Goal: Task Accomplishment & Management: Complete application form

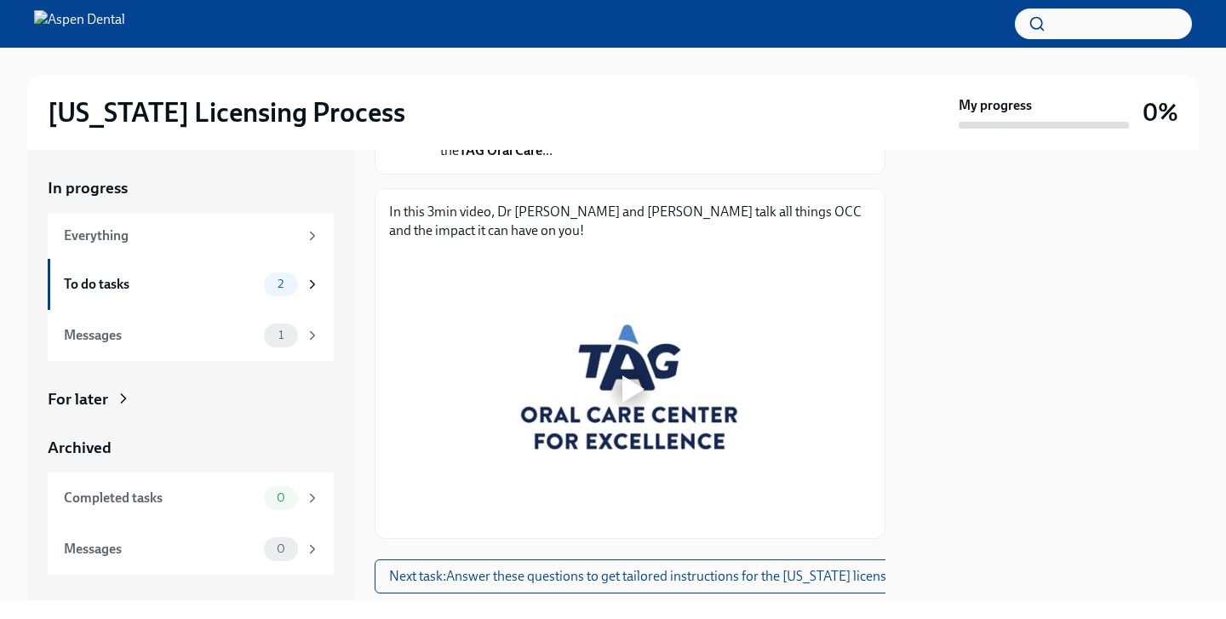
scroll to position [233, 0]
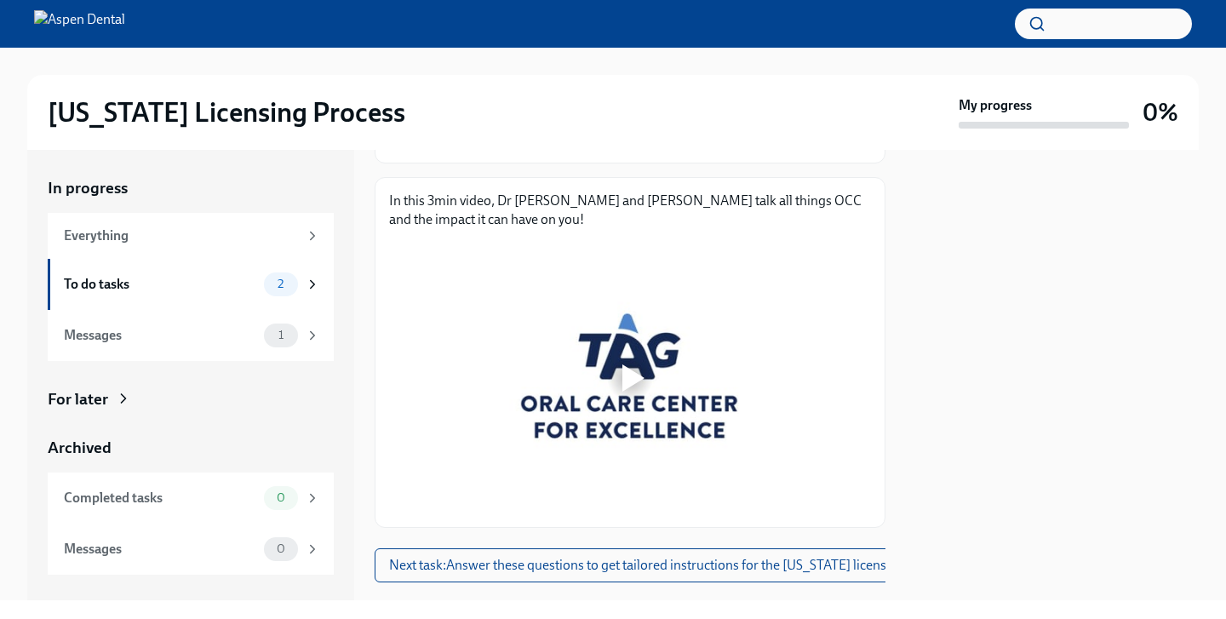
click at [629, 375] on div at bounding box center [633, 377] width 22 height 27
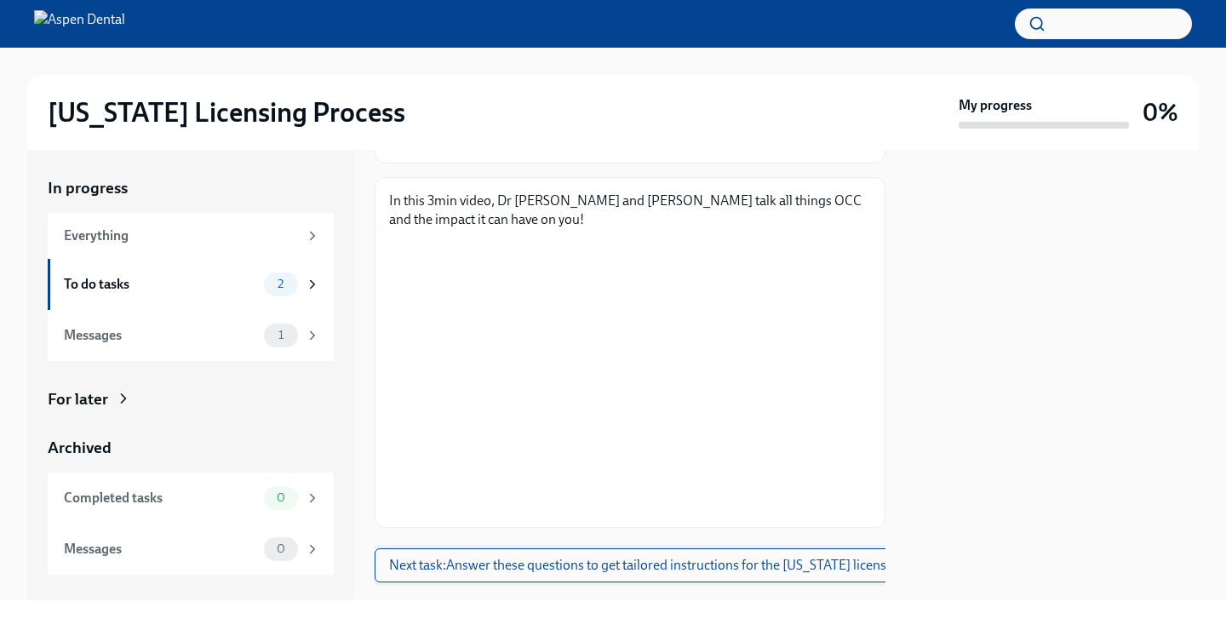
click at [689, 563] on span "Next task : Answer these questions to get tailored instructions for the [US_STA…" at bounding box center [671, 565] width 564 height 17
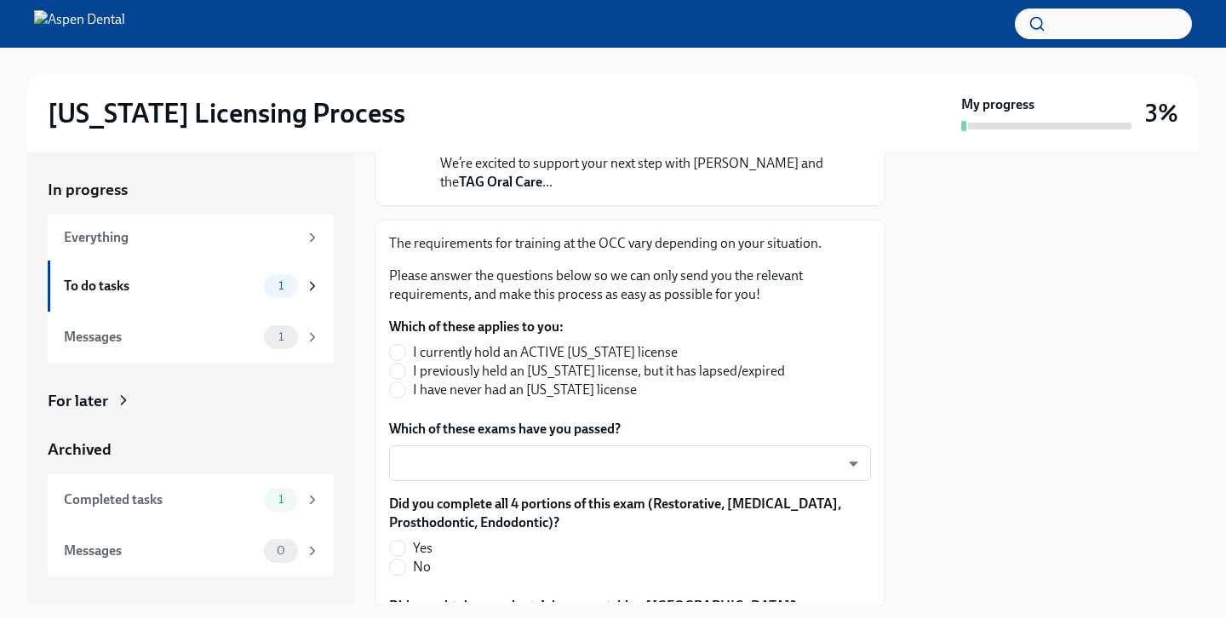
scroll to position [193, 0]
click at [402, 393] on input "I have never had an [US_STATE] license" at bounding box center [397, 388] width 15 height 15
radio input "true"
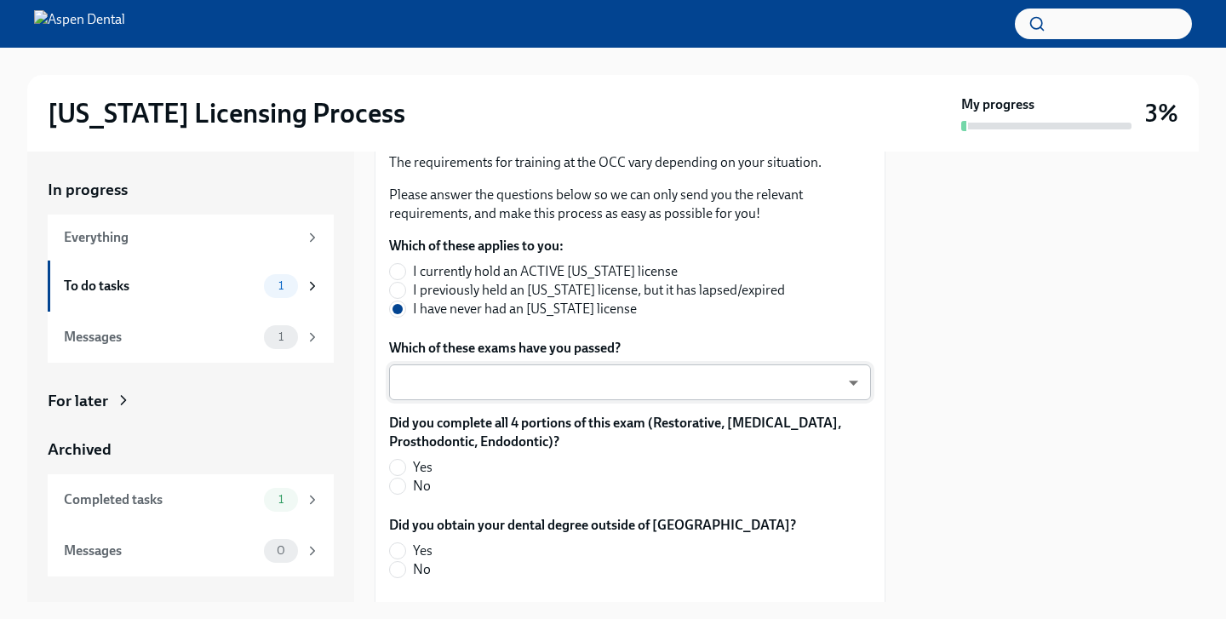
click at [550, 377] on body "[US_STATE] Licensing Process My progress 3% In progress Everything To do tasks …" at bounding box center [613, 309] width 1226 height 619
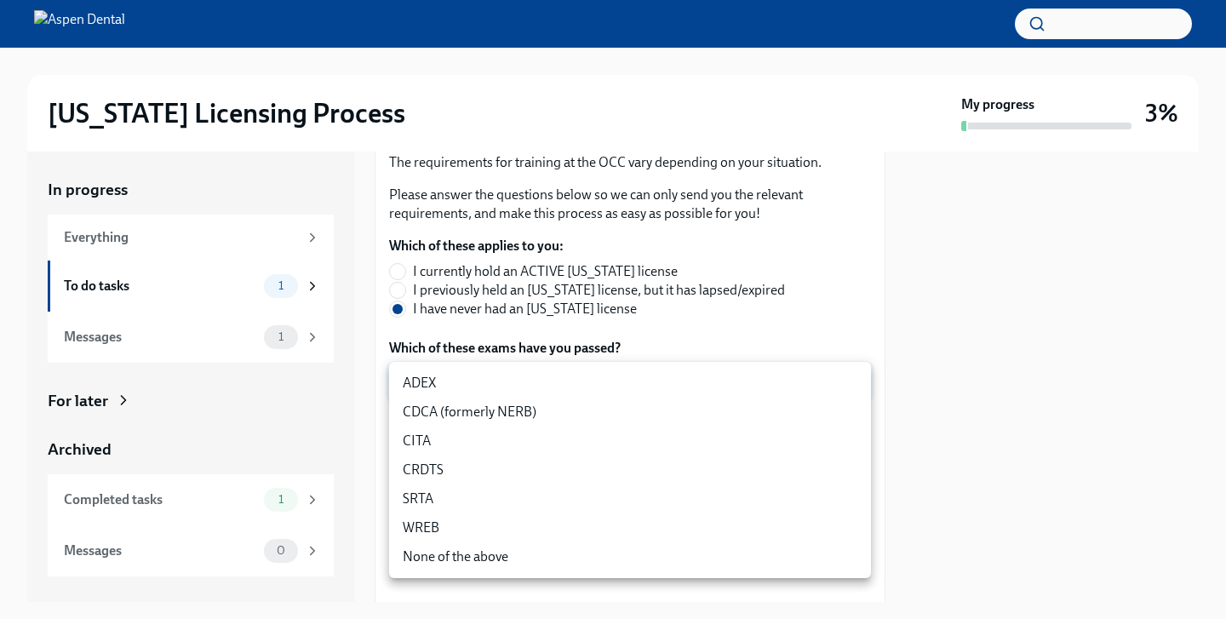
click at [487, 466] on li "CRDTS" at bounding box center [630, 470] width 482 height 29
type input "sbZsDUkUn"
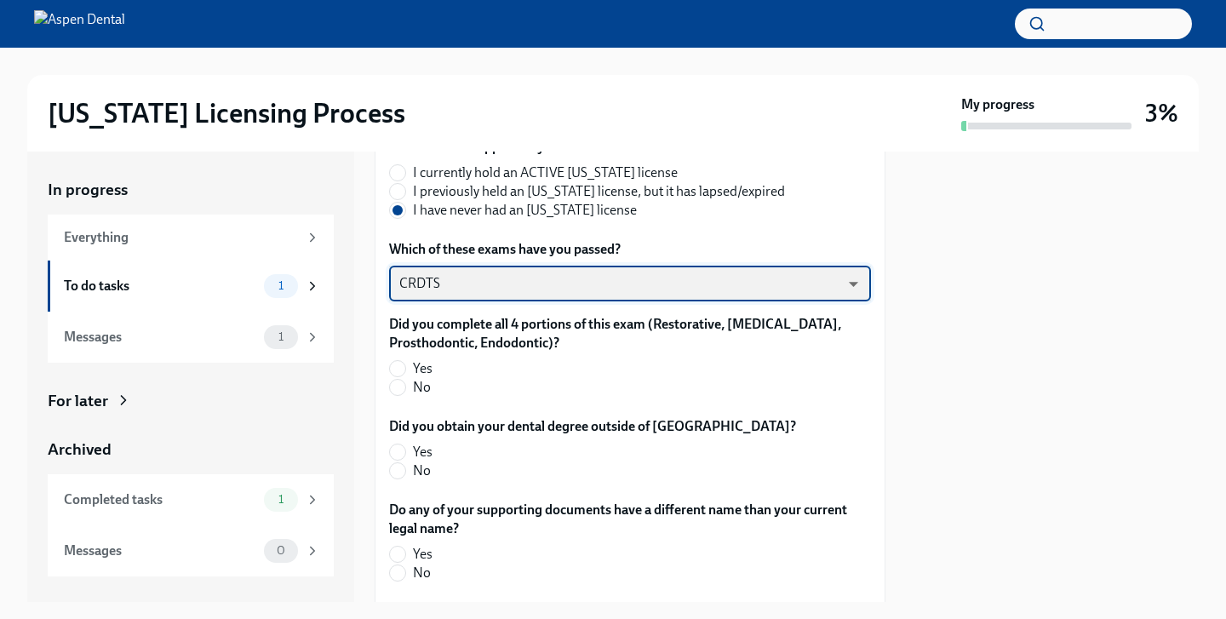
scroll to position [373, 0]
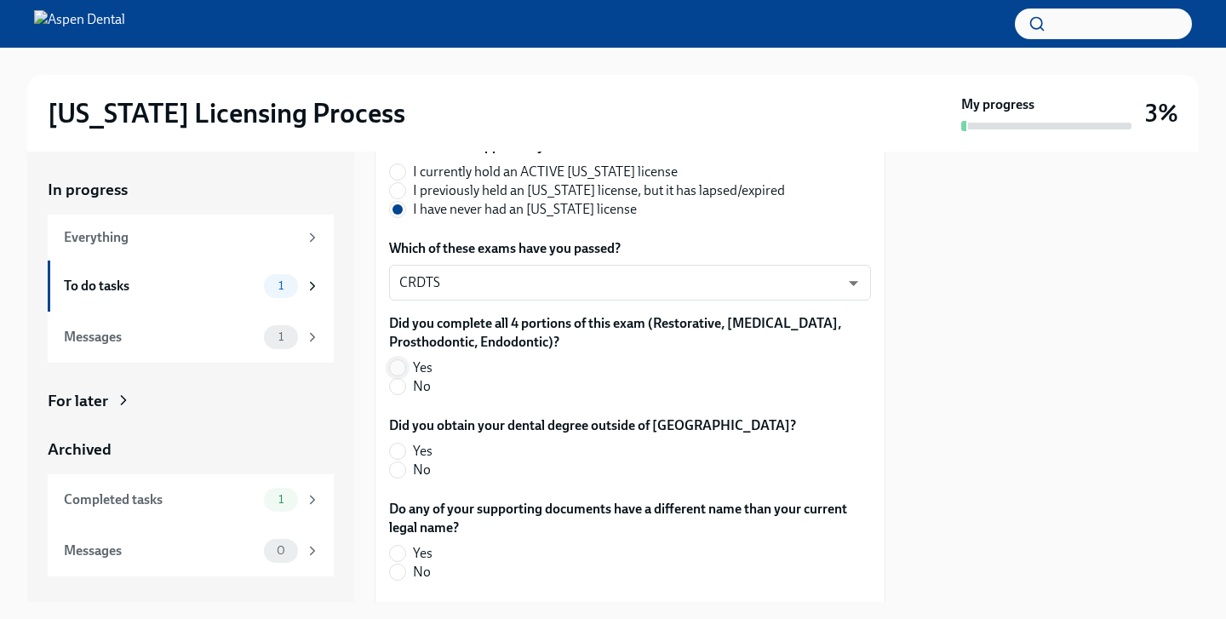
click at [394, 364] on input "Yes" at bounding box center [397, 367] width 15 height 15
radio input "true"
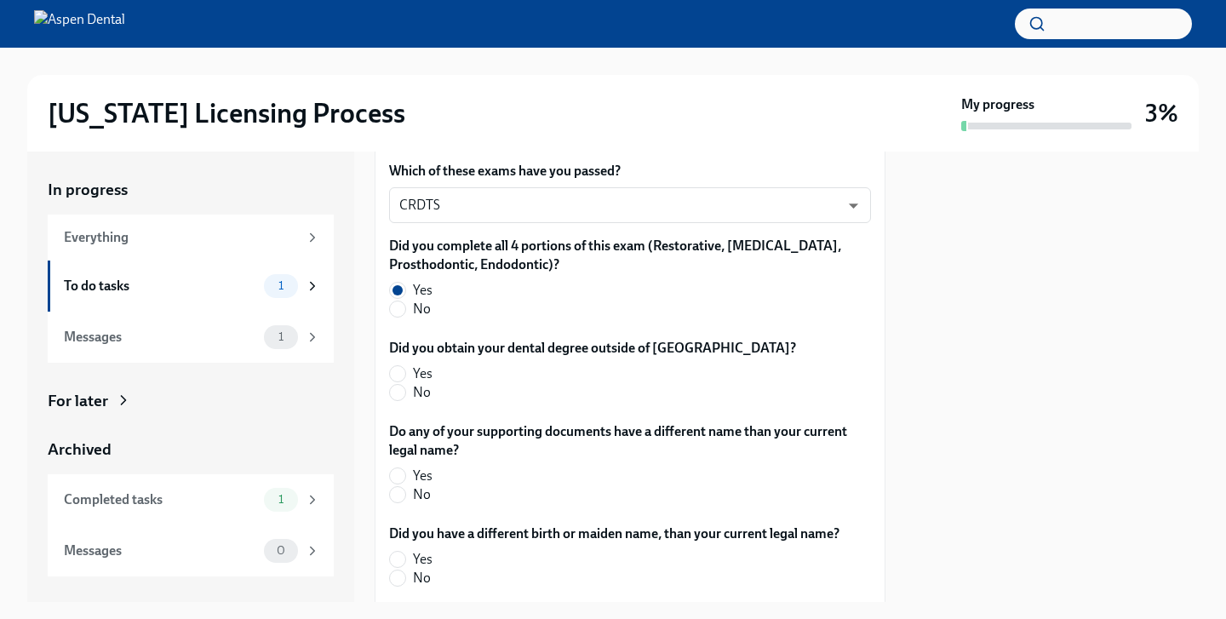
scroll to position [452, 0]
click at [402, 396] on input "No" at bounding box center [397, 390] width 15 height 15
radio input "true"
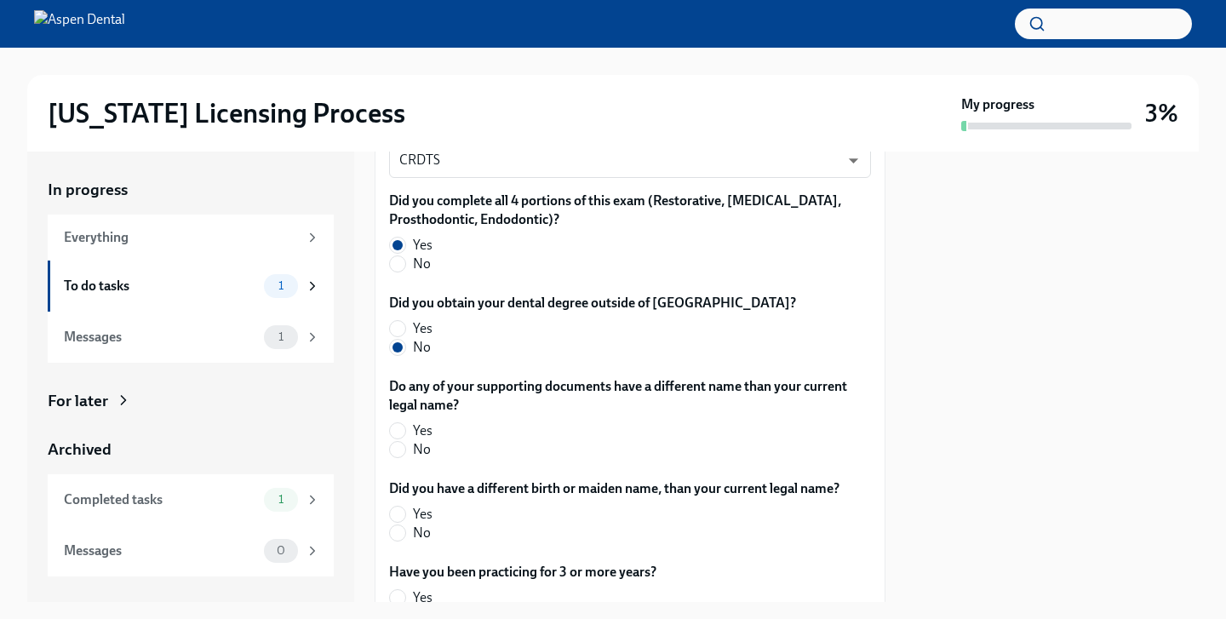
scroll to position [516, 0]
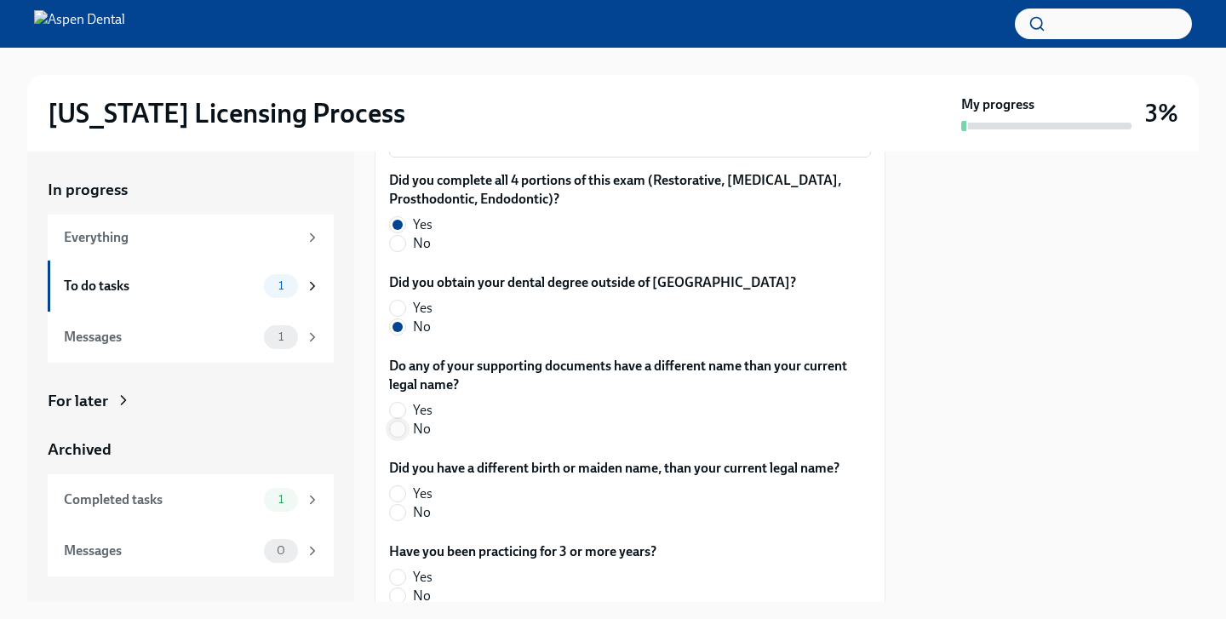
click at [397, 434] on input "No" at bounding box center [397, 429] width 15 height 15
radio input "true"
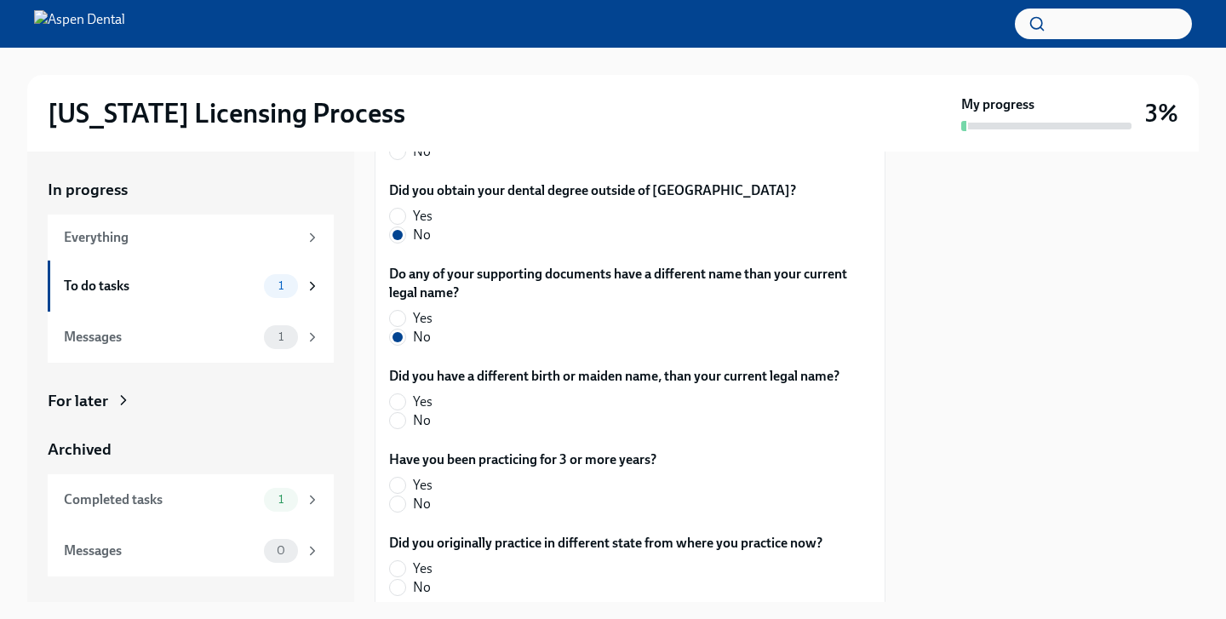
scroll to position [610, 0]
click at [400, 423] on input "No" at bounding box center [397, 418] width 15 height 15
radio input "true"
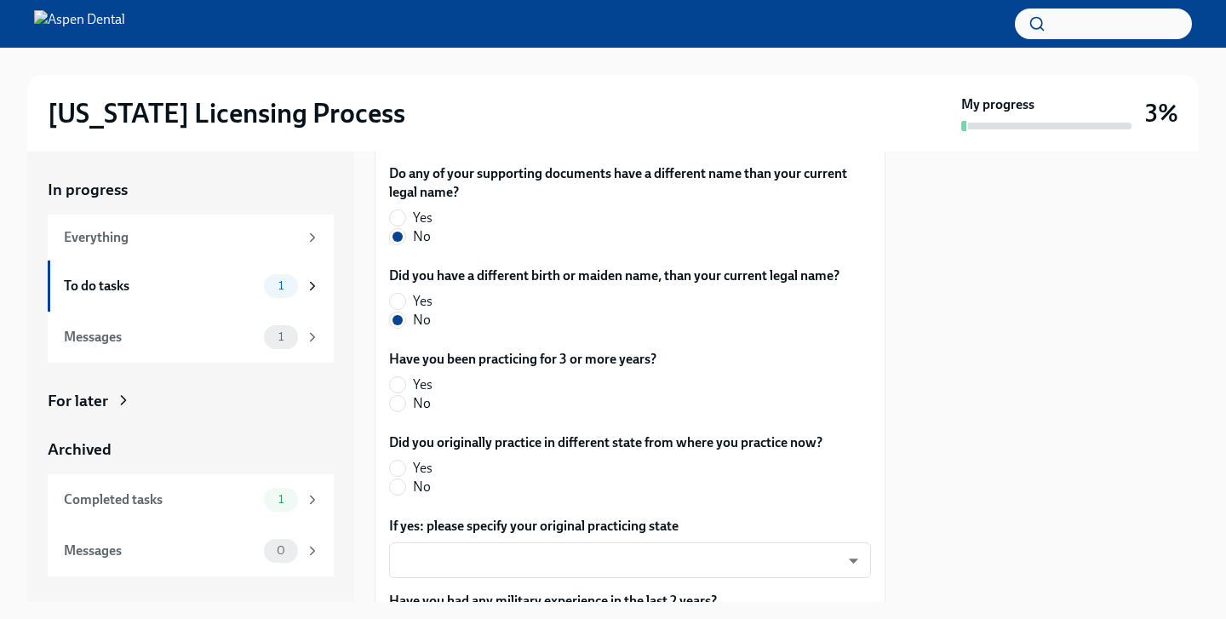
scroll to position [713, 0]
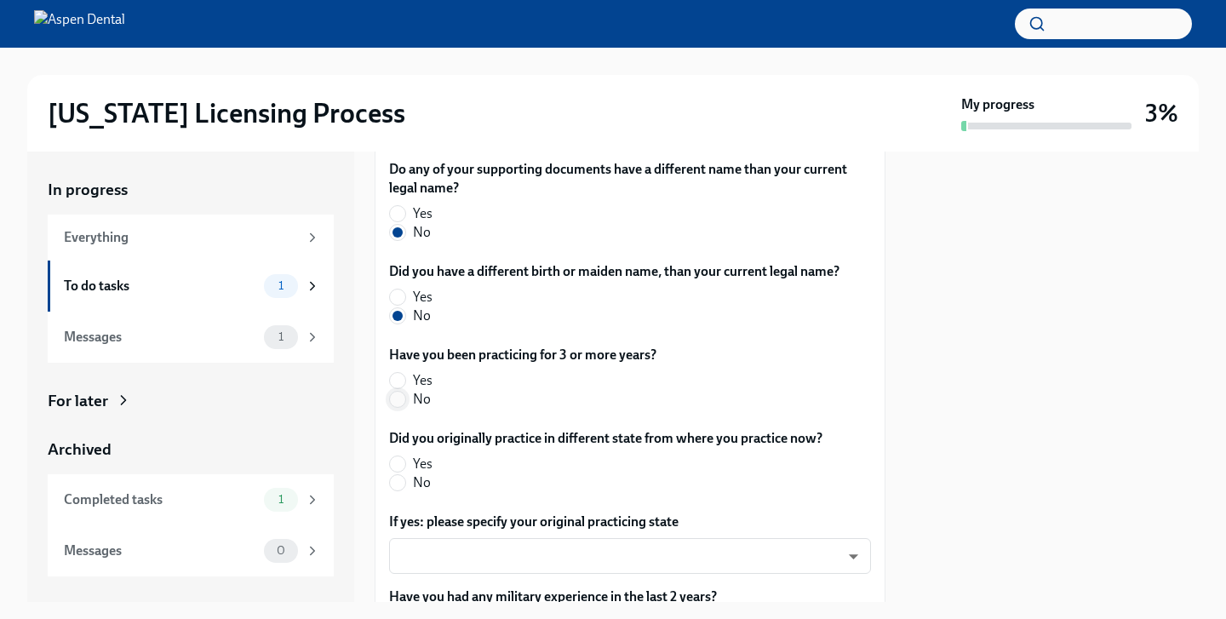
click at [399, 402] on input "No" at bounding box center [397, 399] width 15 height 15
radio input "true"
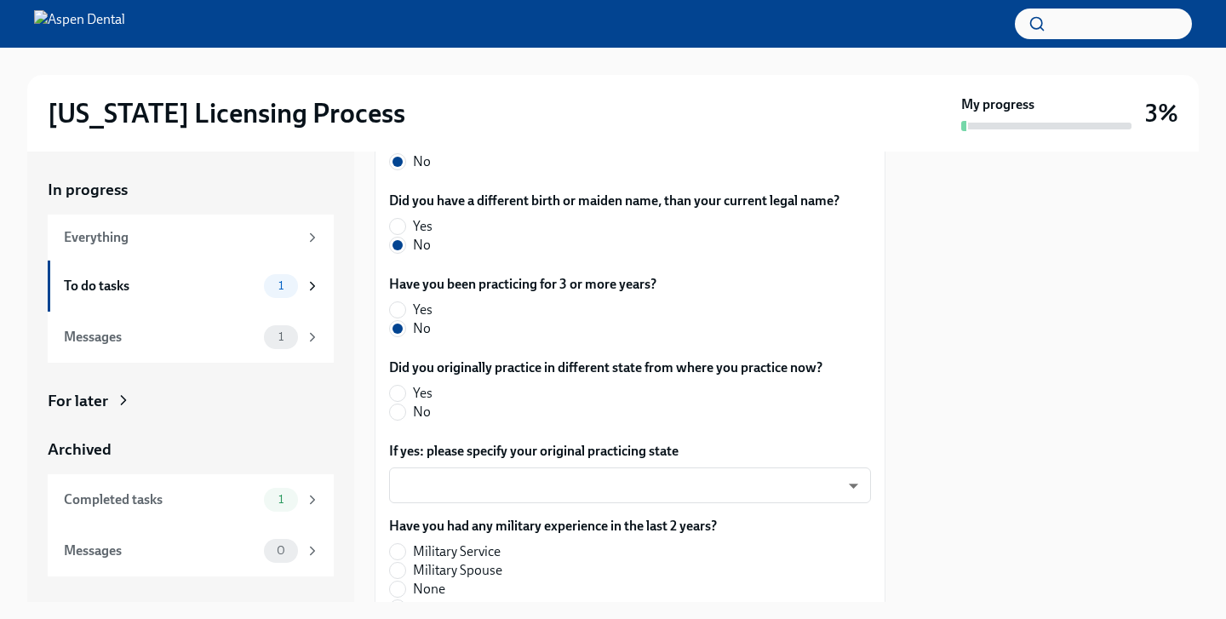
scroll to position [784, 0]
click at [402, 415] on input "No" at bounding box center [397, 411] width 15 height 15
radio input "true"
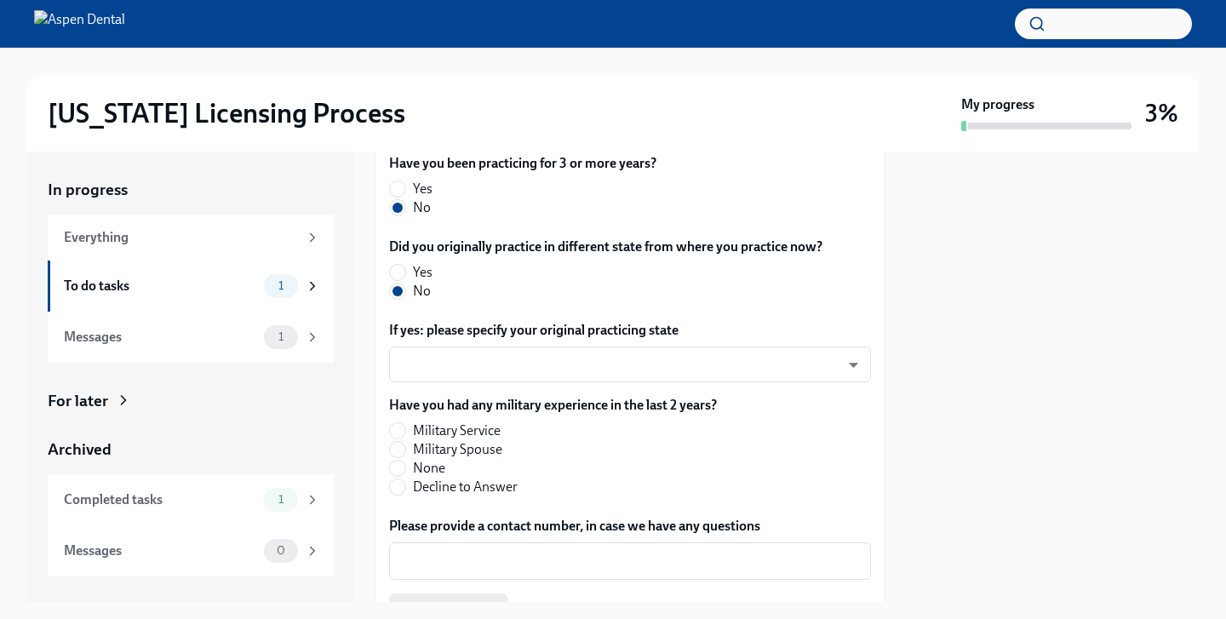
scroll to position [908, 0]
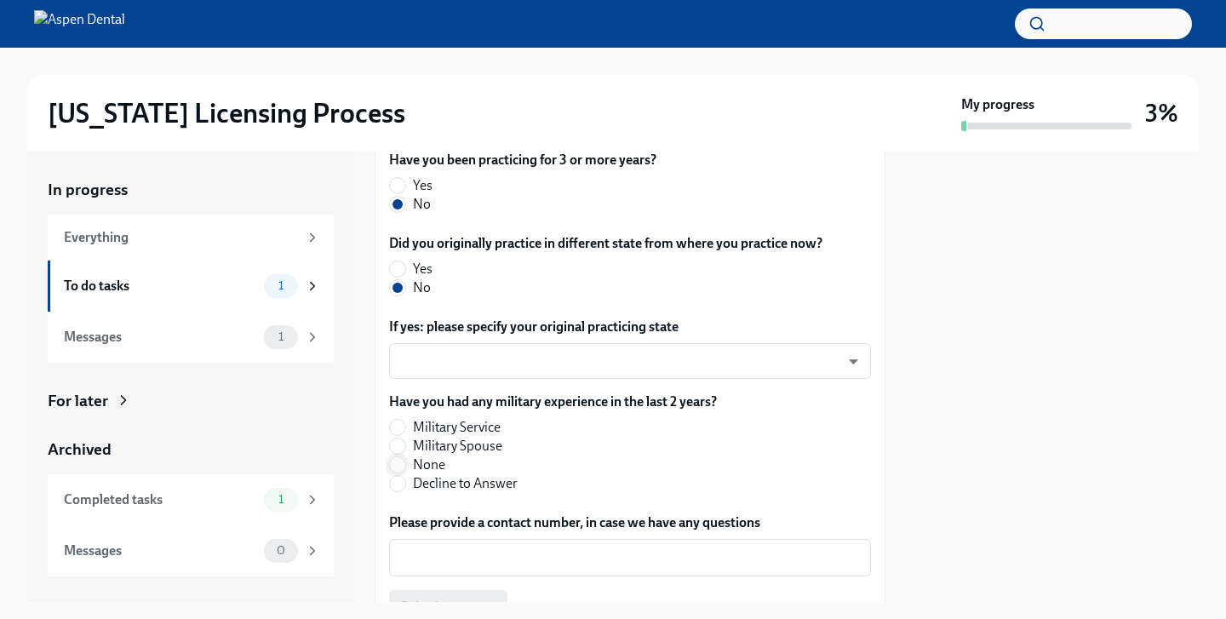
click at [393, 466] on input "None" at bounding box center [397, 464] width 15 height 15
radio input "true"
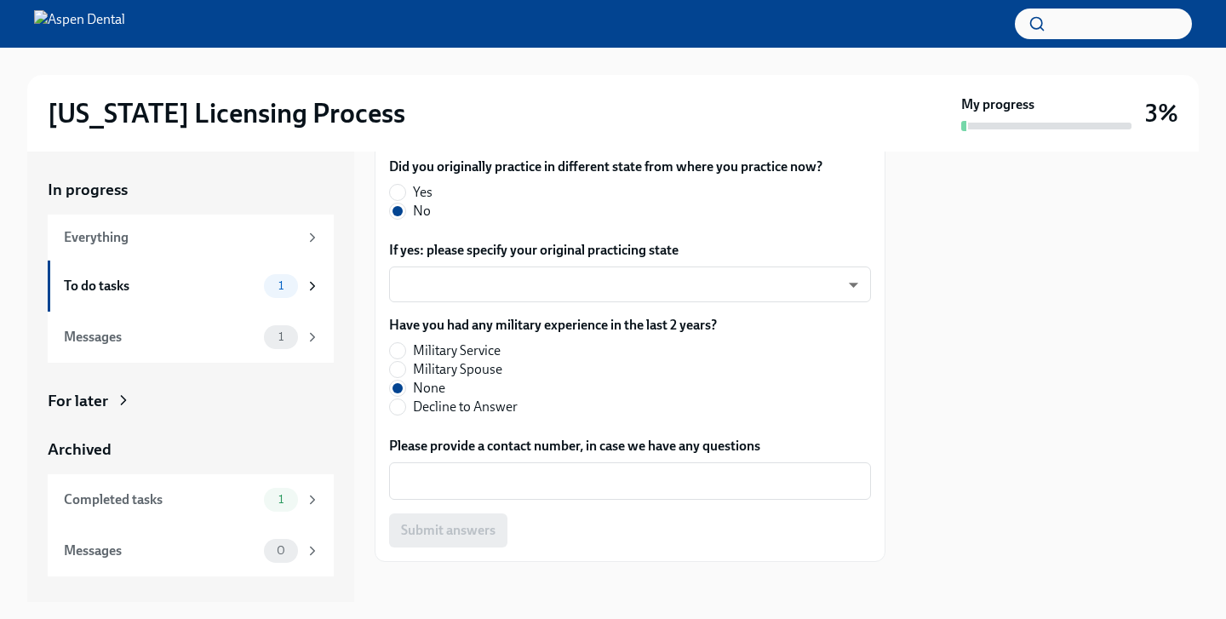
scroll to position [999, 0]
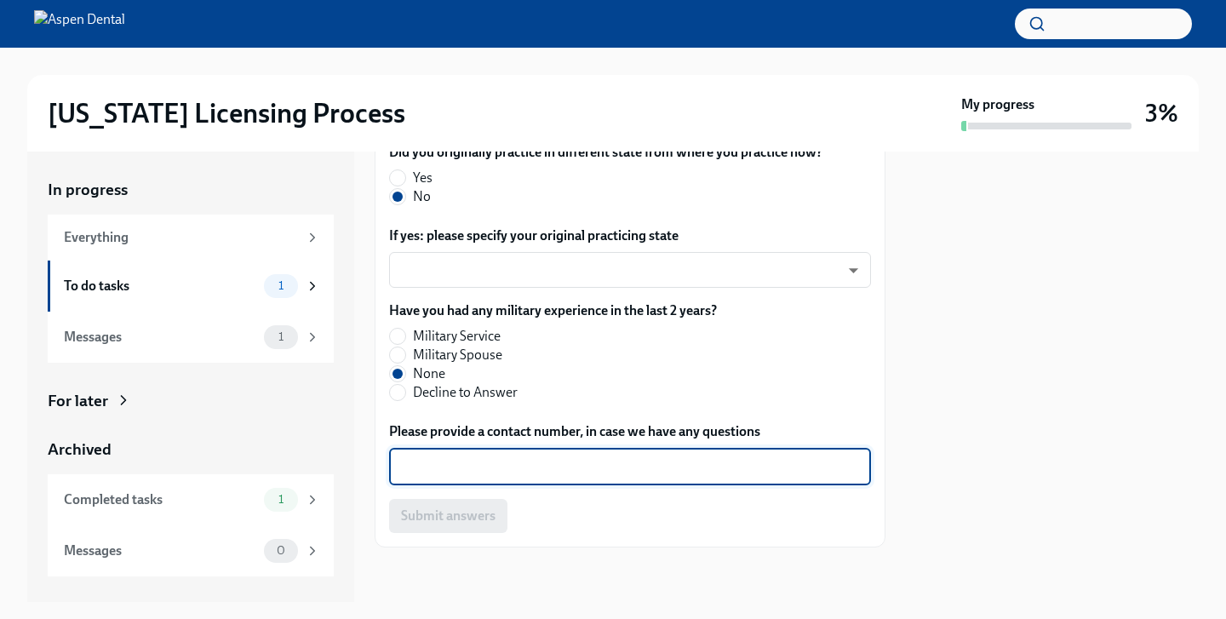
click at [568, 473] on textarea "Please provide a contact number, in case we have any questions" at bounding box center [630, 466] width 462 height 20
type textarea "4048254600"
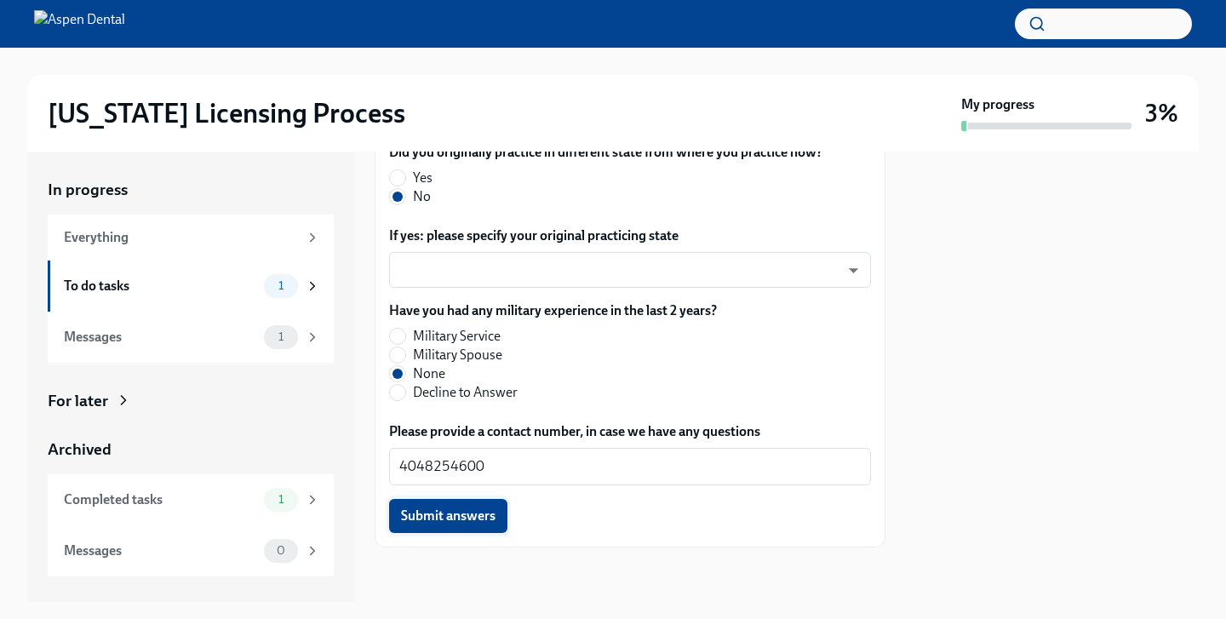
click at [479, 513] on span "Submit answers" at bounding box center [448, 516] width 95 height 17
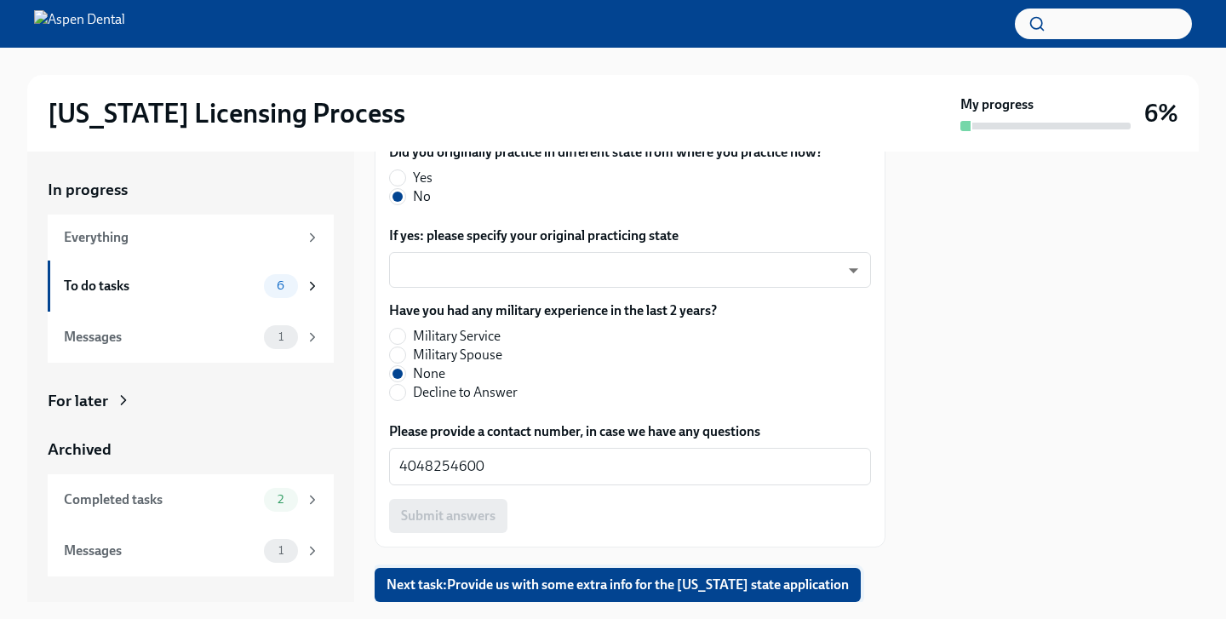
click at [698, 579] on span "Next task : Provide us with some extra info for the [US_STATE] state application" at bounding box center [618, 584] width 462 height 17
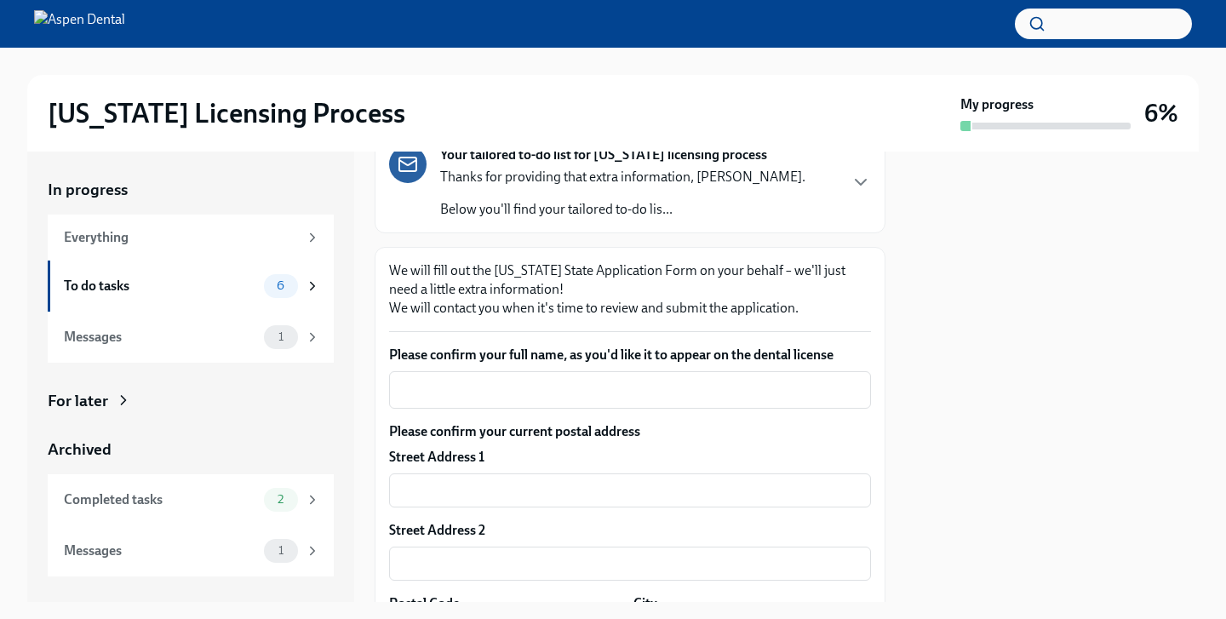
scroll to position [148, 0]
click at [536, 383] on textarea "Please confirm your full name, as you'd like it to appear on the dental license" at bounding box center [630, 388] width 462 height 20
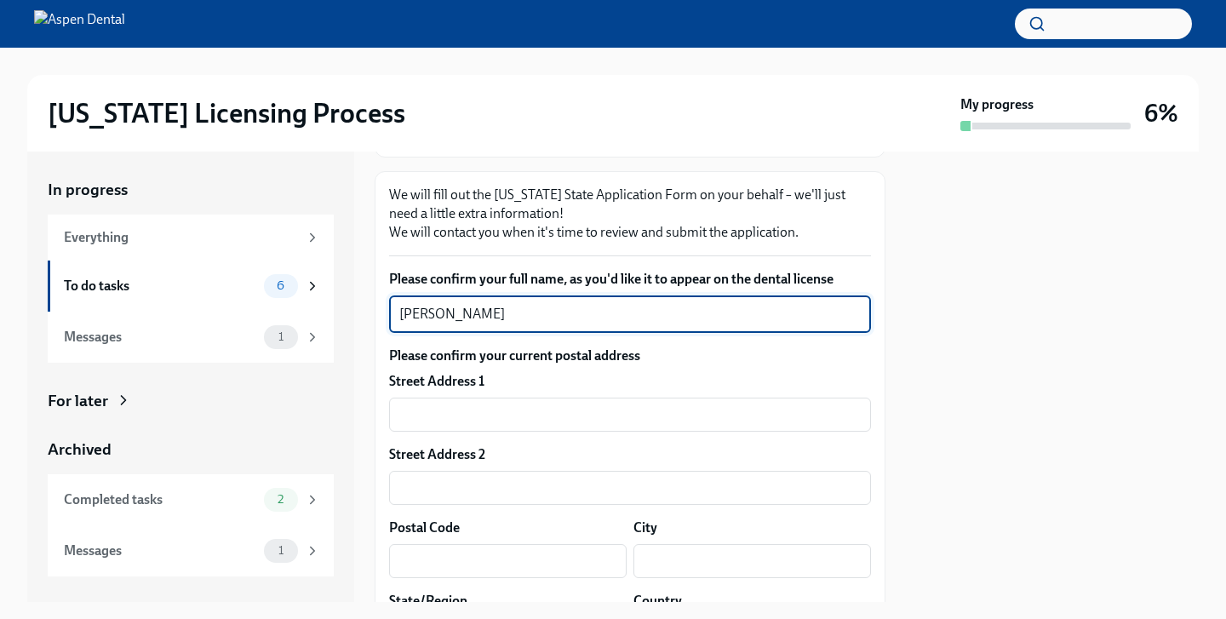
scroll to position [227, 0]
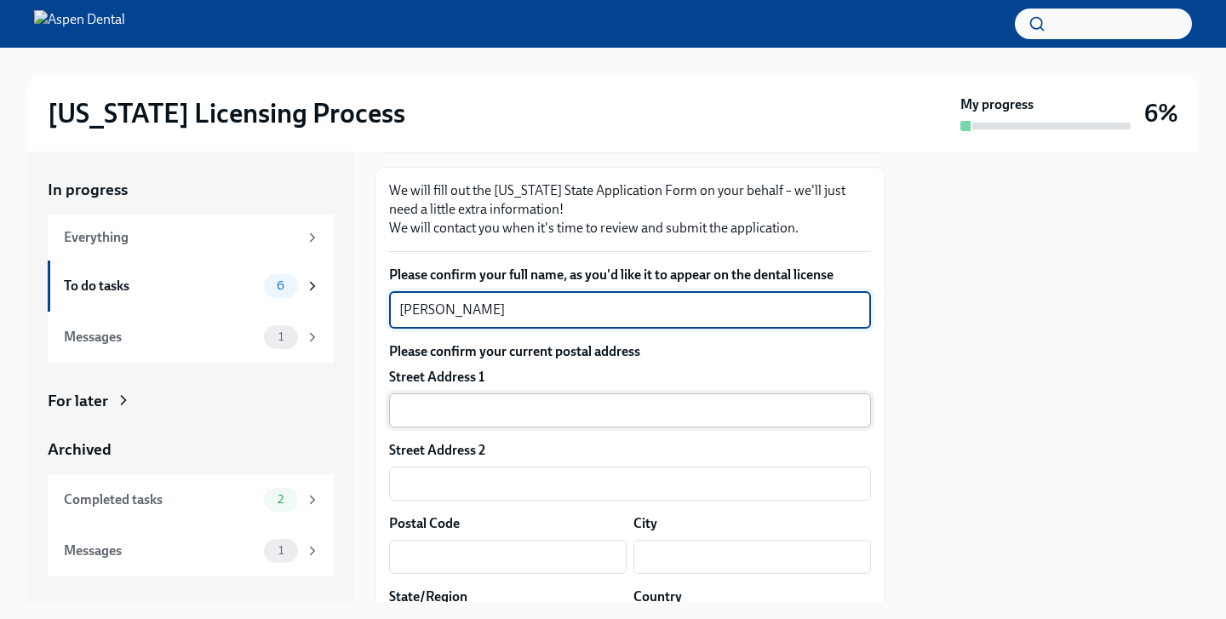
type textarea "[PERSON_NAME]"
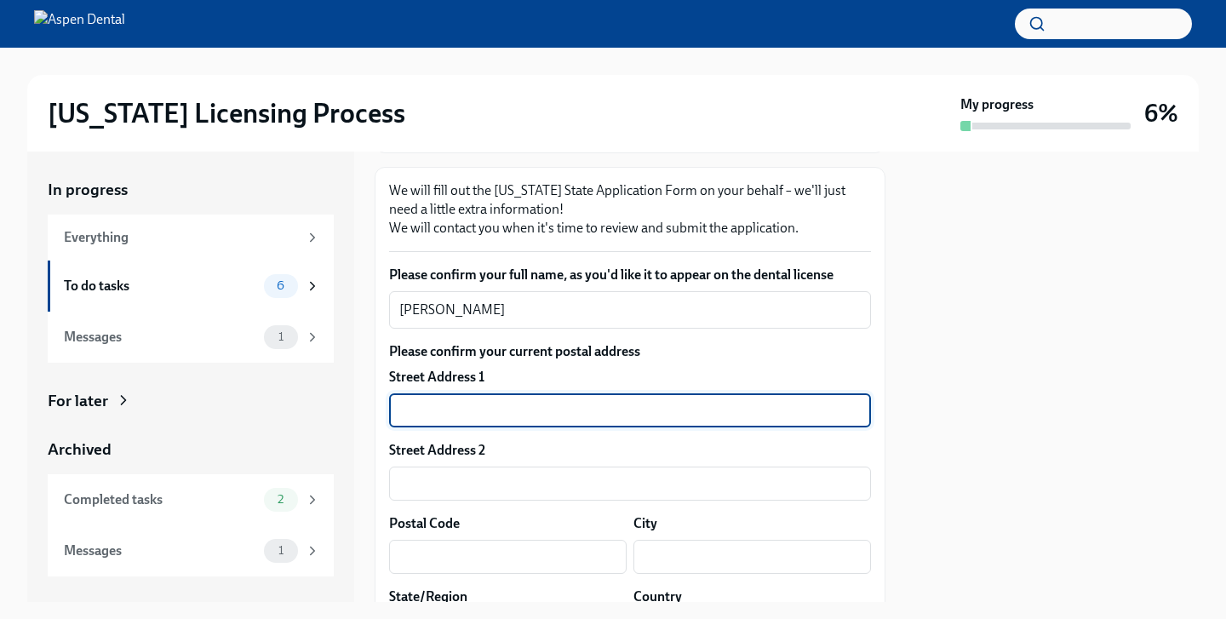
click at [595, 405] on input "text" at bounding box center [630, 410] width 482 height 34
type input "[STREET_ADDRESS]"
click at [554, 483] on input "text" at bounding box center [630, 484] width 482 height 34
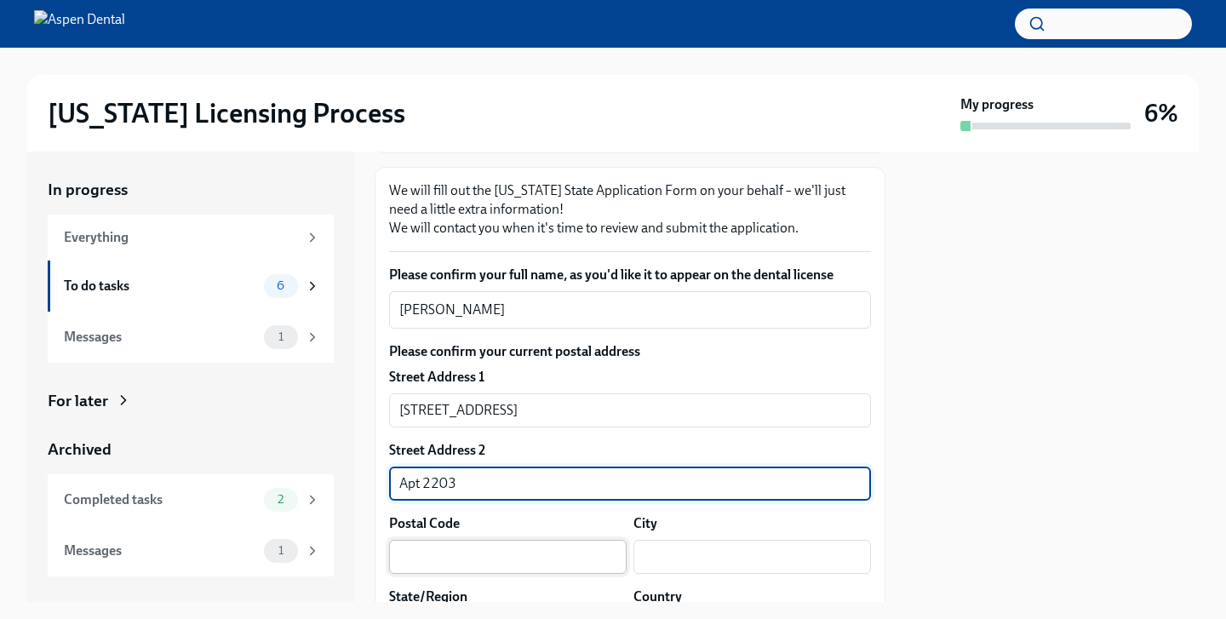
type input "Apt 2203"
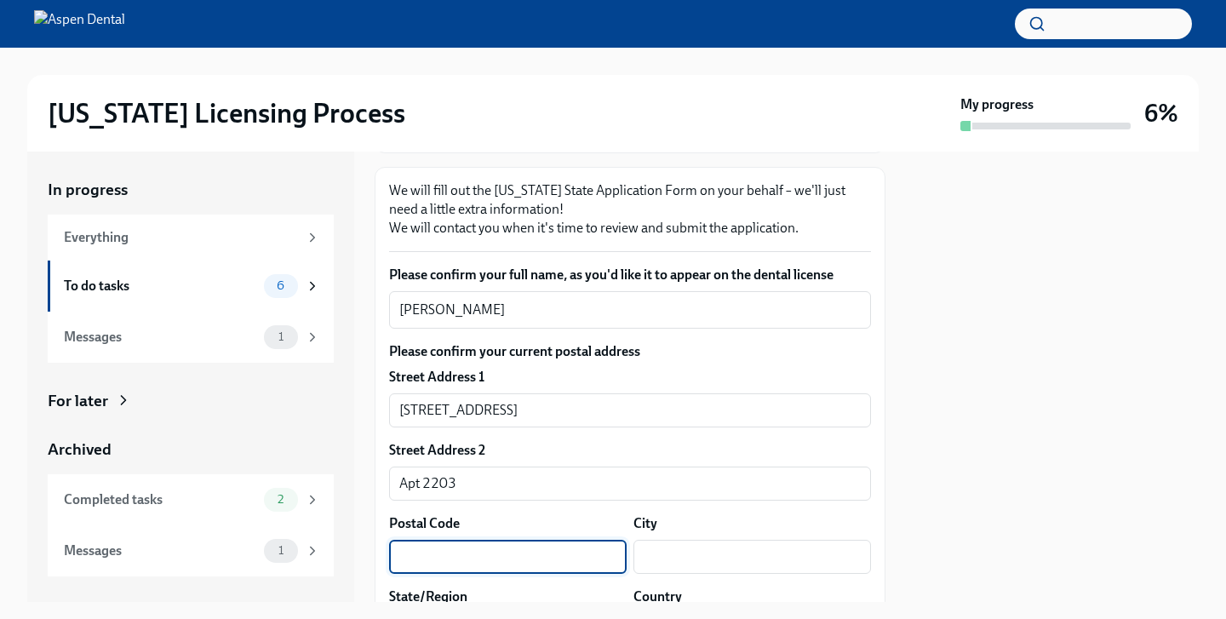
click at [496, 559] on input "text" at bounding box center [508, 557] width 238 height 34
type input "30909"
click at [673, 569] on input "text" at bounding box center [753, 557] width 238 height 34
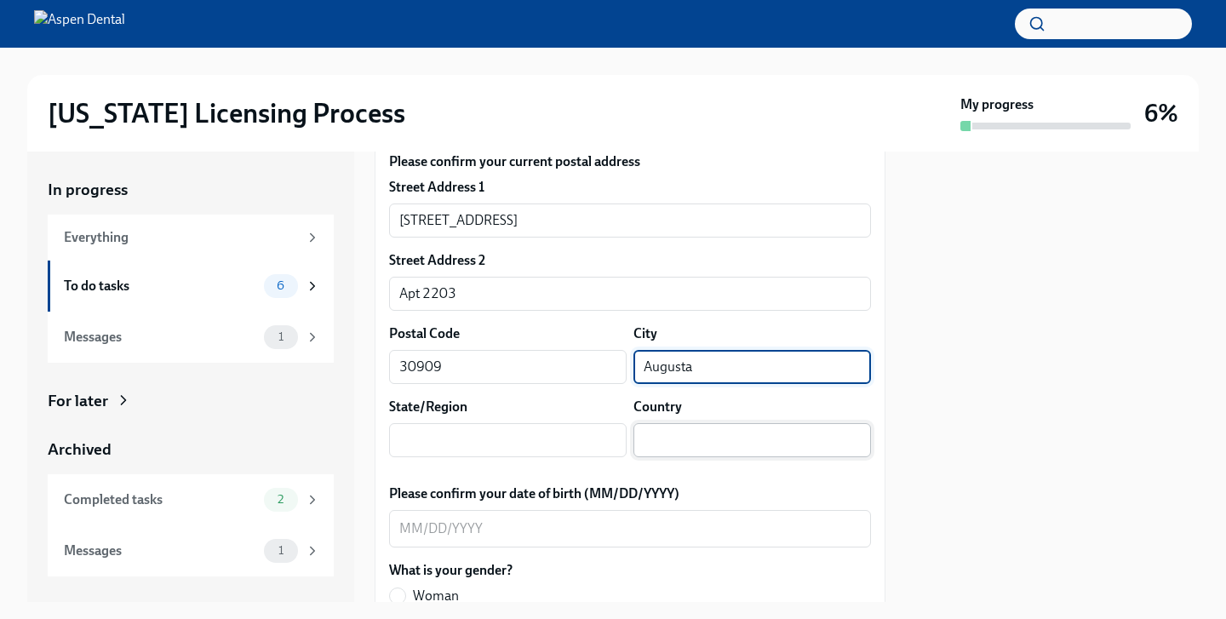
scroll to position [426, 0]
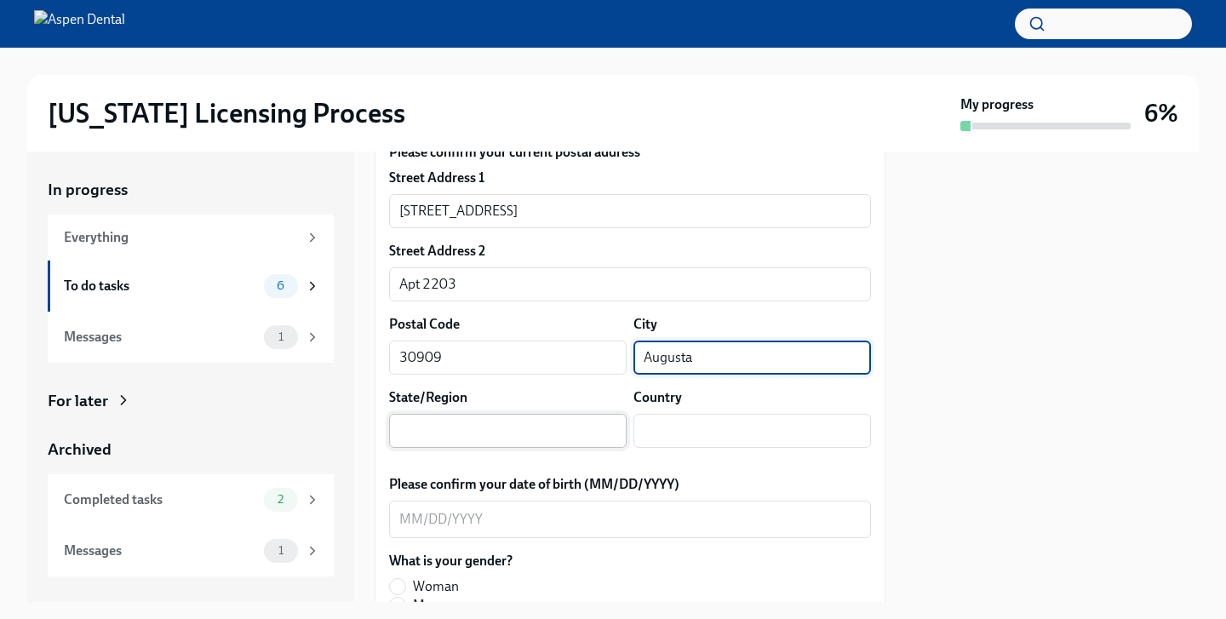
type input "Augusta"
click at [491, 434] on input "text" at bounding box center [508, 431] width 238 height 34
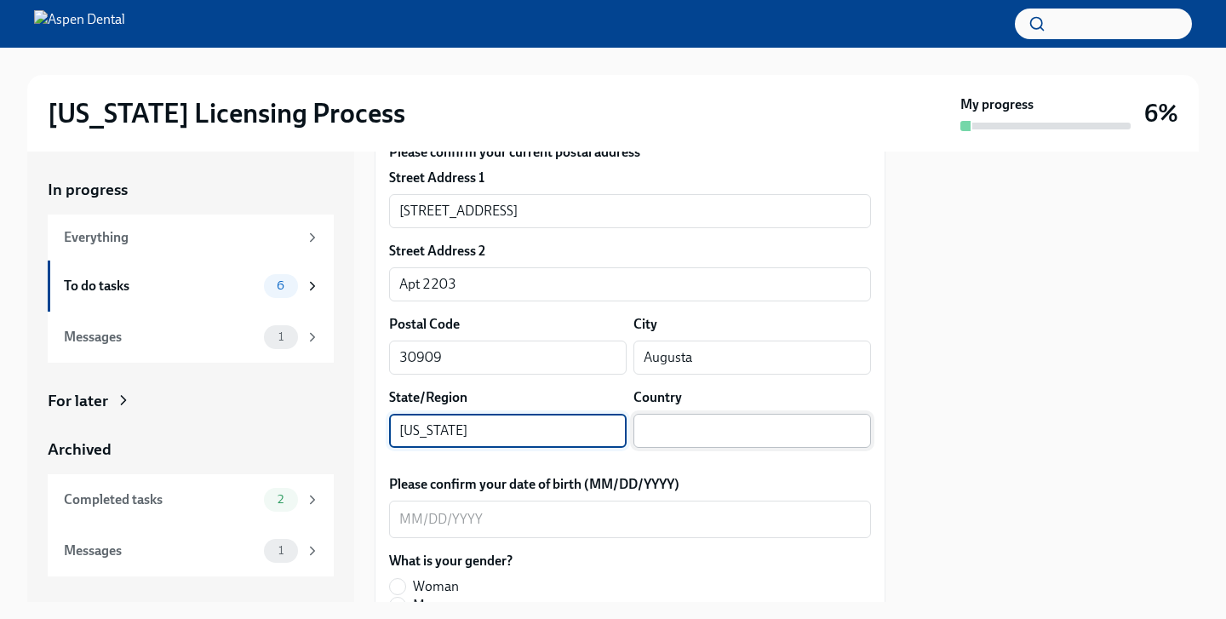
type input "[US_STATE]"
click at [696, 427] on input "text" at bounding box center [753, 431] width 238 height 34
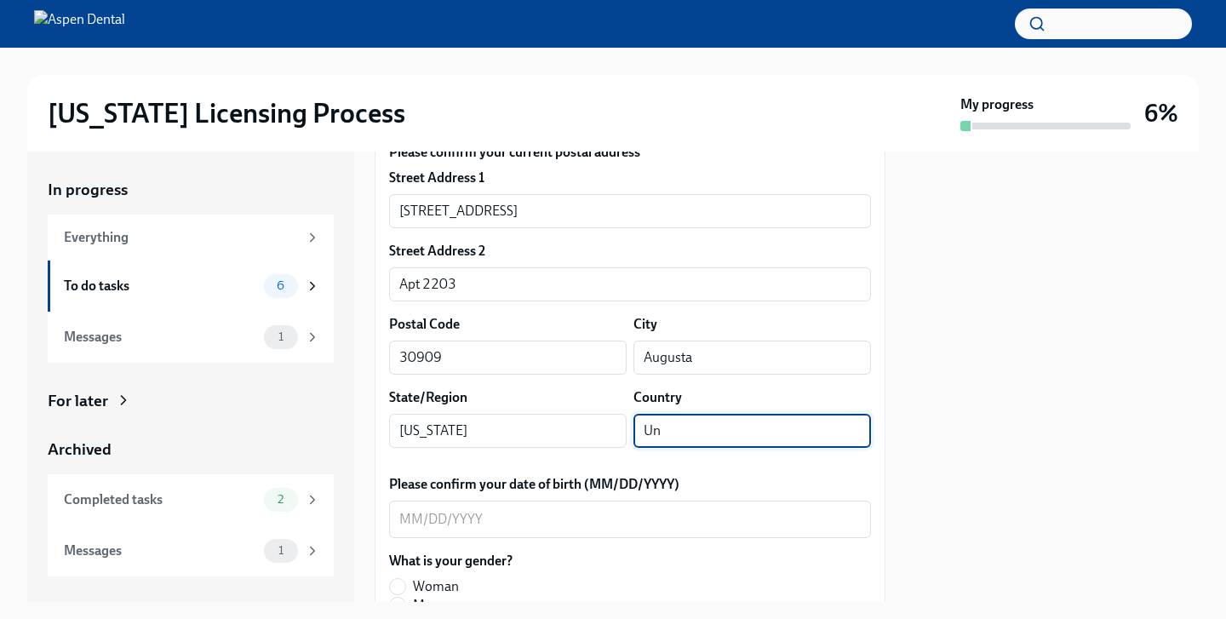
type input "U"
type input "[GEOGRAPHIC_DATA]"
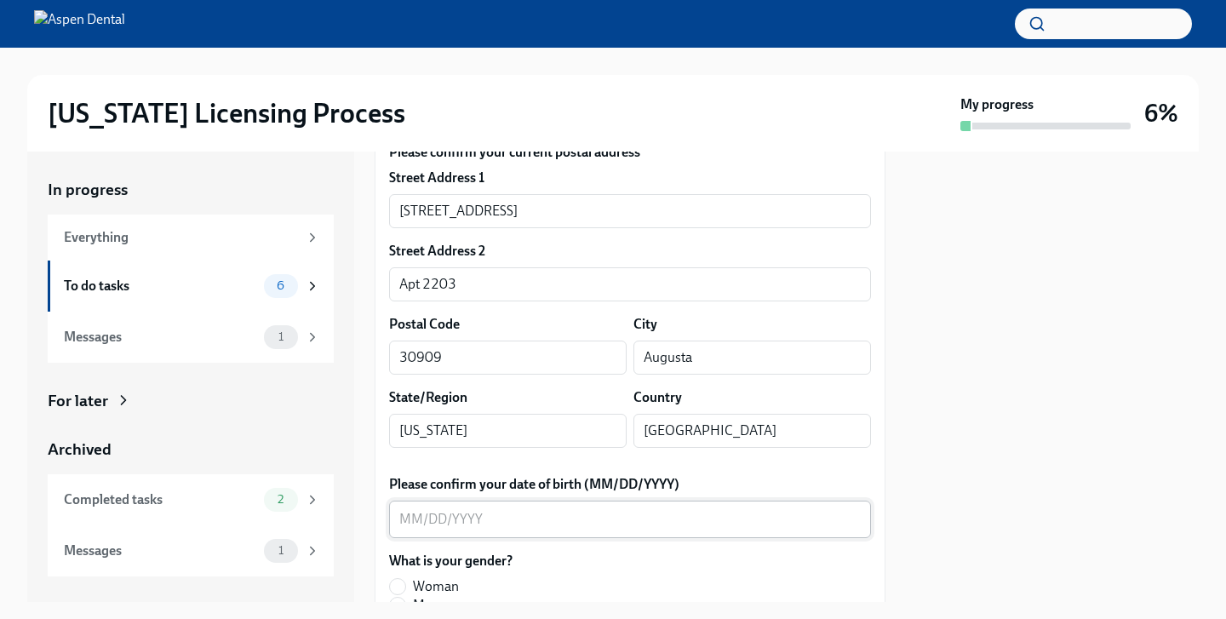
click at [548, 530] on div "x ​" at bounding box center [630, 519] width 482 height 37
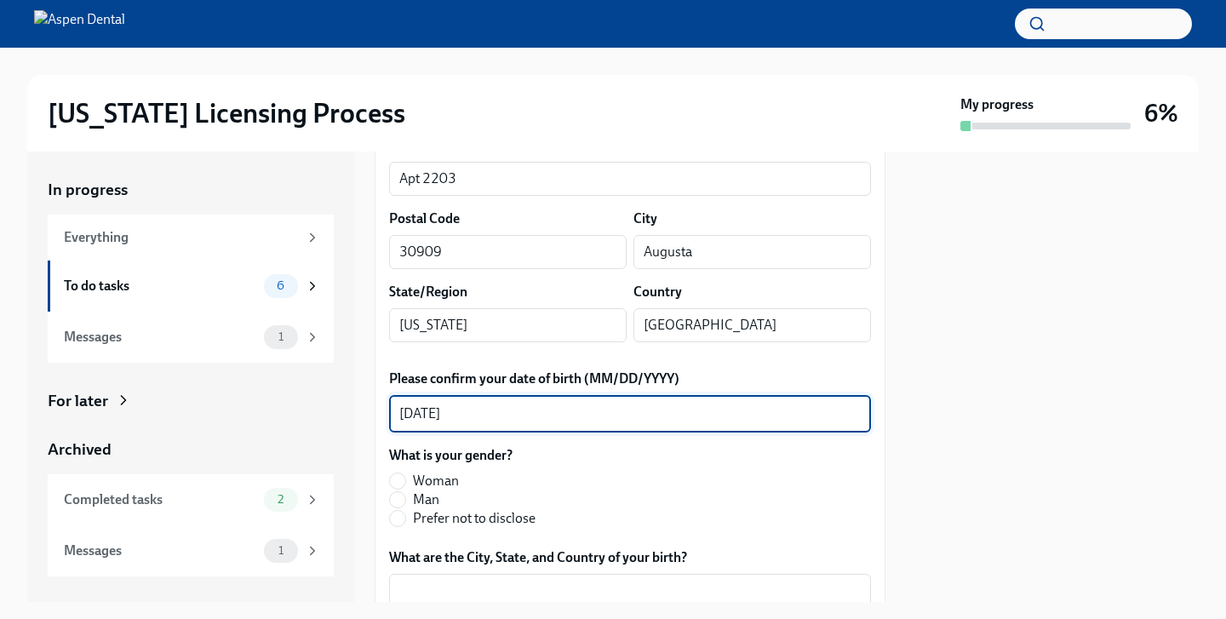
scroll to position [618, 0]
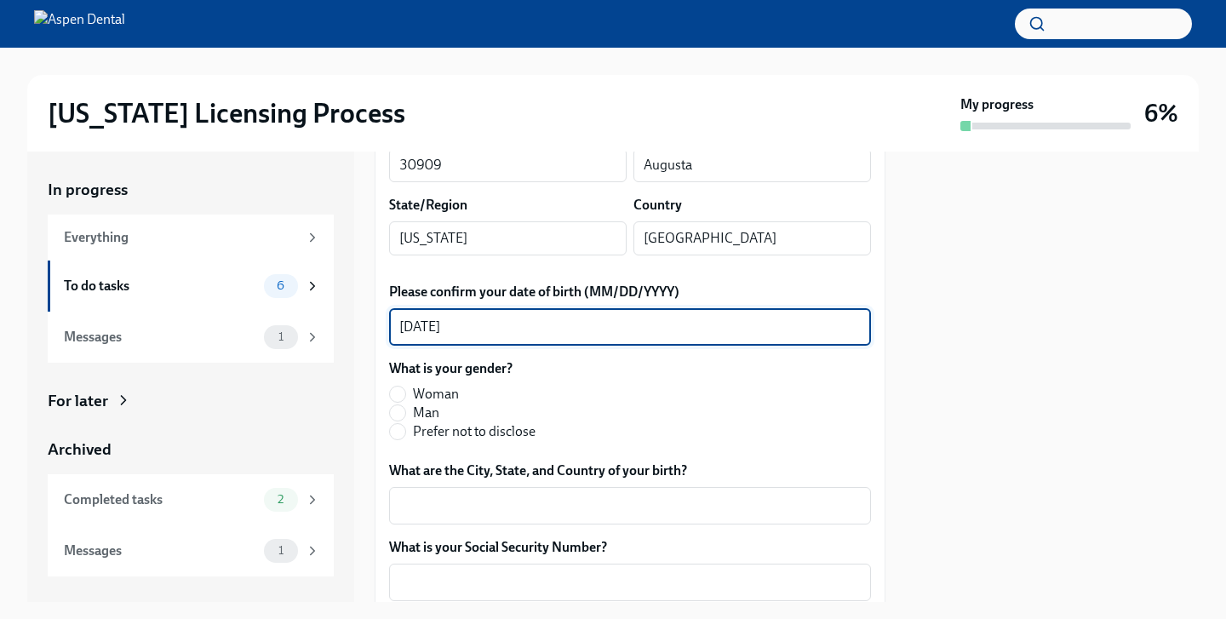
type textarea "[DATE]"
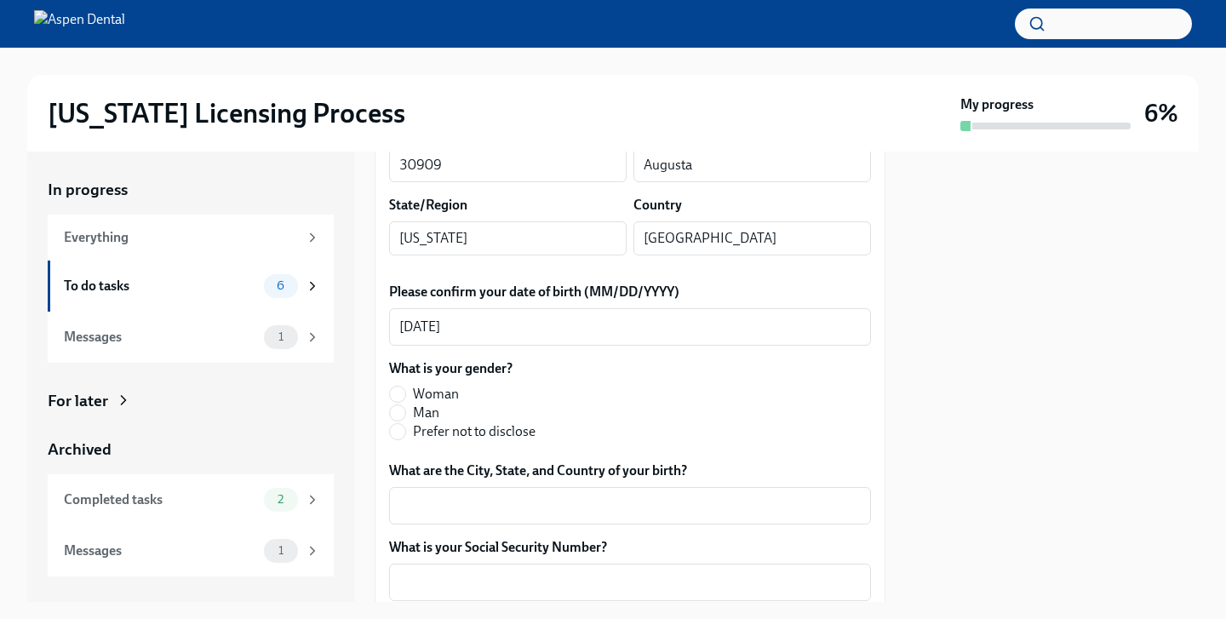
click at [431, 388] on span "Woman" at bounding box center [436, 394] width 46 height 19
click at [405, 388] on input "Woman" at bounding box center [397, 394] width 15 height 15
radio input "true"
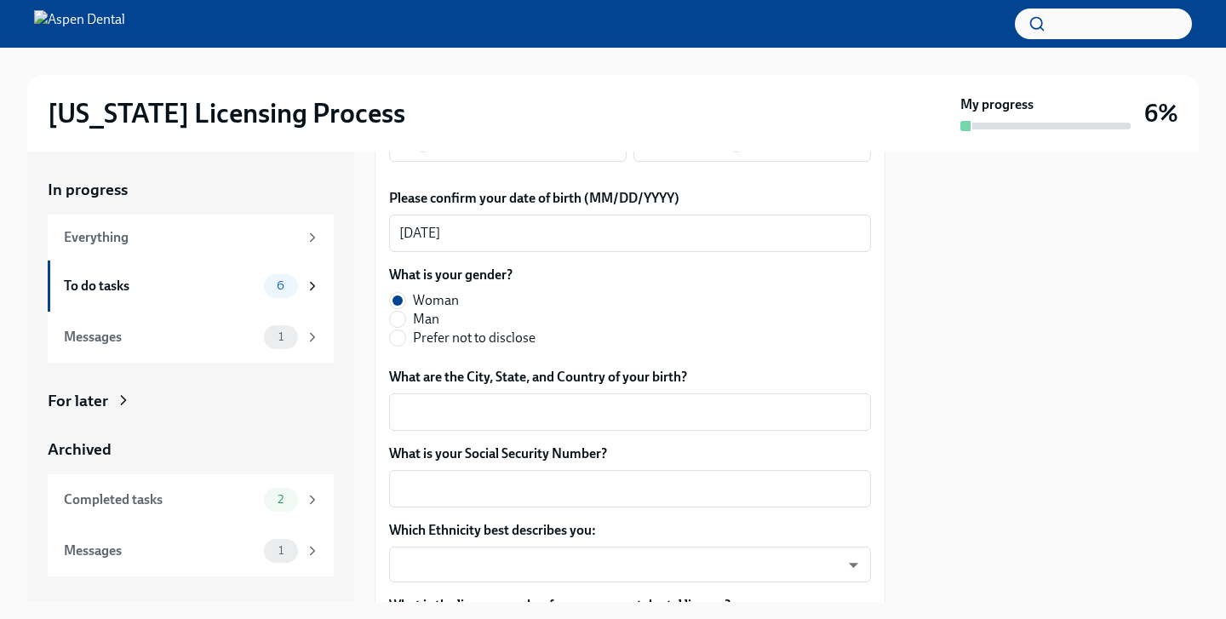
scroll to position [713, 0]
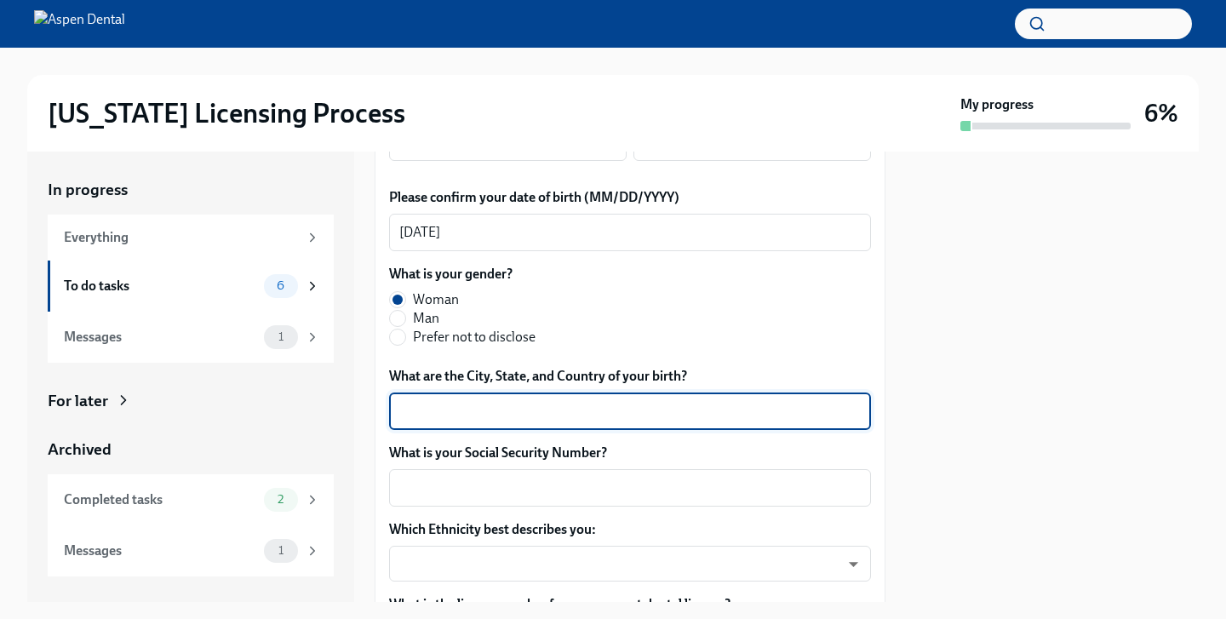
click at [529, 411] on textarea "What are the City, State, and Country of your birth?" at bounding box center [630, 411] width 462 height 20
type textarea "[GEOGRAPHIC_DATA], [US_STATE], [GEOGRAPHIC_DATA]"
click at [478, 478] on textarea "What is your Social Security Number?" at bounding box center [630, 488] width 462 height 20
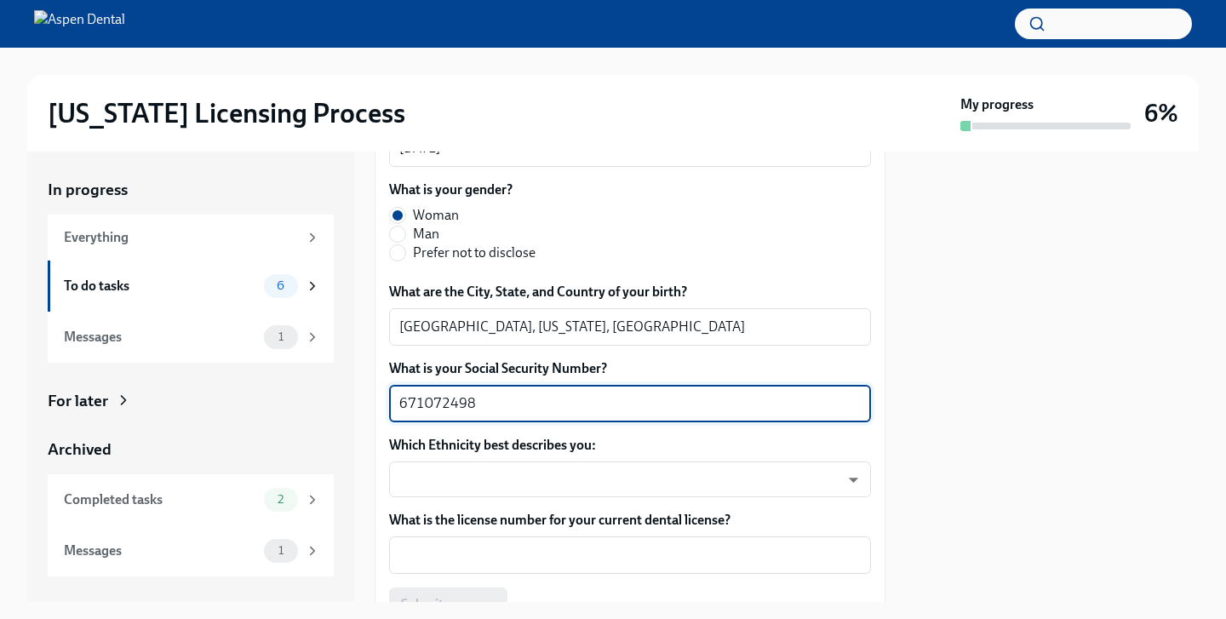
scroll to position [805, 0]
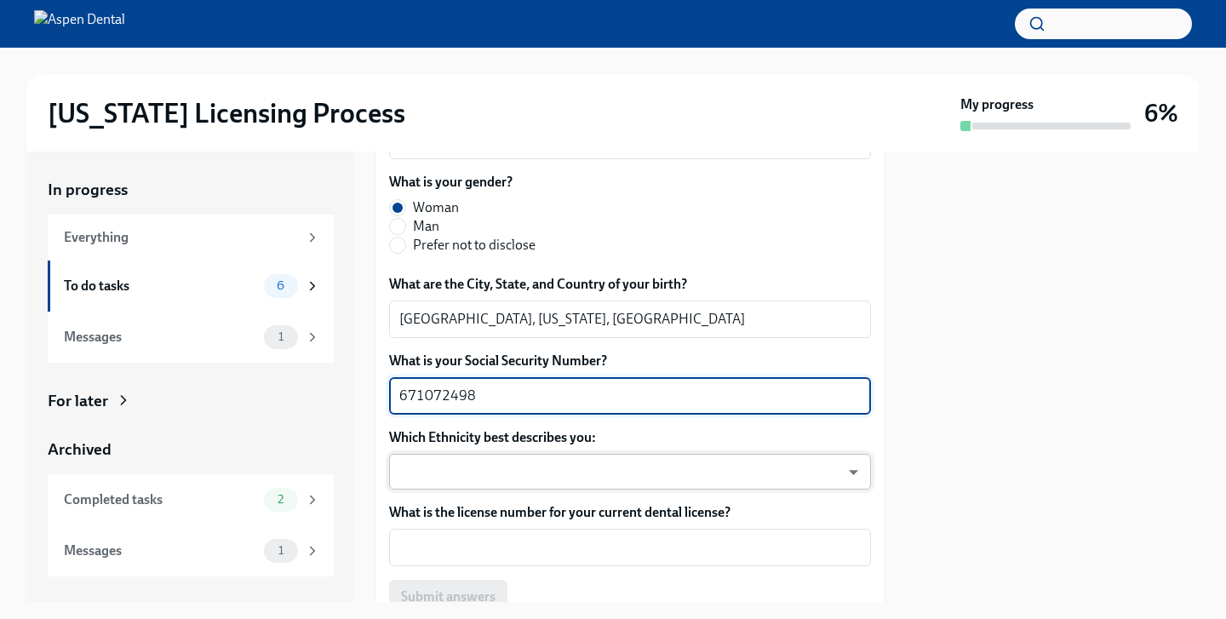
type textarea "671072498"
click at [567, 474] on body "[US_STATE] Licensing Process My progress 6% In progress Everything To do tasks …" at bounding box center [613, 309] width 1226 height 619
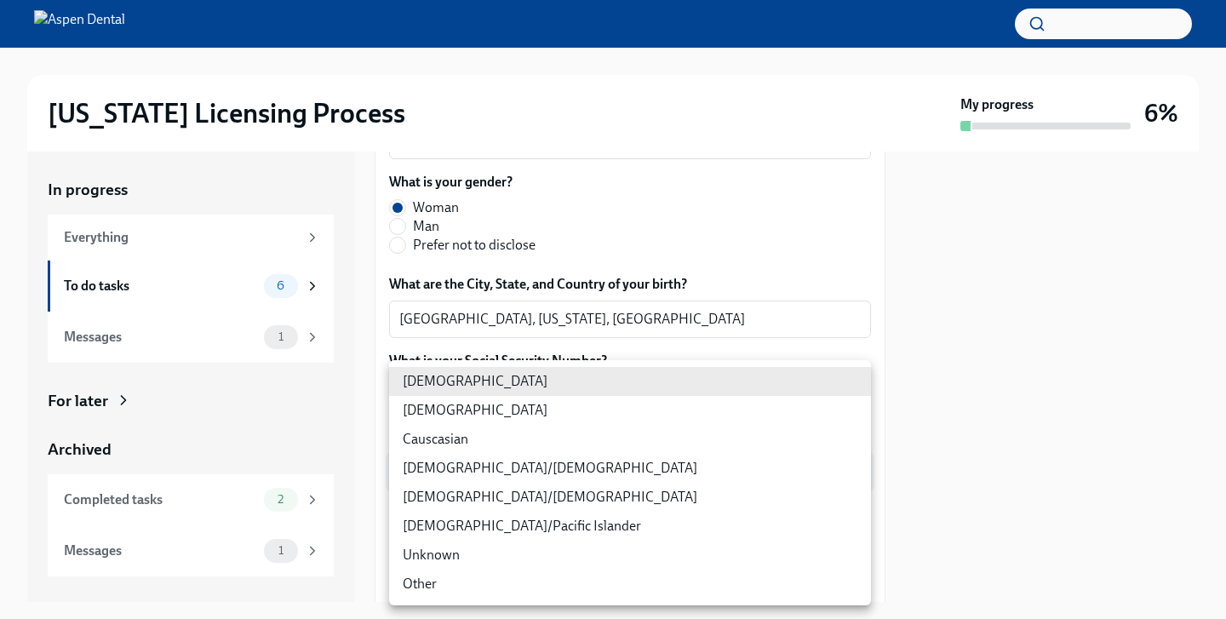
click at [506, 418] on li "[DEMOGRAPHIC_DATA]" at bounding box center [630, 410] width 482 height 29
type input "930Z9RFkx"
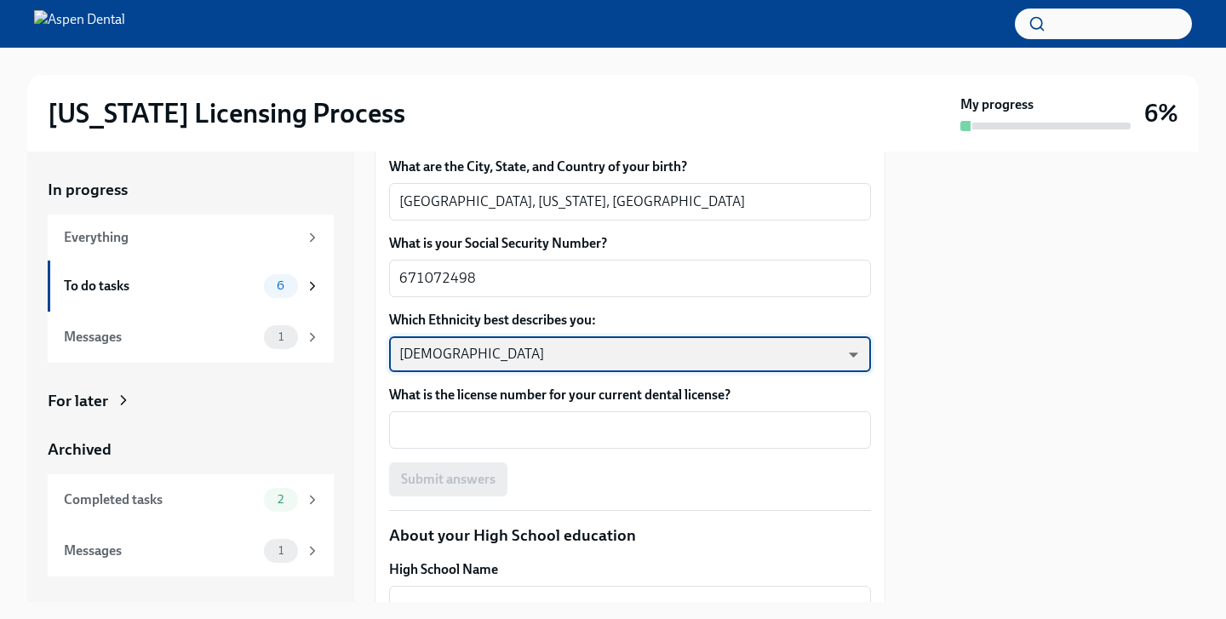
scroll to position [946, 0]
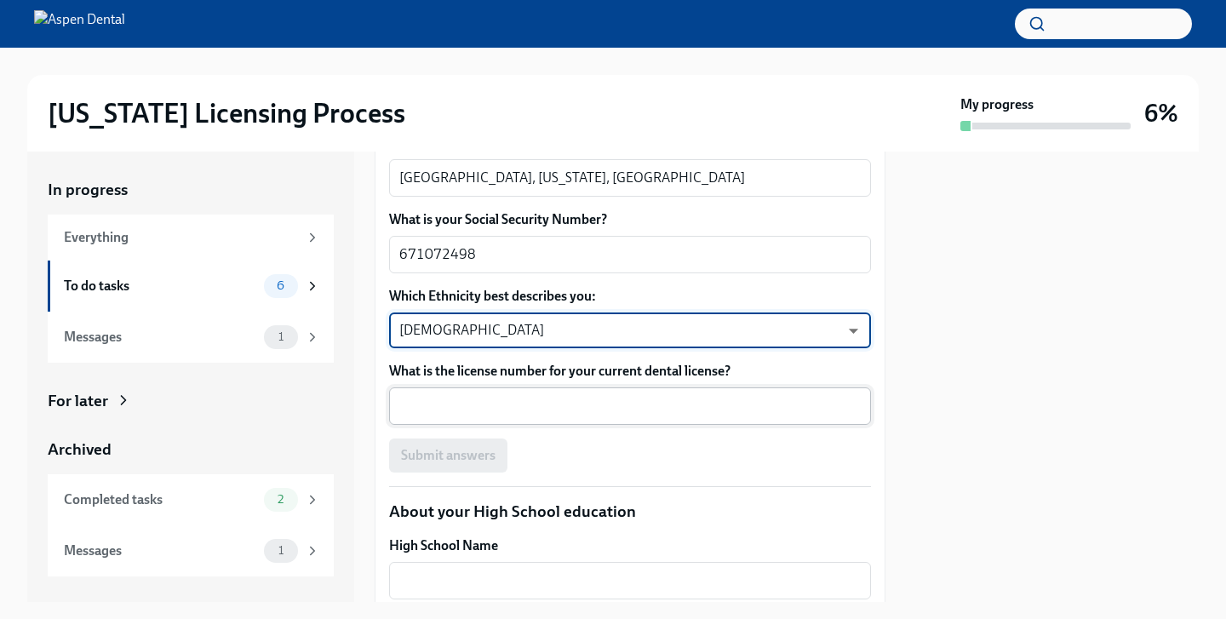
click at [490, 408] on textarea "What is the license number for your current dental license?" at bounding box center [630, 406] width 462 height 20
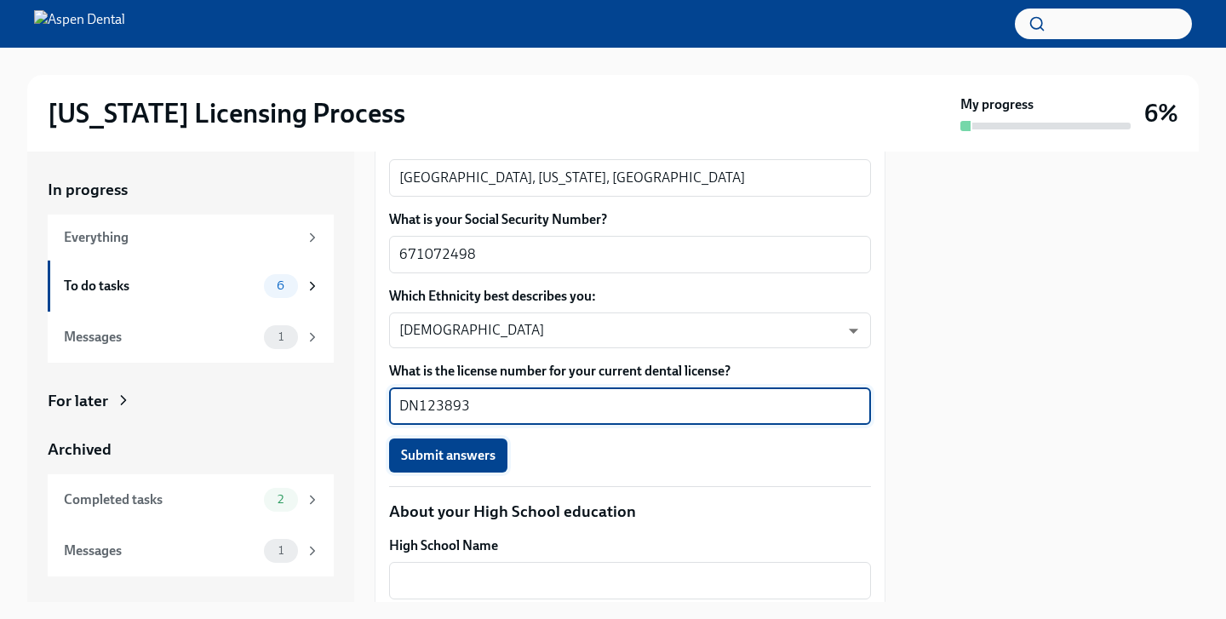
type textarea "DN123893"
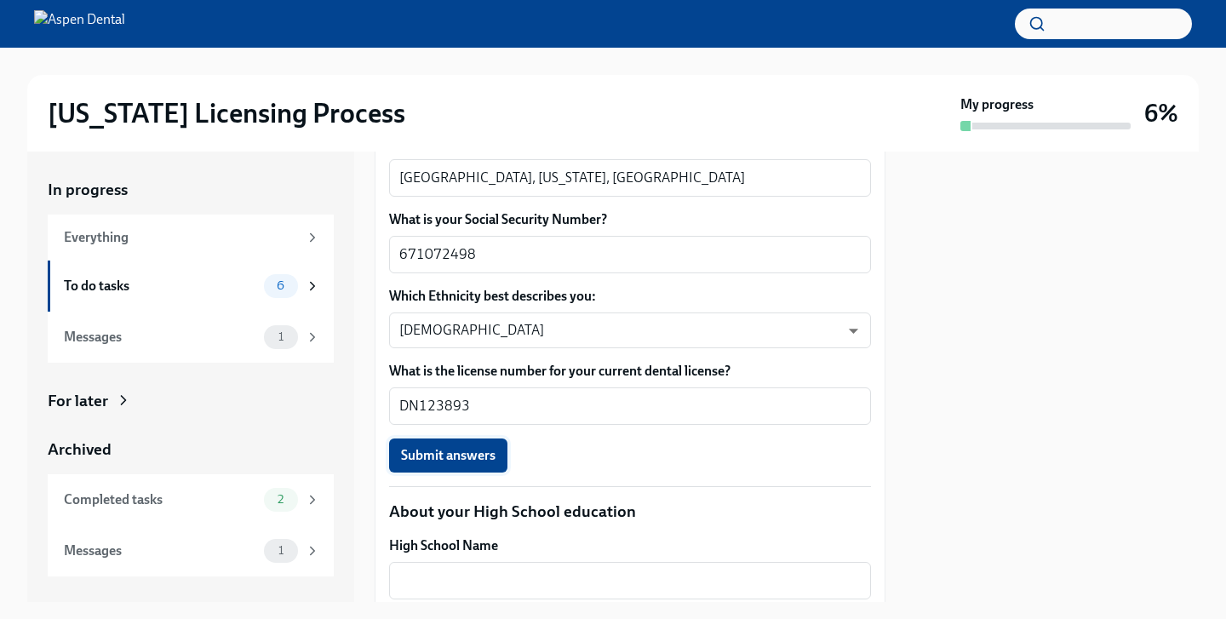
click at [461, 456] on span "Submit answers" at bounding box center [448, 455] width 95 height 17
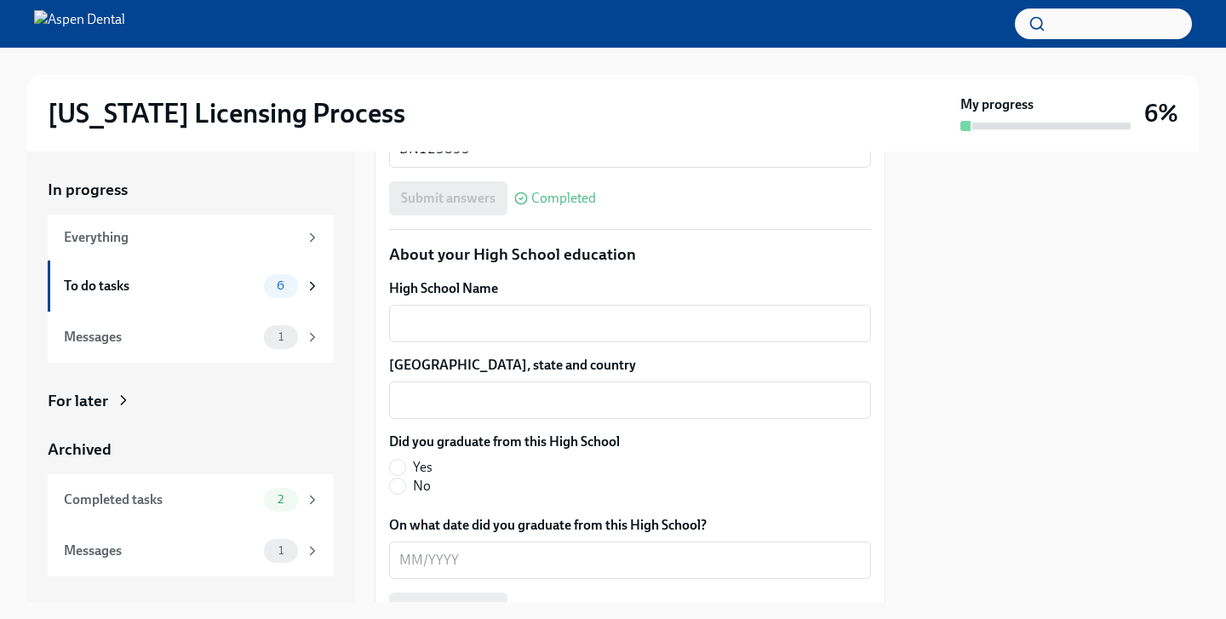
scroll to position [1211, 0]
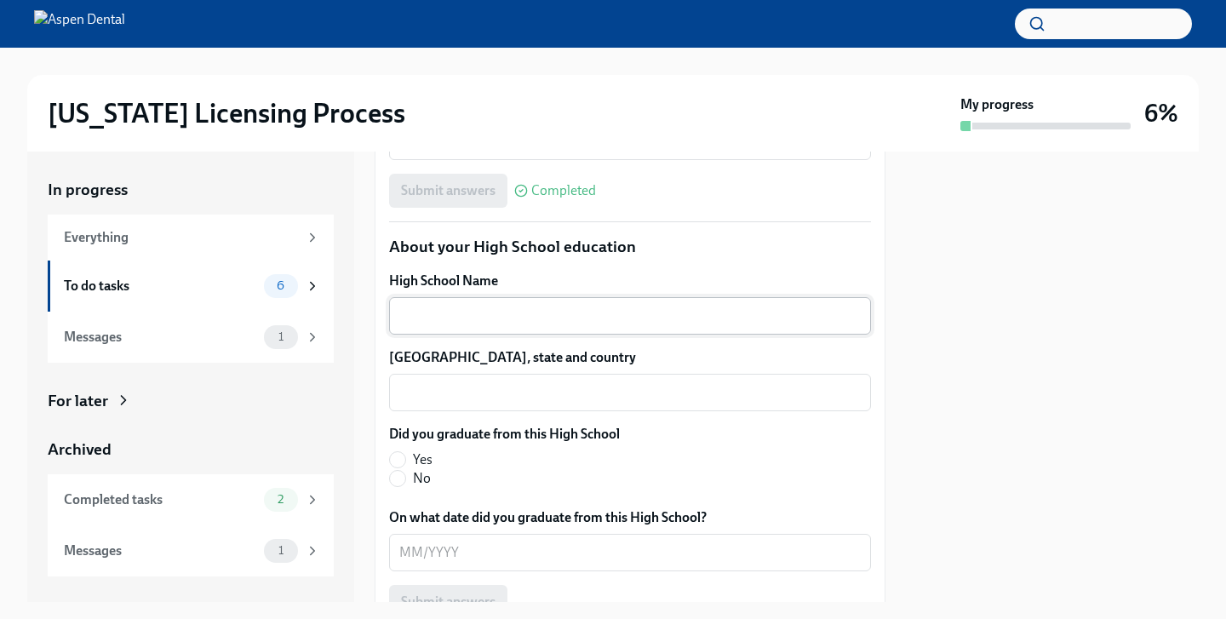
click at [658, 329] on div "x ​" at bounding box center [630, 315] width 482 height 37
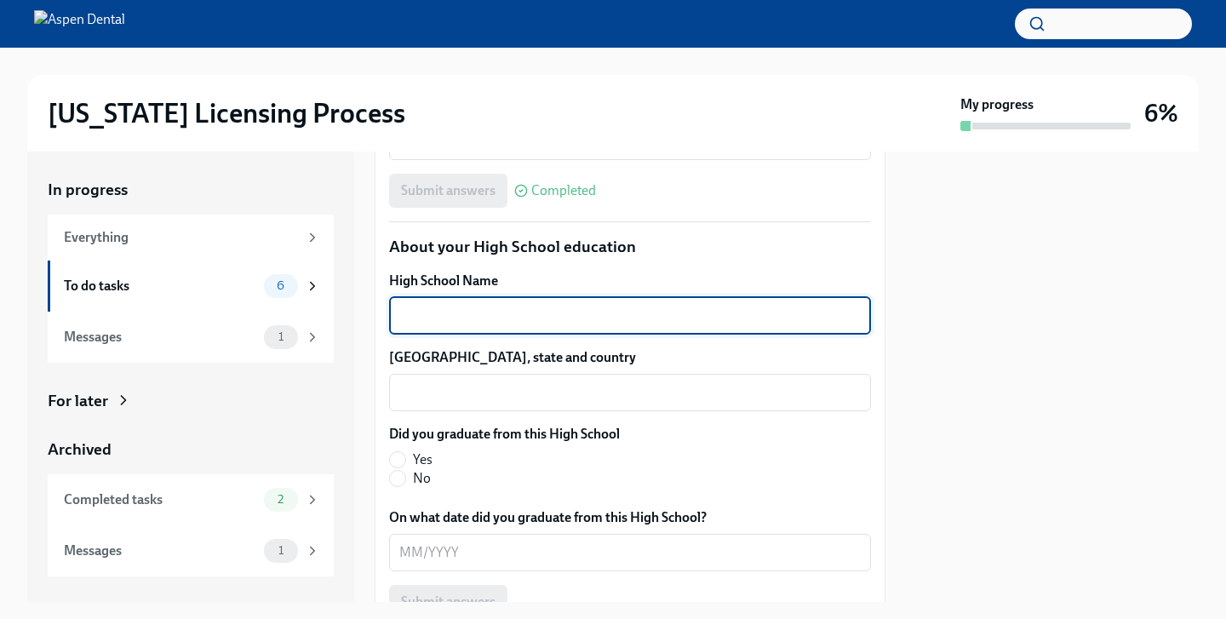
type textarea "A"
type textarea "[PERSON_NAME][GEOGRAPHIC_DATA]"
click at [596, 387] on textarea "[GEOGRAPHIC_DATA], state and country" at bounding box center [630, 392] width 462 height 20
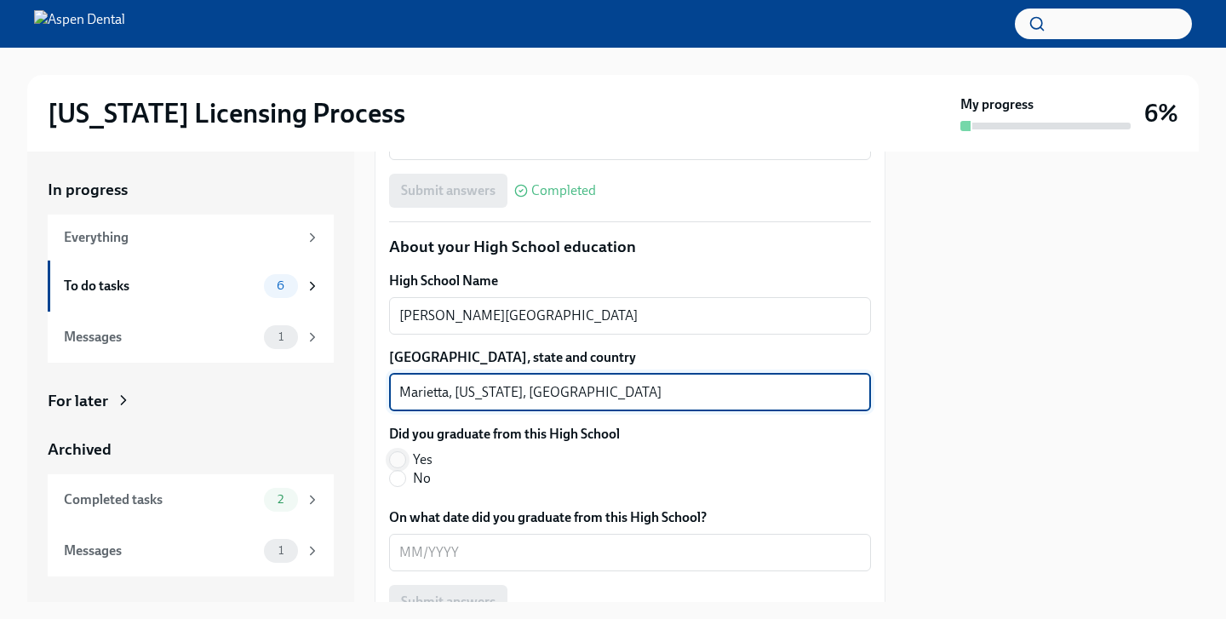
type textarea "Marietta, [US_STATE], [GEOGRAPHIC_DATA]"
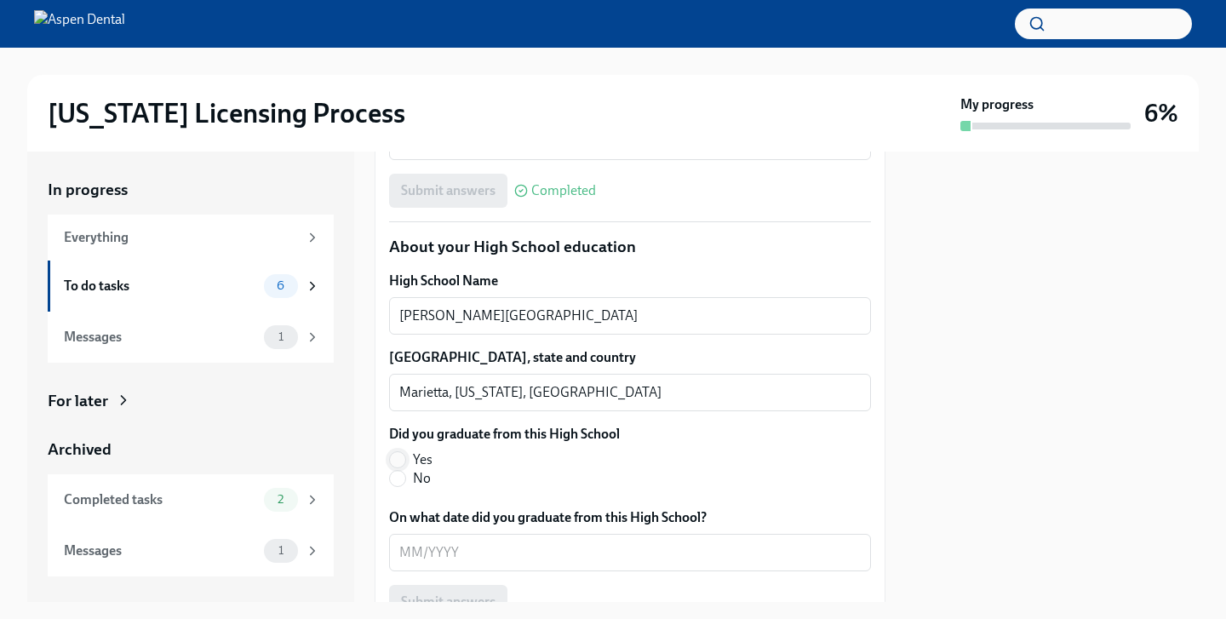
click at [399, 458] on input "Yes" at bounding box center [397, 459] width 15 height 15
radio input "true"
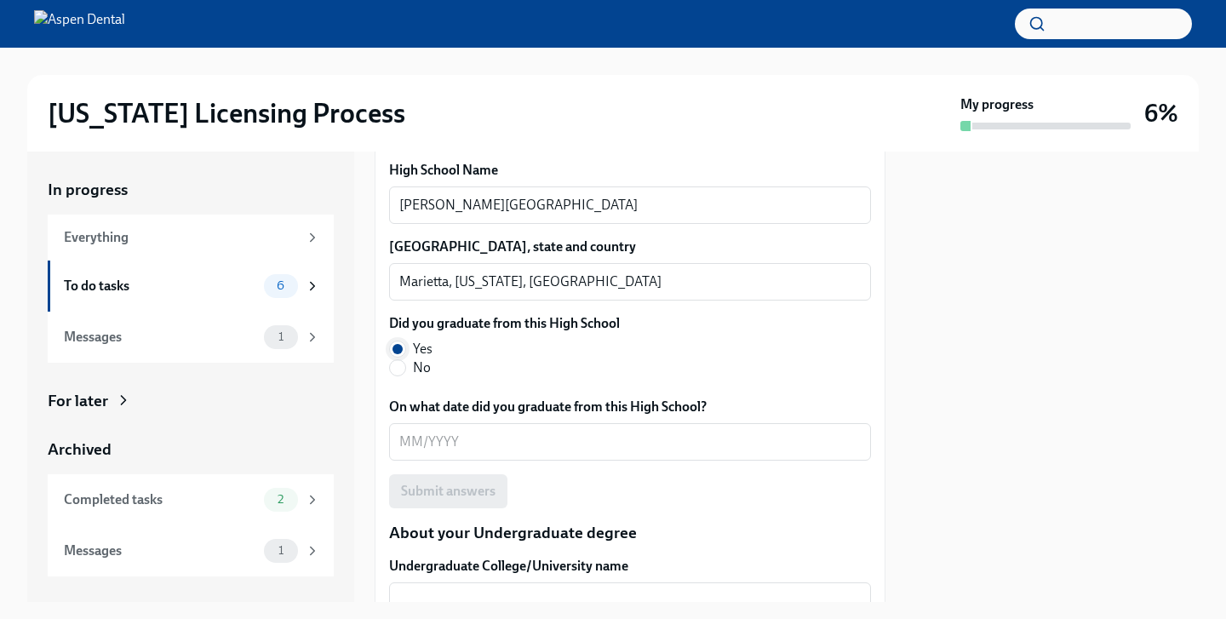
scroll to position [1329, 0]
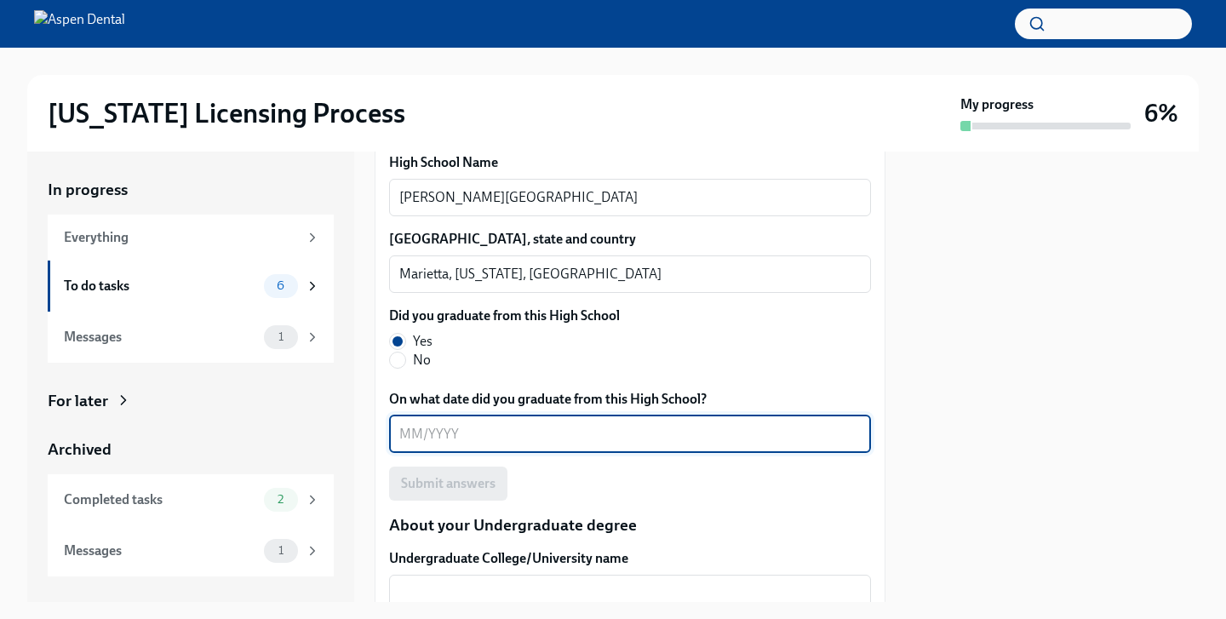
click at [441, 433] on textarea "On what date did you graduate from this High School?" at bounding box center [630, 434] width 462 height 20
type textarea "05/2017"
click at [460, 477] on span "Submit answers" at bounding box center [448, 483] width 95 height 17
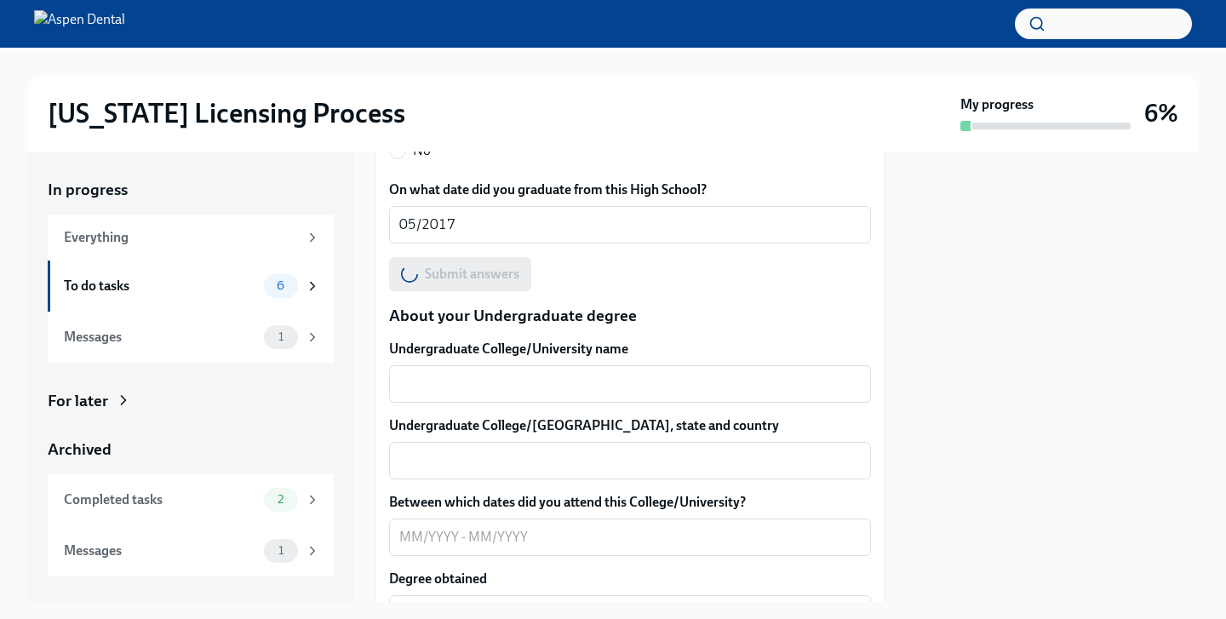
scroll to position [1542, 0]
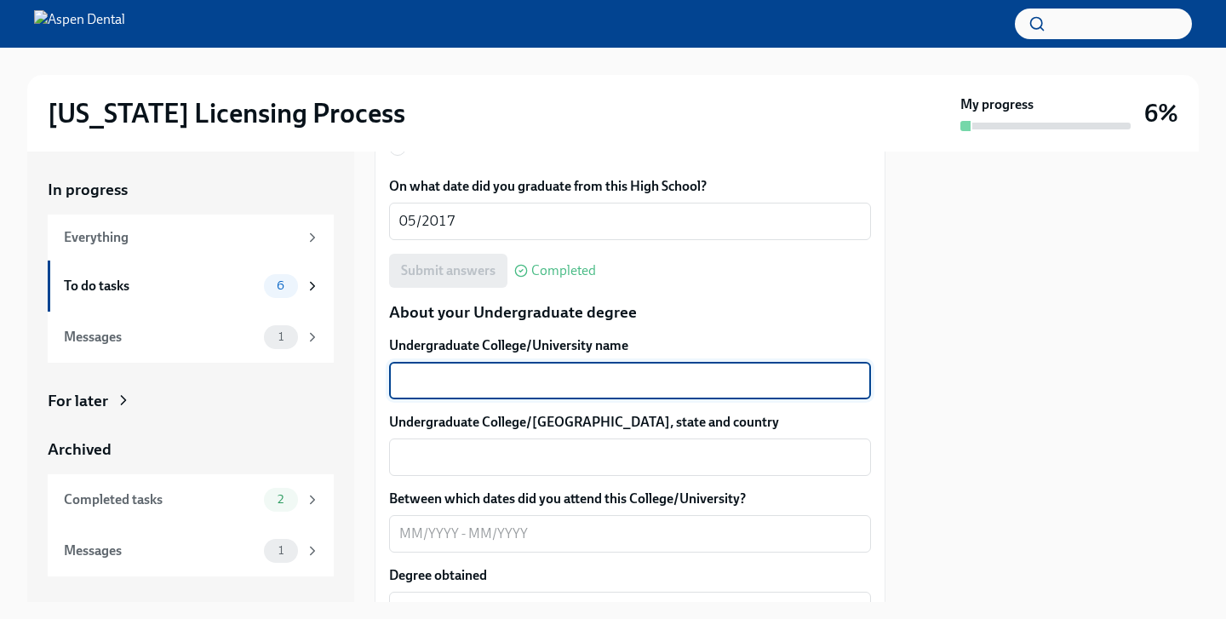
click at [592, 384] on textarea "Undergraduate College/University name" at bounding box center [630, 380] width 462 height 20
type textarea "[PERSON_NAME][GEOGRAPHIC_DATA]"
click at [566, 459] on textarea "Undergraduate College/[GEOGRAPHIC_DATA], state and country" at bounding box center [630, 457] width 462 height 20
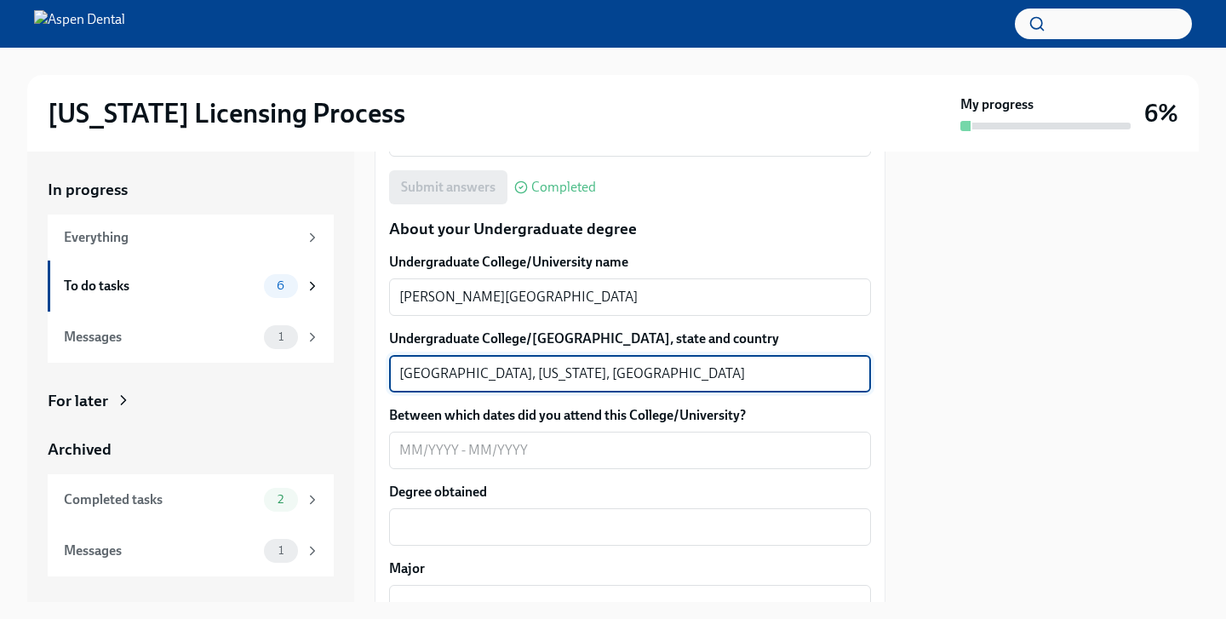
scroll to position [1655, 0]
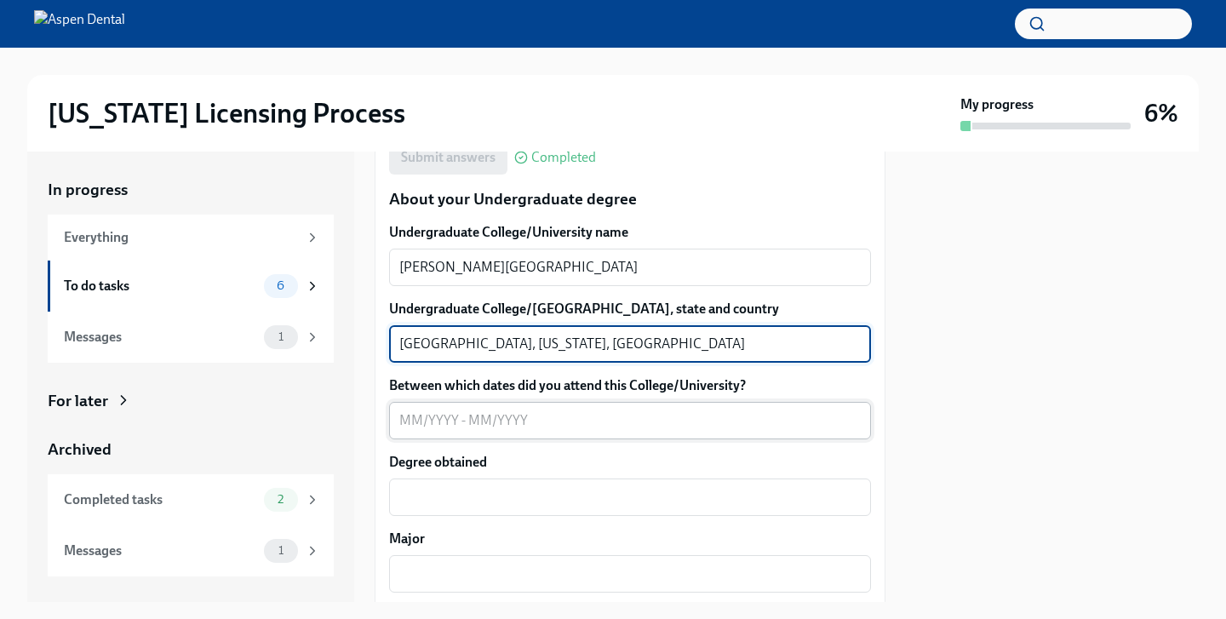
type textarea "[GEOGRAPHIC_DATA], [US_STATE], [GEOGRAPHIC_DATA]"
click at [565, 434] on div "x ​" at bounding box center [630, 420] width 482 height 37
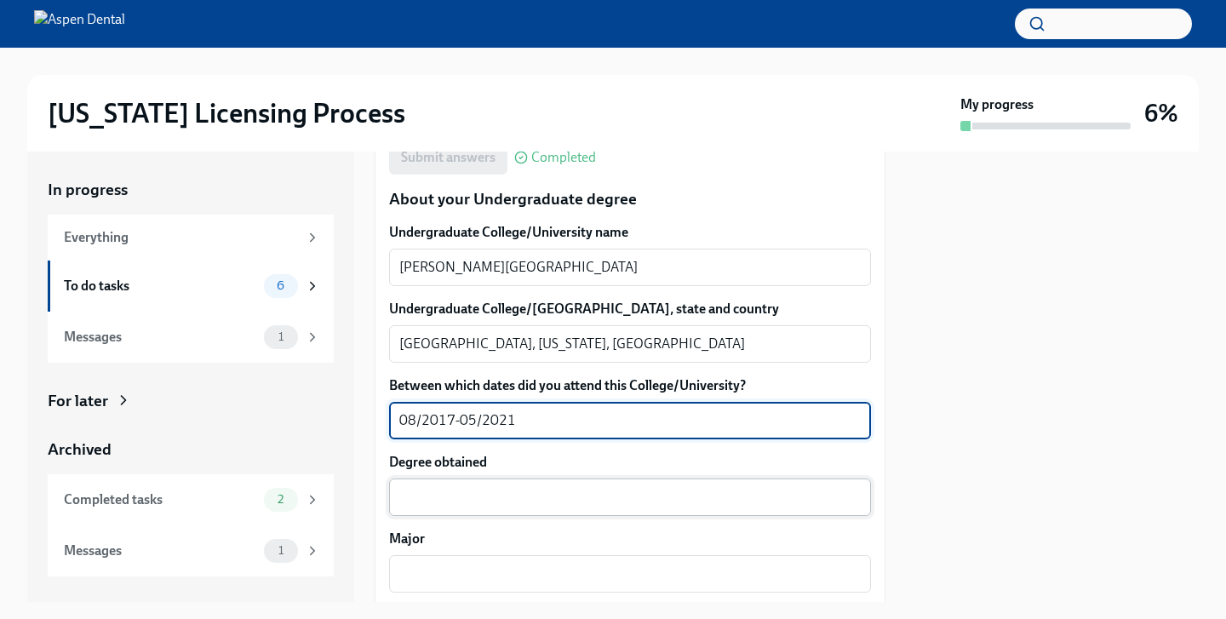
type textarea "08/2017-05/2021"
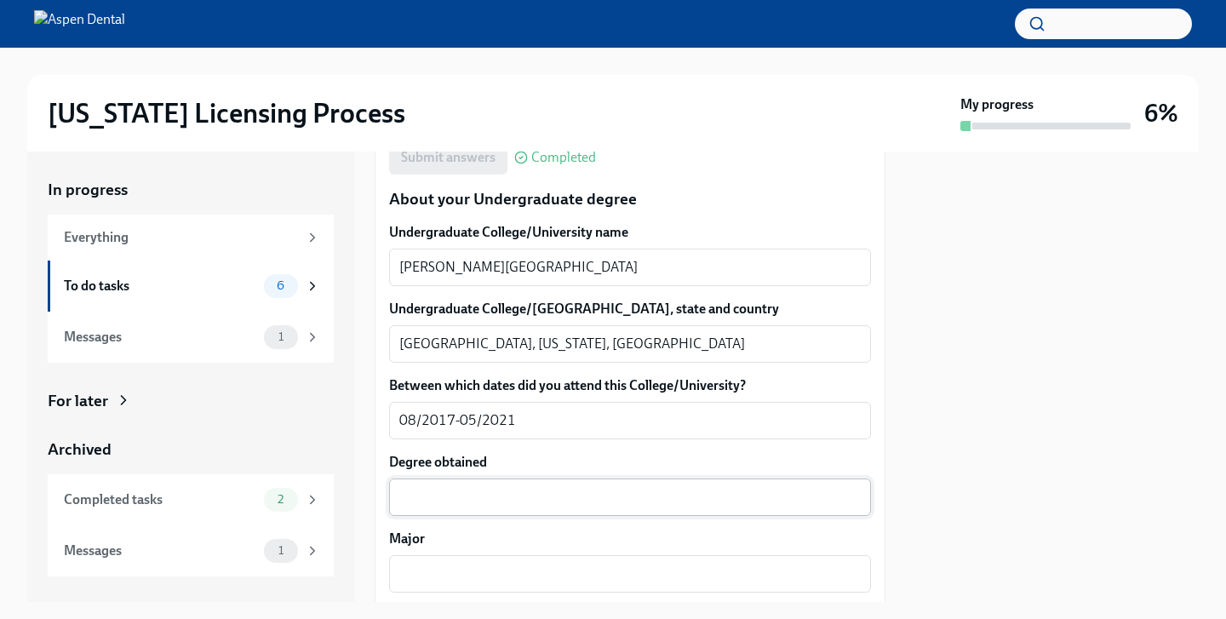
click at [490, 510] on div "x ​" at bounding box center [630, 497] width 482 height 37
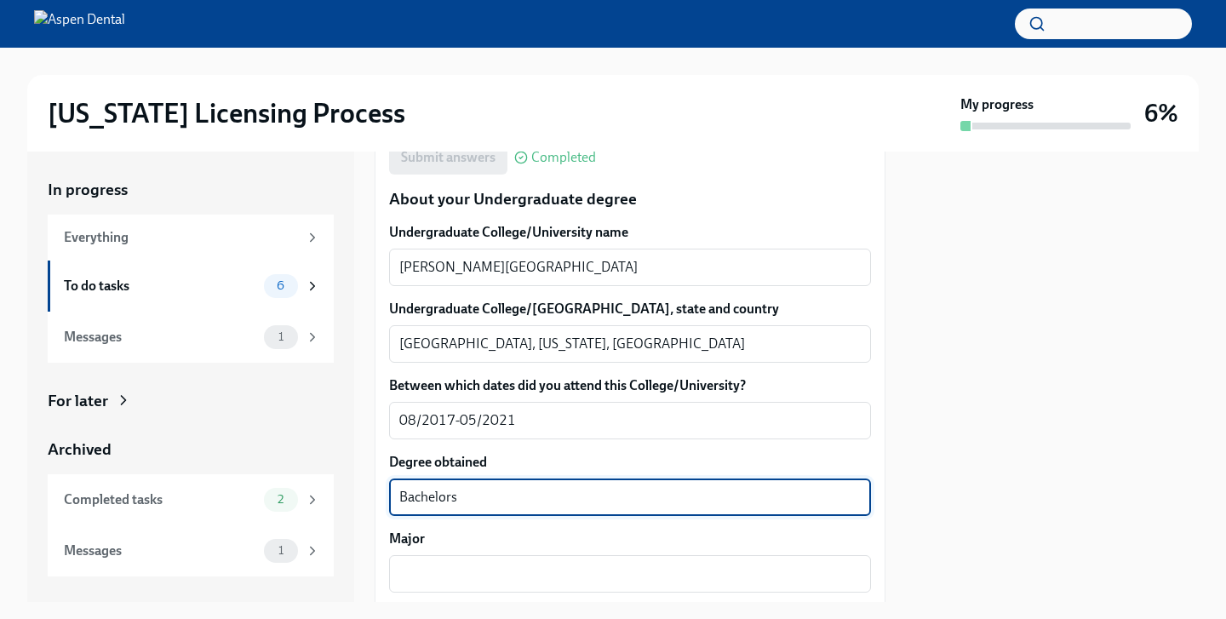
scroll to position [1752, 0]
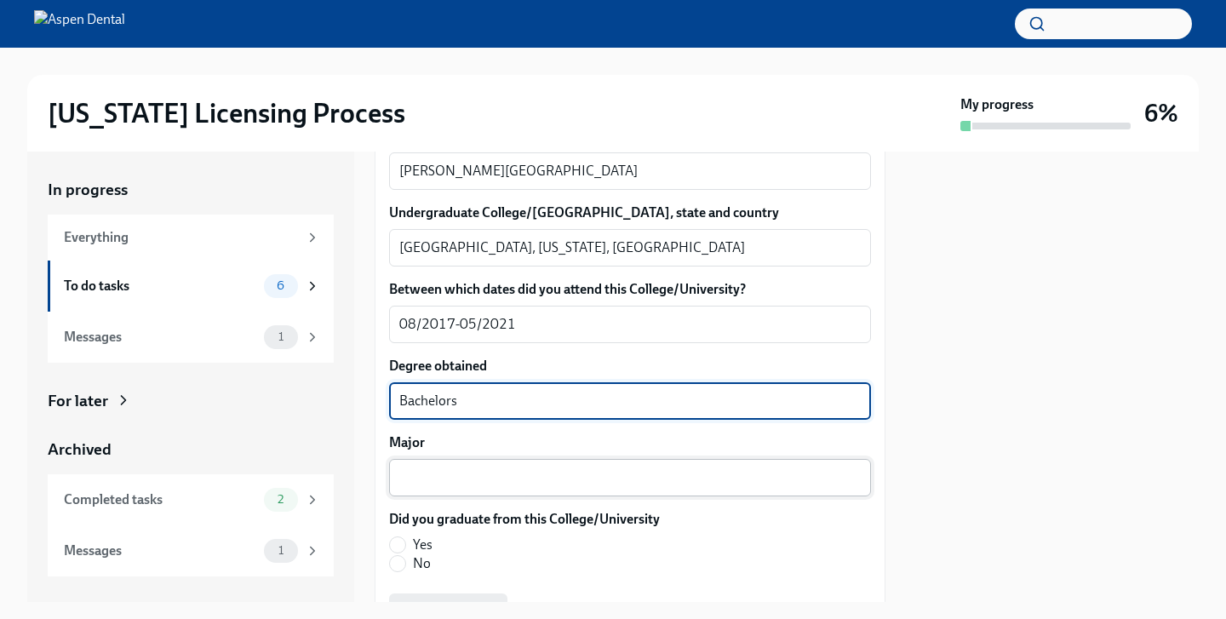
type textarea "Bachelors"
click at [437, 474] on textarea "Major" at bounding box center [630, 477] width 462 height 20
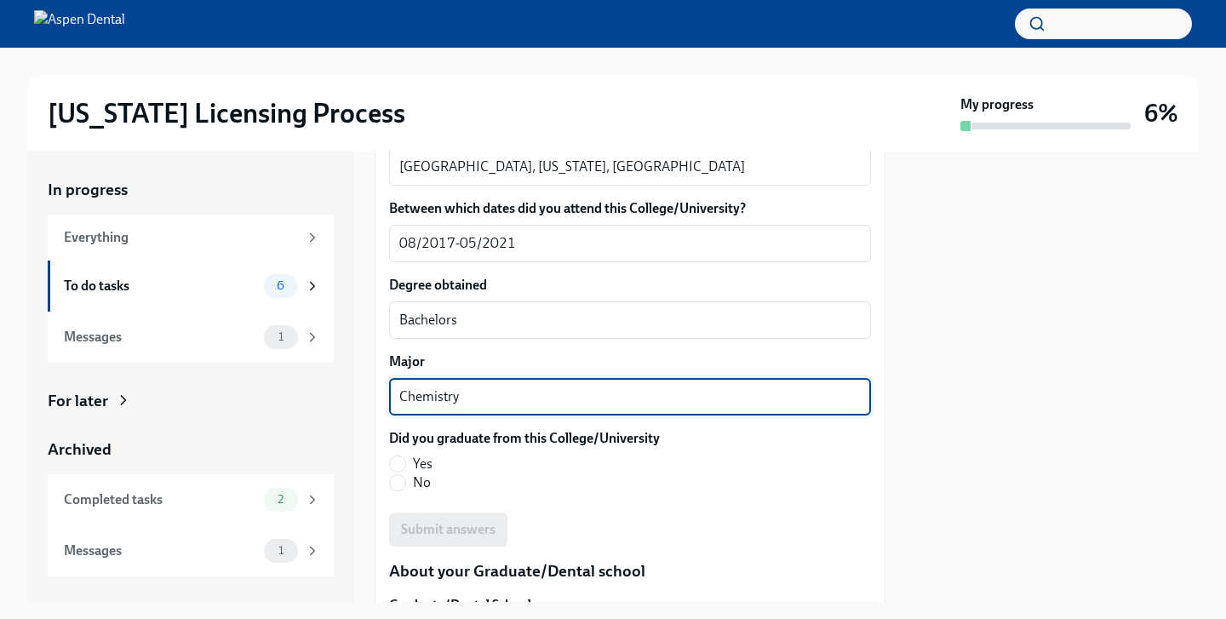
scroll to position [1873, 0]
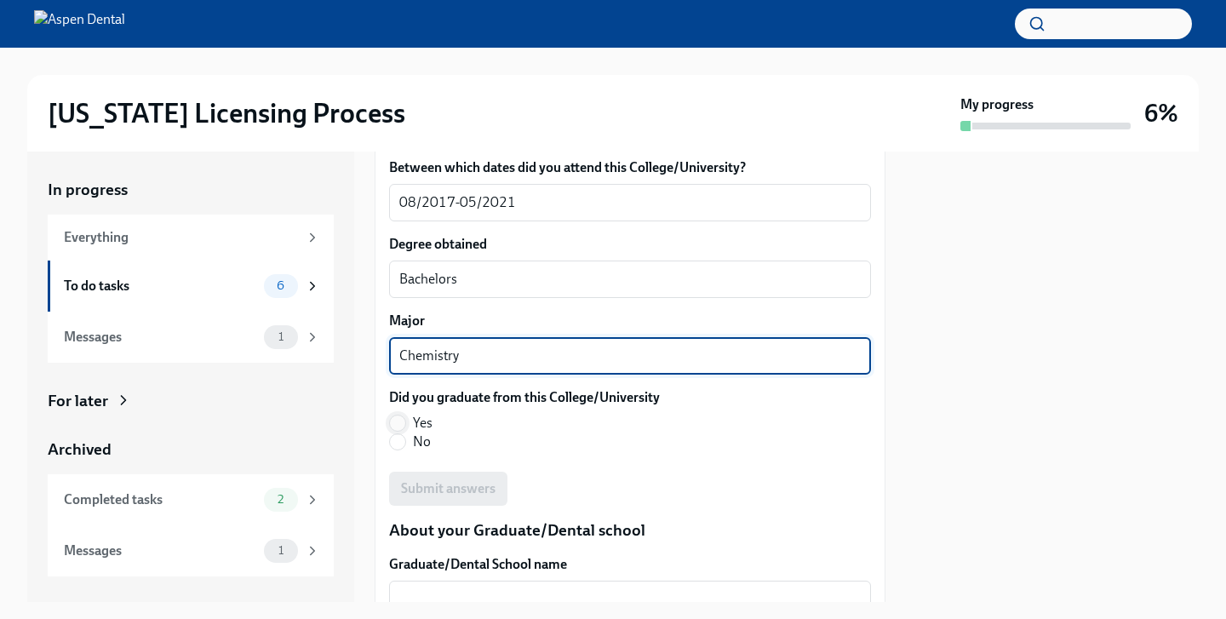
type textarea "Chemistry"
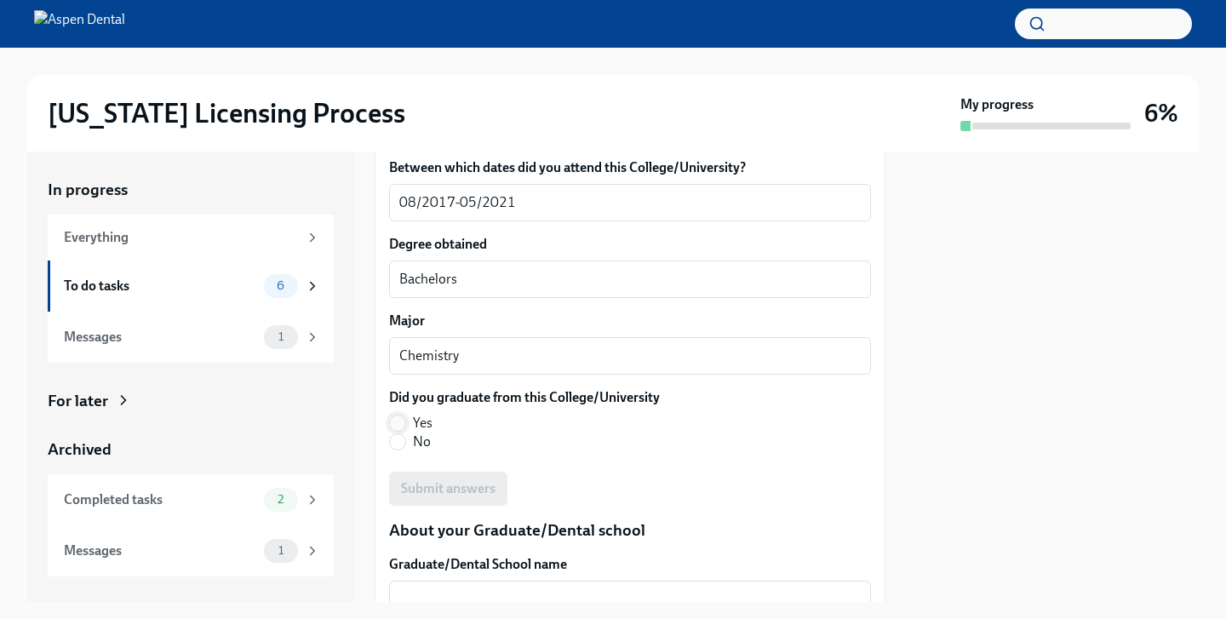
click at [399, 421] on input "Yes" at bounding box center [397, 423] width 15 height 15
radio input "true"
click at [478, 480] on span "Submit answers" at bounding box center [448, 488] width 95 height 17
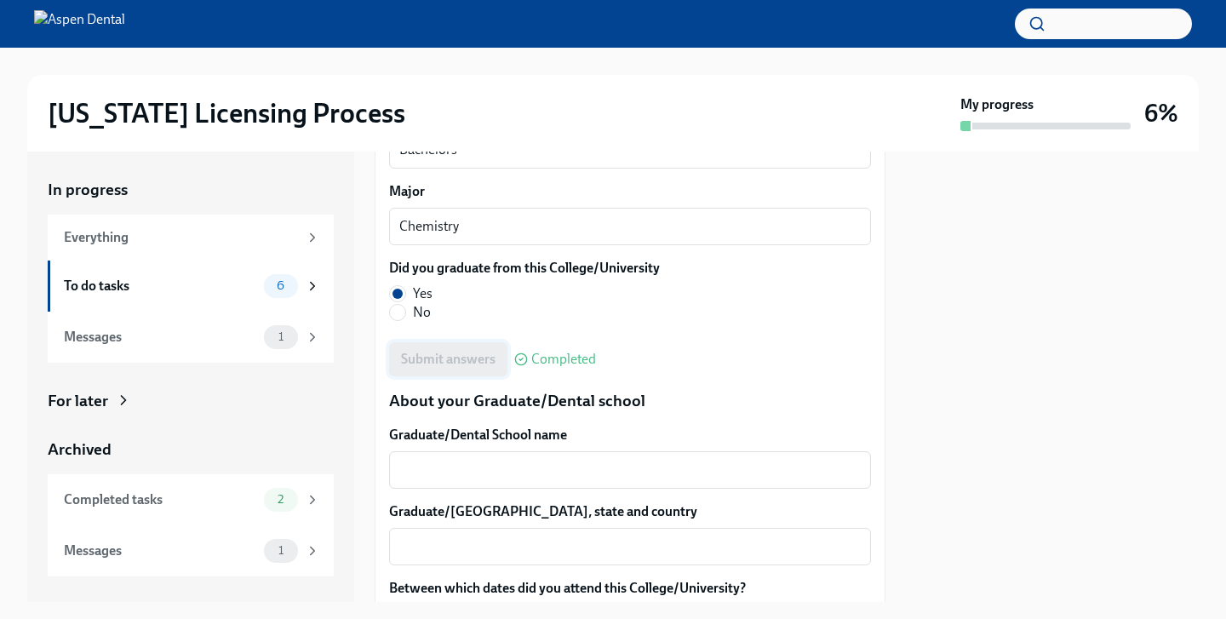
scroll to position [2121, 0]
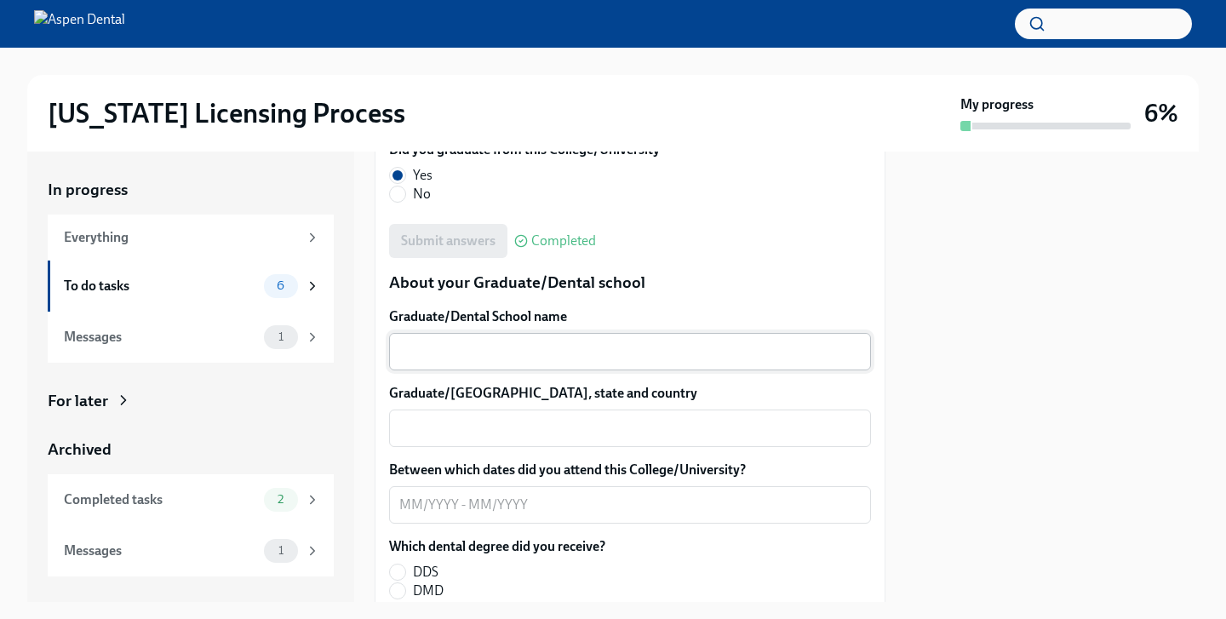
click at [485, 356] on textarea "Graduate/Dental School name" at bounding box center [630, 351] width 462 height 20
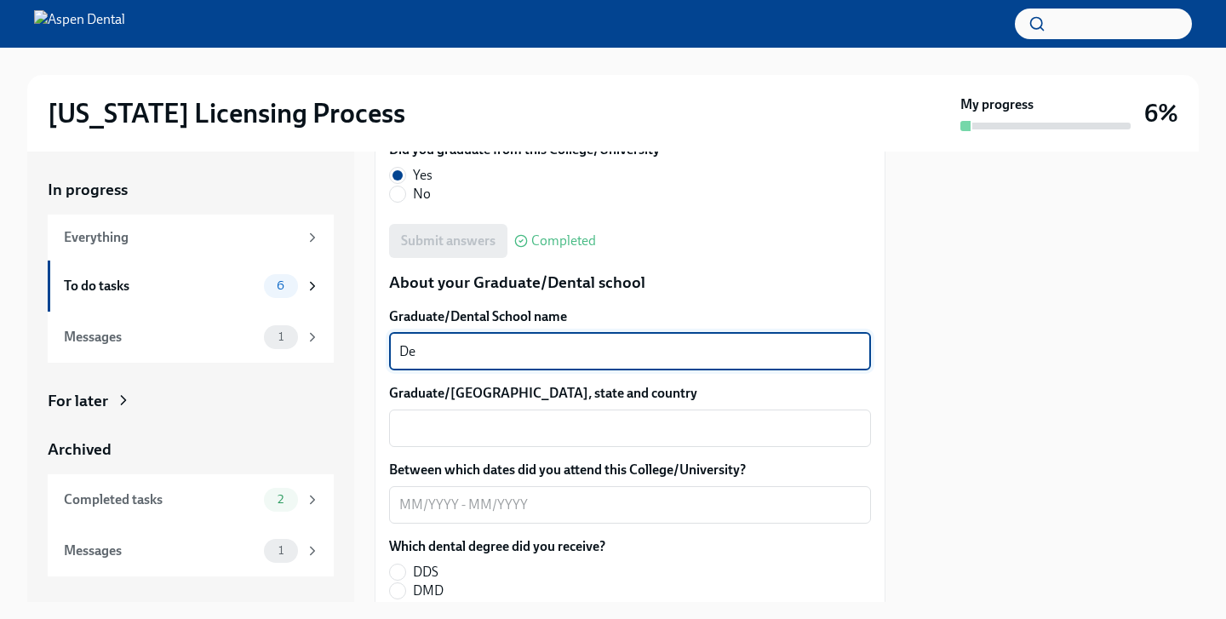
type textarea "D"
type textarea "The [GEOGRAPHIC_DATA][US_STATE]"
click at [474, 415] on div "x ​" at bounding box center [630, 428] width 482 height 37
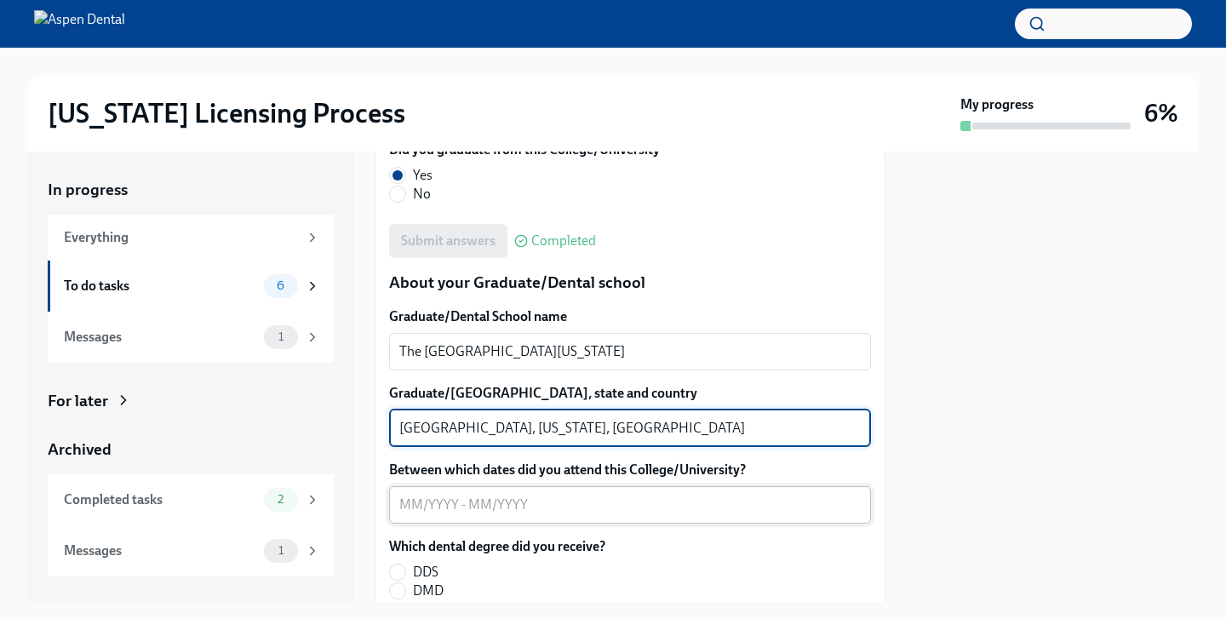
type textarea "[GEOGRAPHIC_DATA], [US_STATE], [GEOGRAPHIC_DATA]"
click at [424, 505] on textarea "Between which dates did you attend this College/University?" at bounding box center [630, 505] width 462 height 20
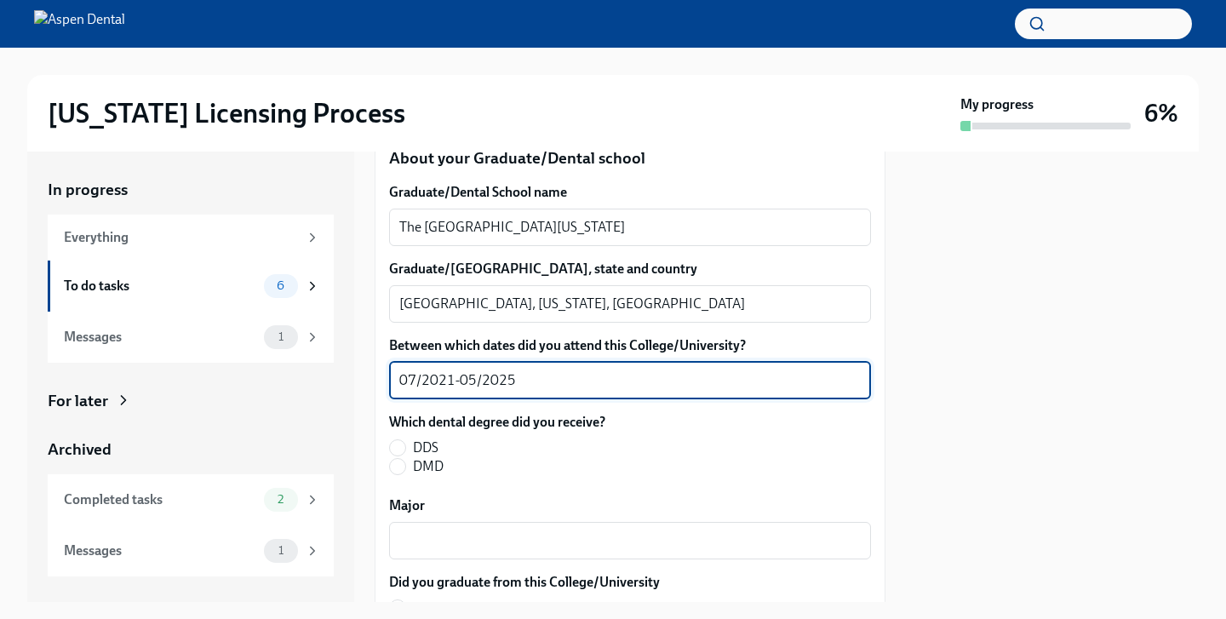
scroll to position [2281, 0]
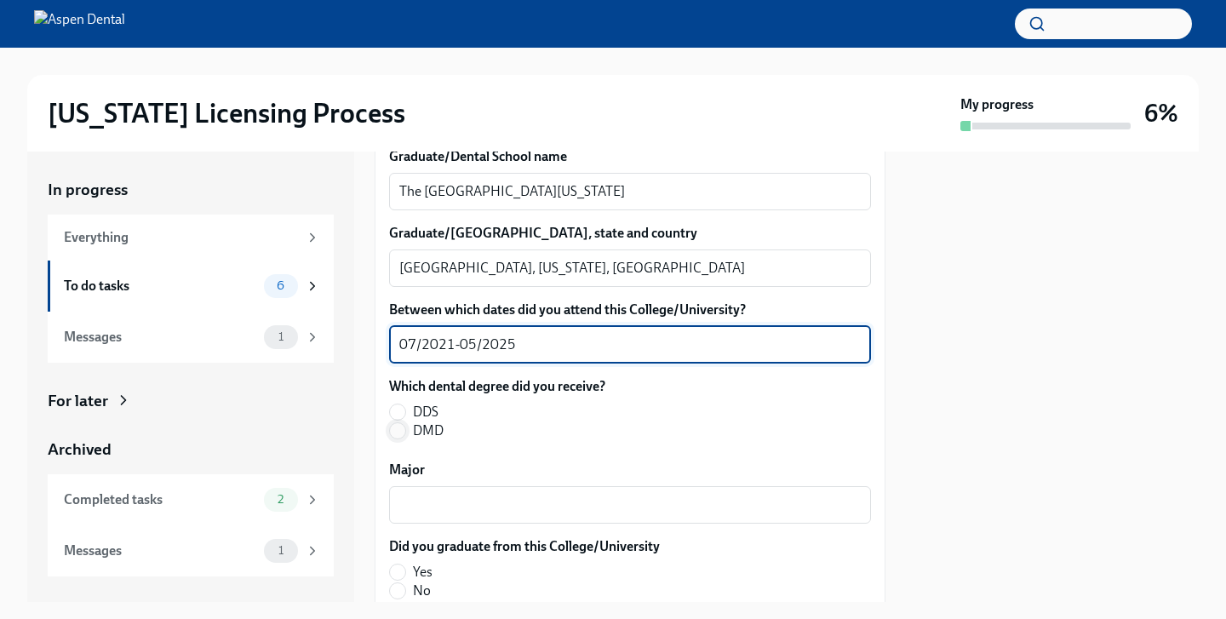
type textarea "07/2021-05/2025"
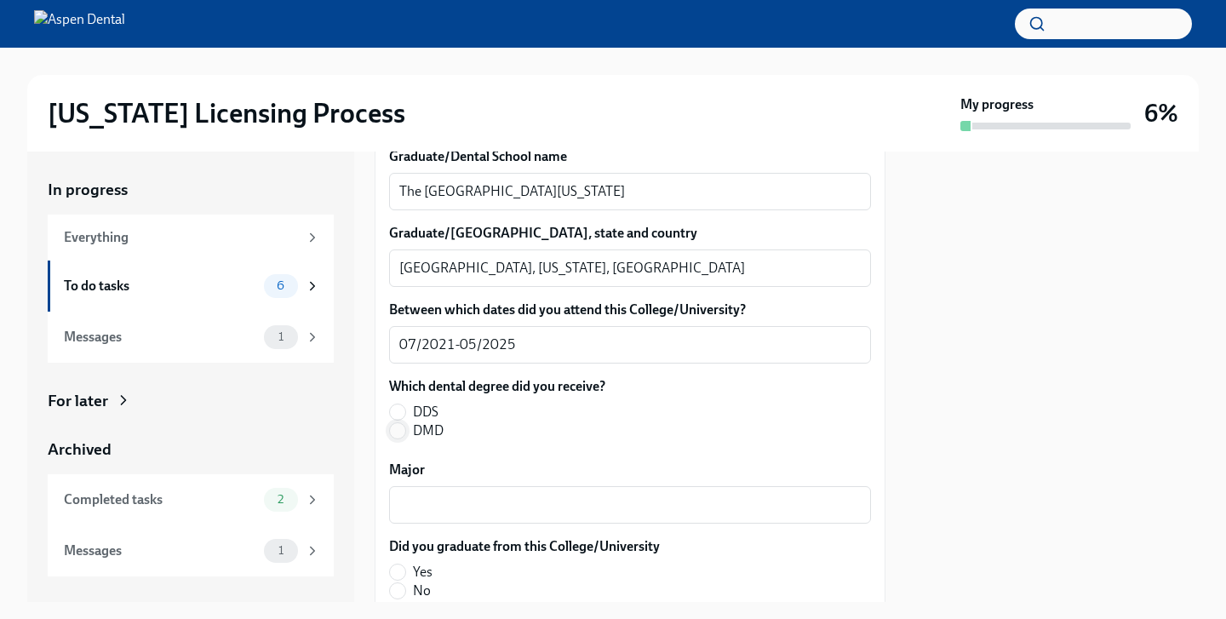
click at [393, 432] on input "DMD" at bounding box center [397, 430] width 15 height 15
radio input "true"
click at [444, 501] on textarea "Major" at bounding box center [630, 505] width 462 height 20
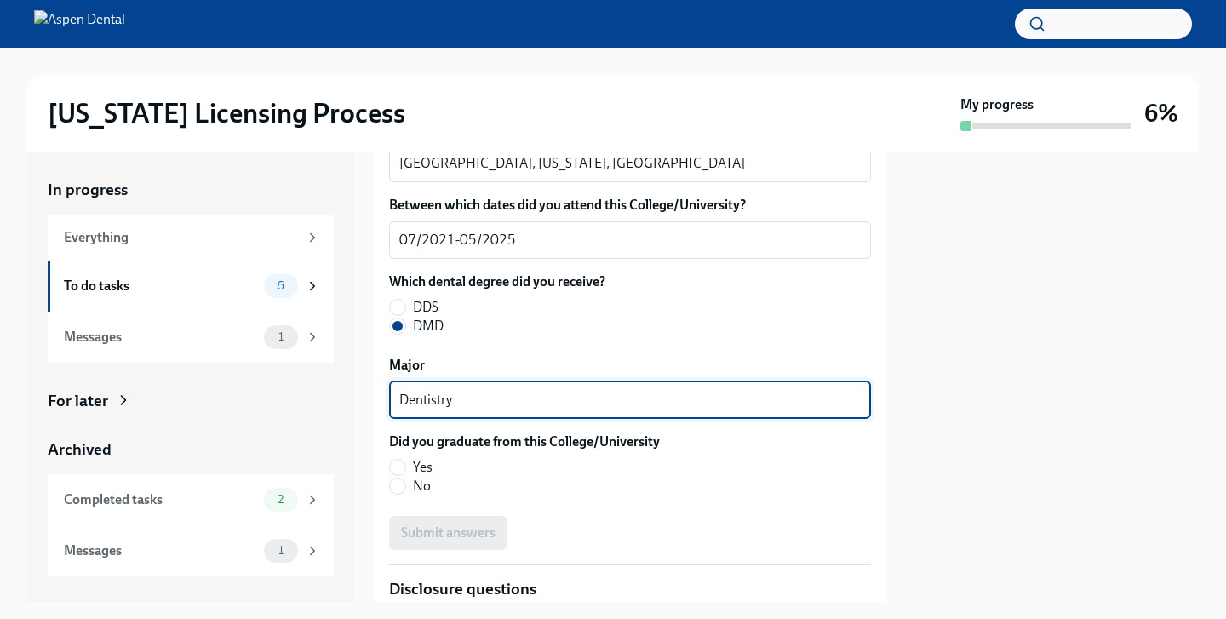
scroll to position [2429, 0]
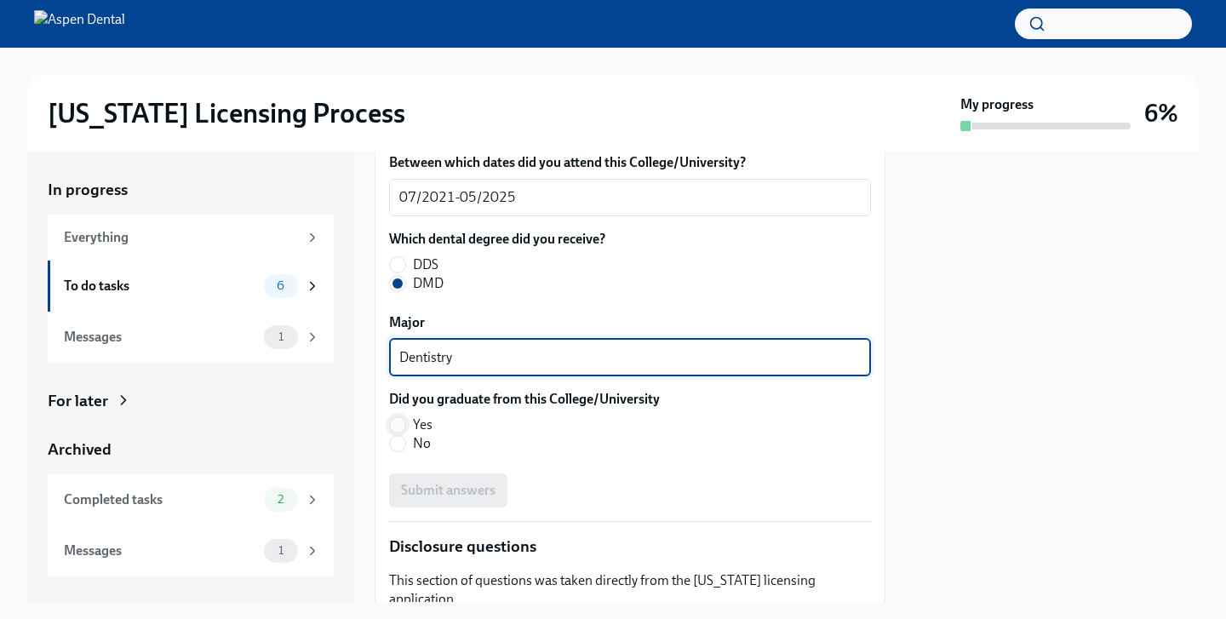
type textarea "Dentistry"
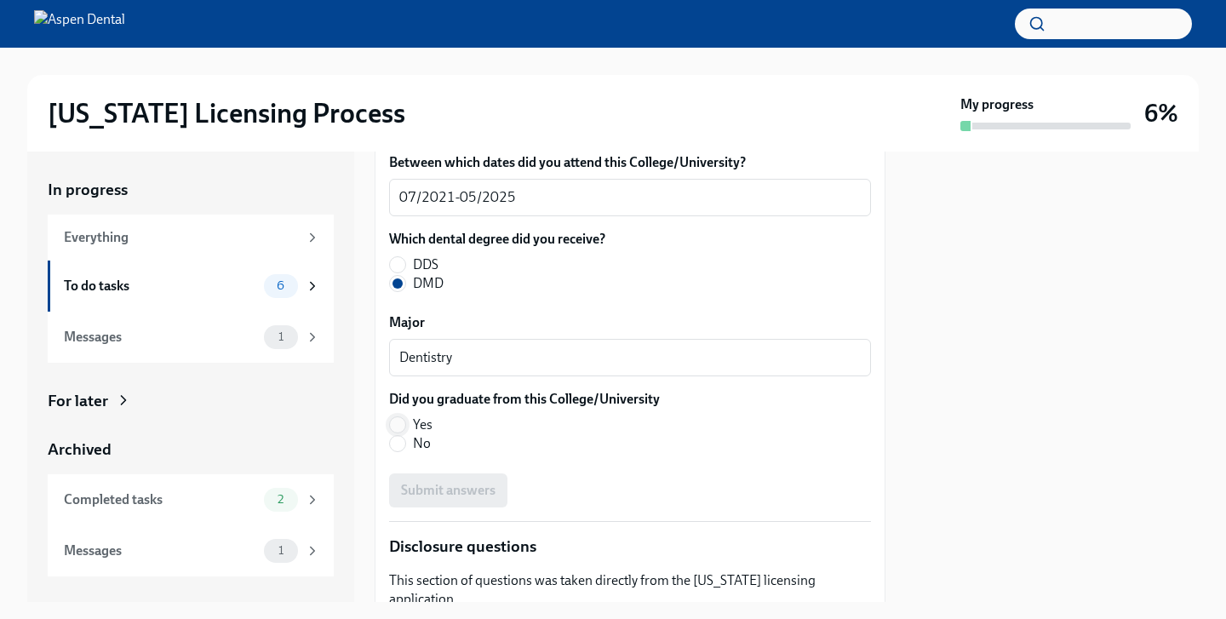
click at [399, 425] on input "Yes" at bounding box center [397, 424] width 15 height 15
radio input "true"
click at [490, 488] on span "Submit answers" at bounding box center [448, 490] width 95 height 17
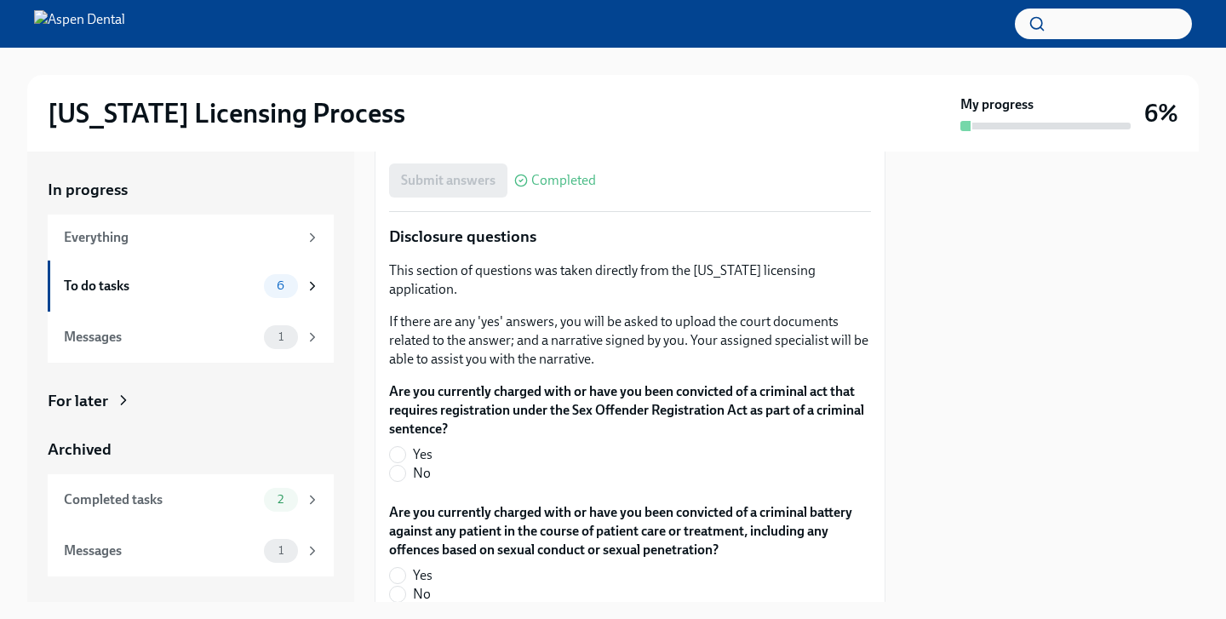
scroll to position [2740, 0]
click at [410, 462] on label "No" at bounding box center [623, 471] width 468 height 19
click at [405, 464] on input "No" at bounding box center [397, 471] width 15 height 15
radio input "true"
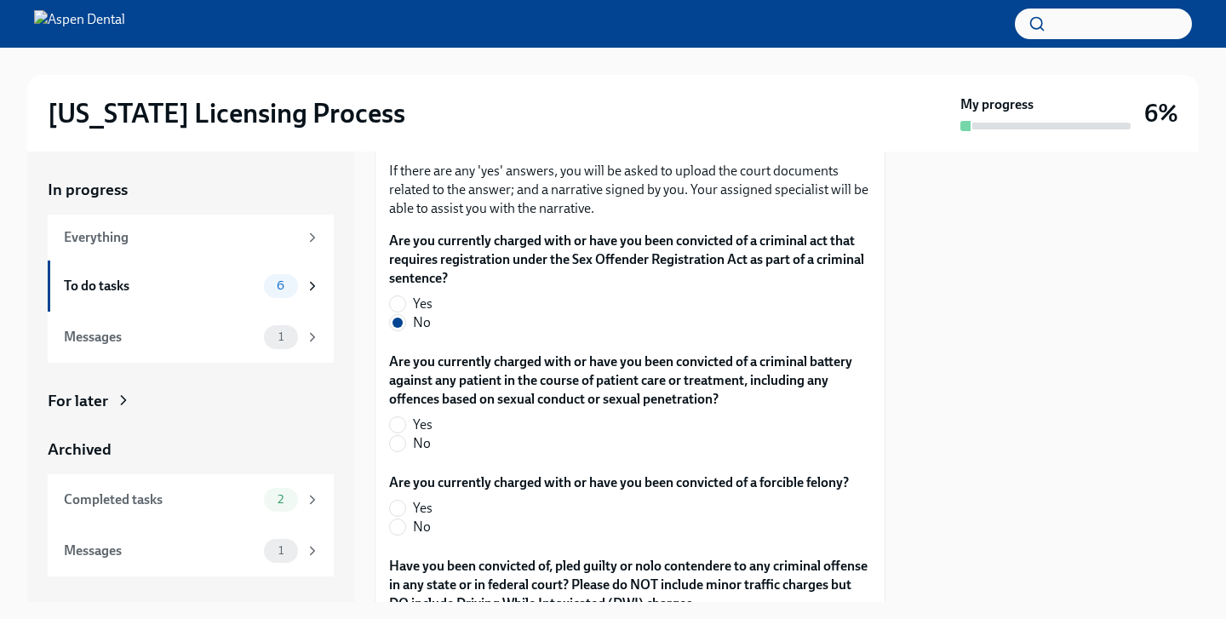
scroll to position [2892, 0]
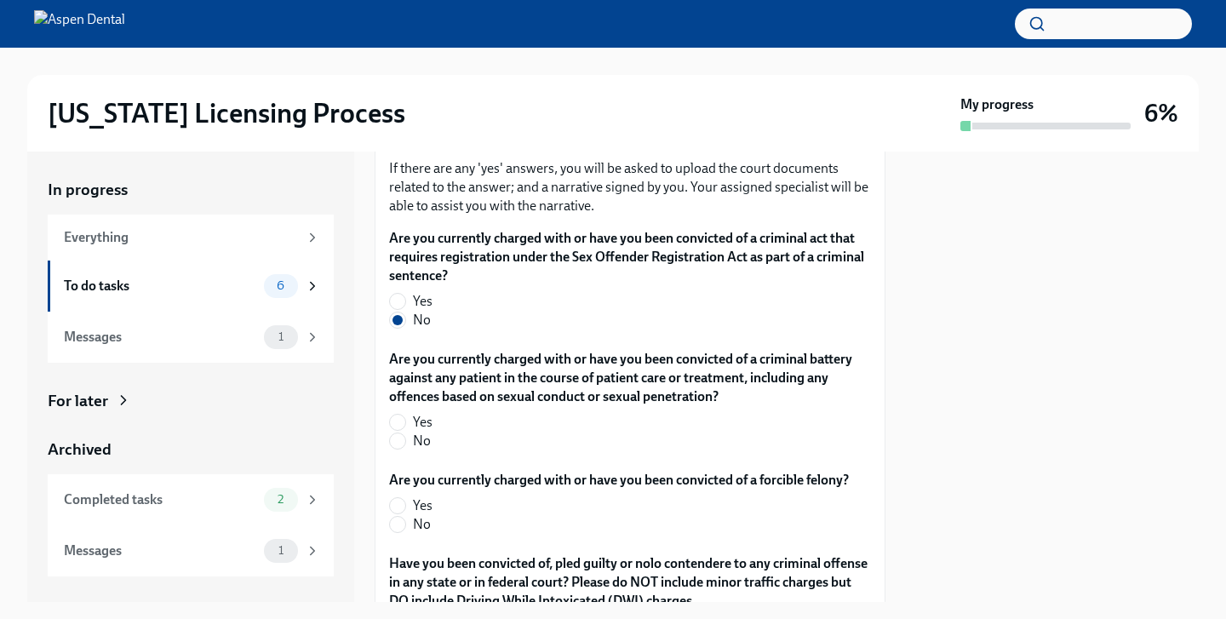
click at [405, 432] on label "No" at bounding box center [623, 441] width 468 height 19
click at [405, 433] on input "No" at bounding box center [397, 440] width 15 height 15
radio input "true"
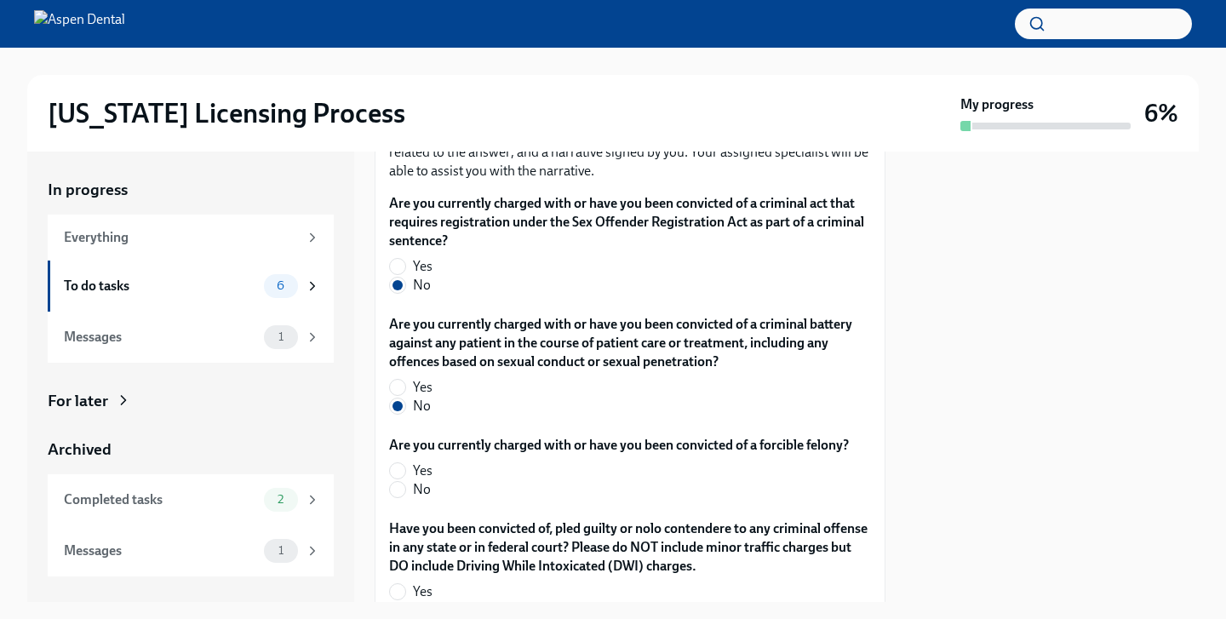
scroll to position [2980, 0]
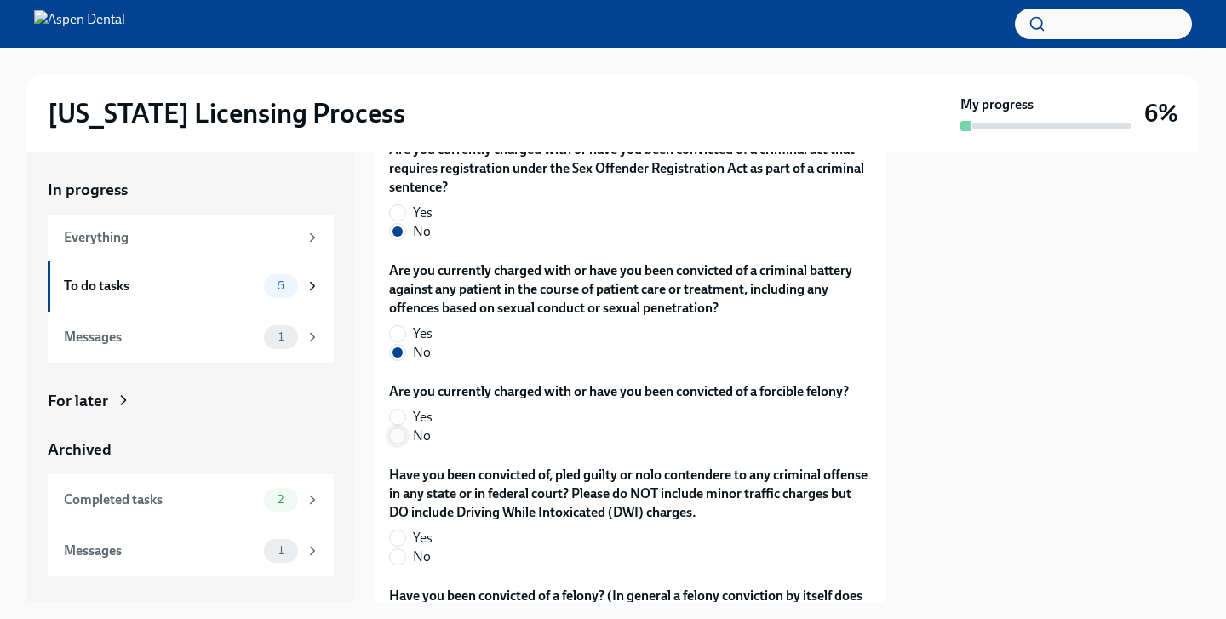
click at [402, 428] on input "No" at bounding box center [397, 435] width 15 height 15
radio input "true"
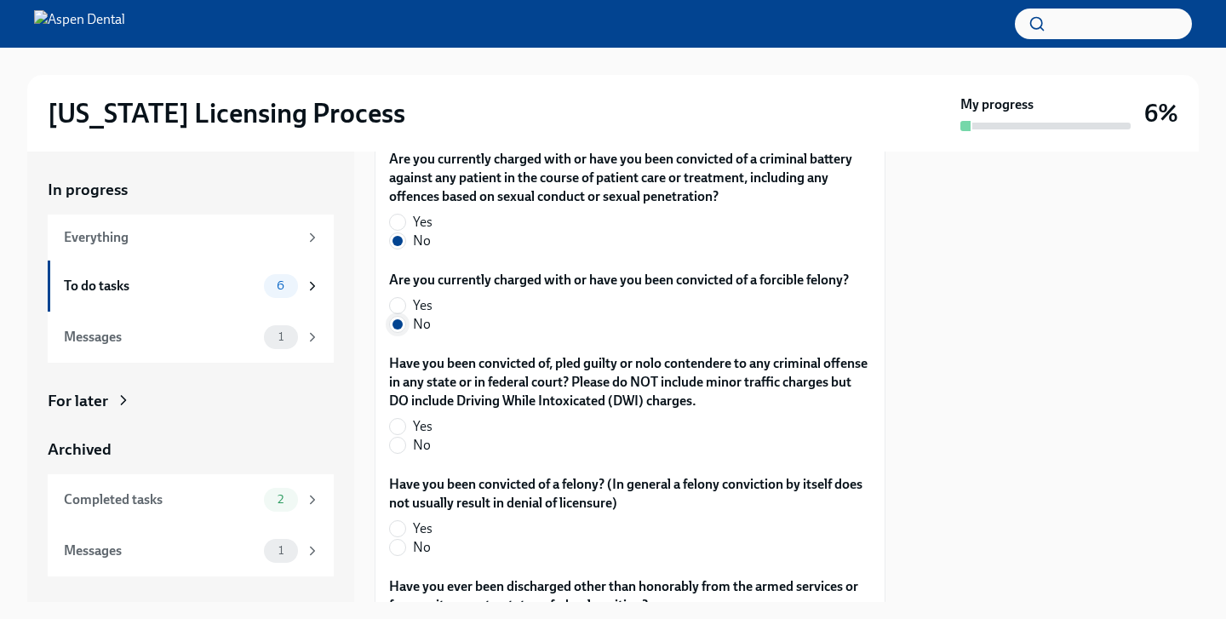
scroll to position [3102, 0]
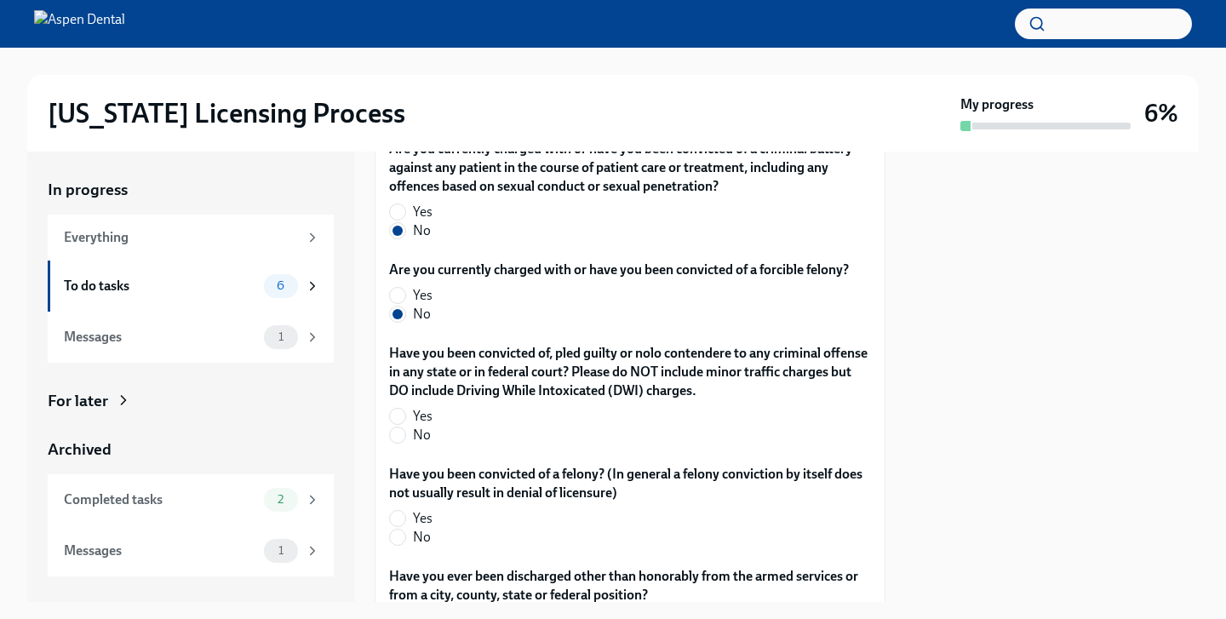
click at [401, 428] on div "Have you been convicted of, pled guilty or nolo contendere to any criminal offe…" at bounding box center [630, 397] width 482 height 107
click at [400, 427] on input "No" at bounding box center [397, 434] width 15 height 15
radio input "true"
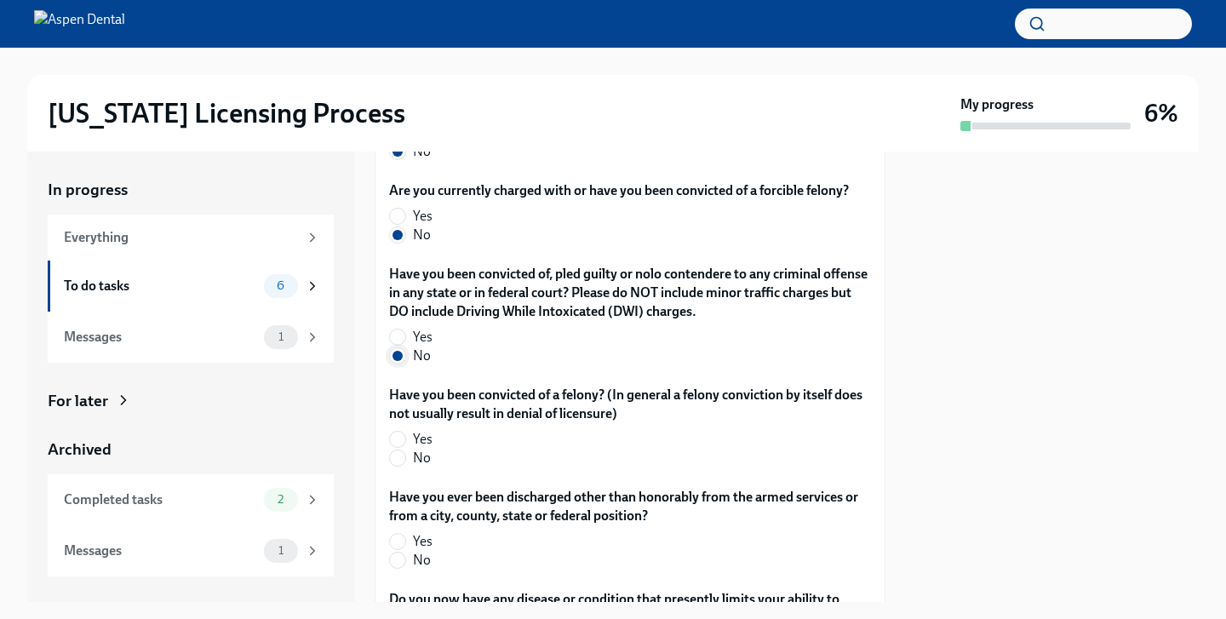
scroll to position [3198, 0]
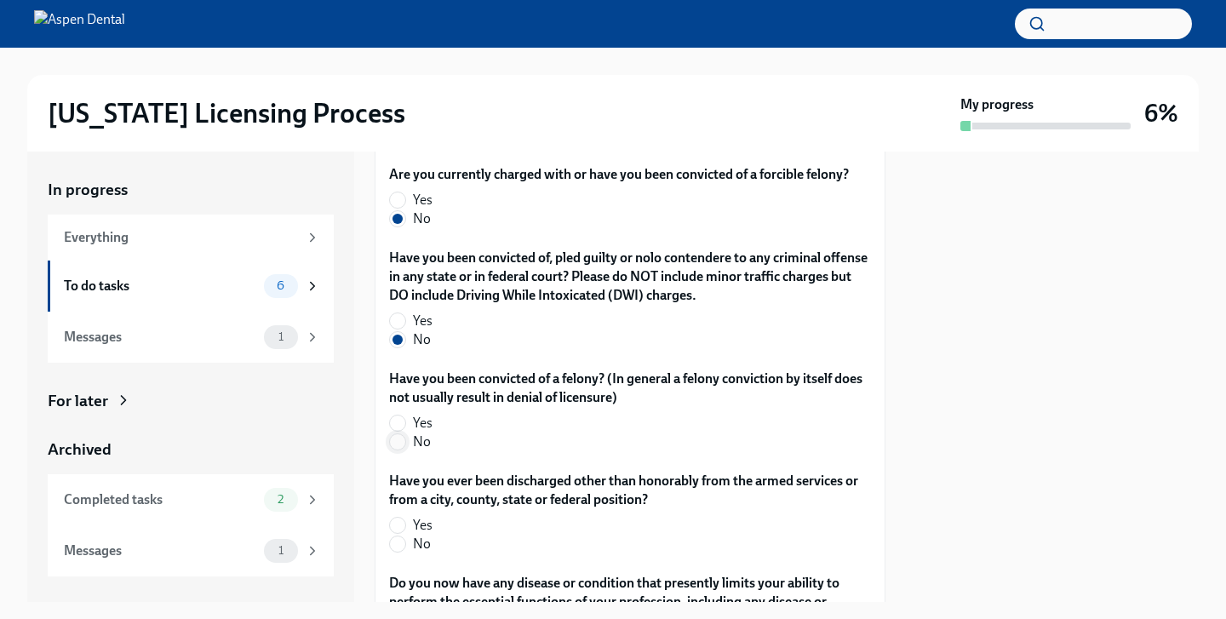
click at [401, 433] on span at bounding box center [397, 441] width 17 height 17
click at [401, 434] on input "No" at bounding box center [397, 441] width 15 height 15
radio input "true"
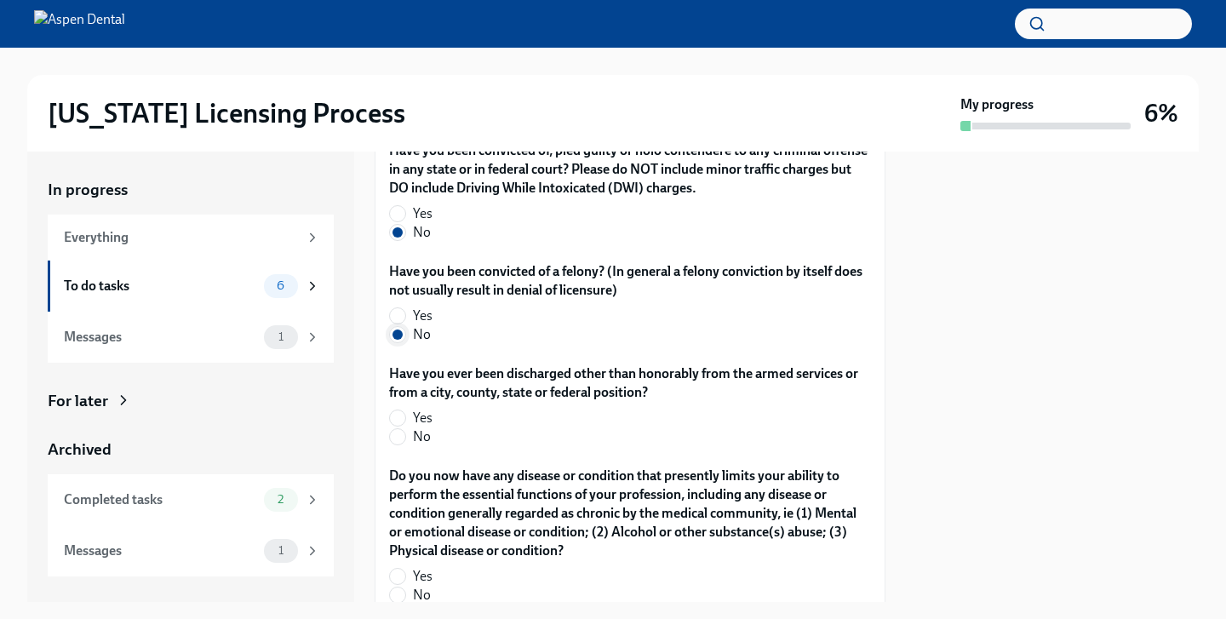
scroll to position [3314, 0]
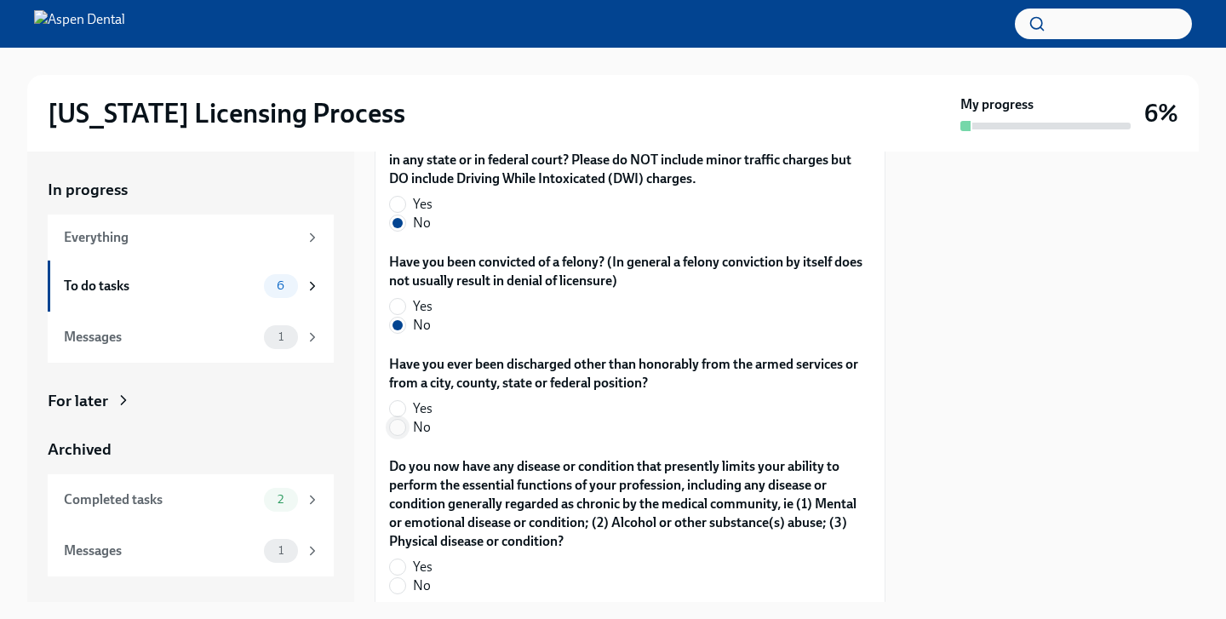
click at [397, 420] on input "No" at bounding box center [397, 427] width 15 height 15
radio input "true"
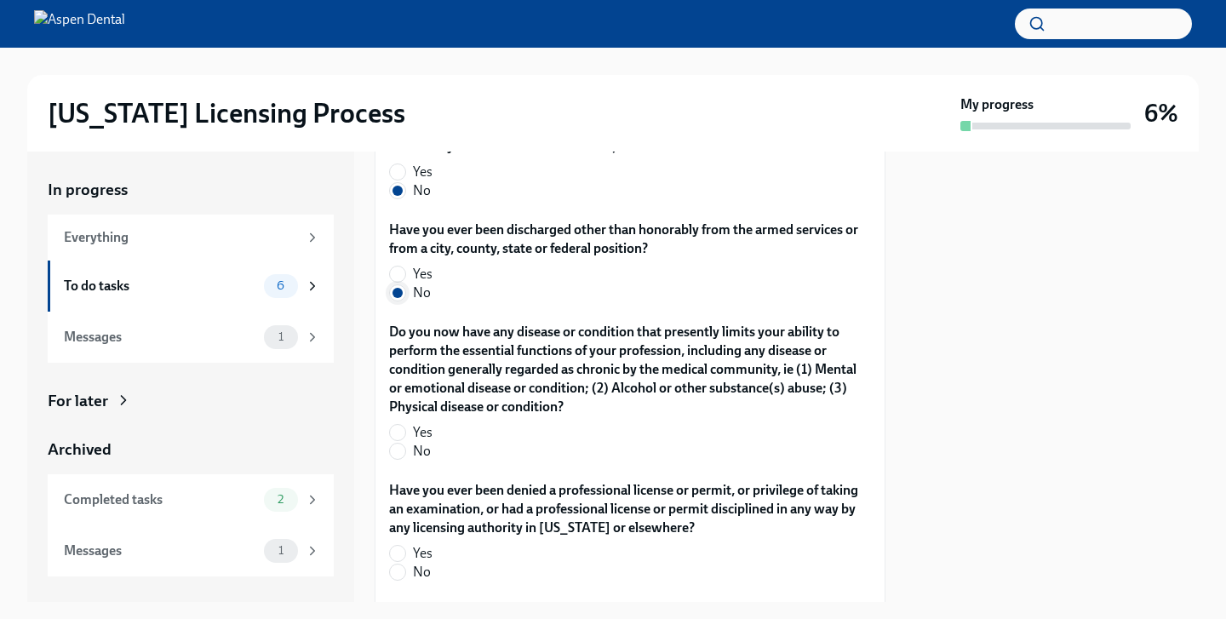
scroll to position [3461, 0]
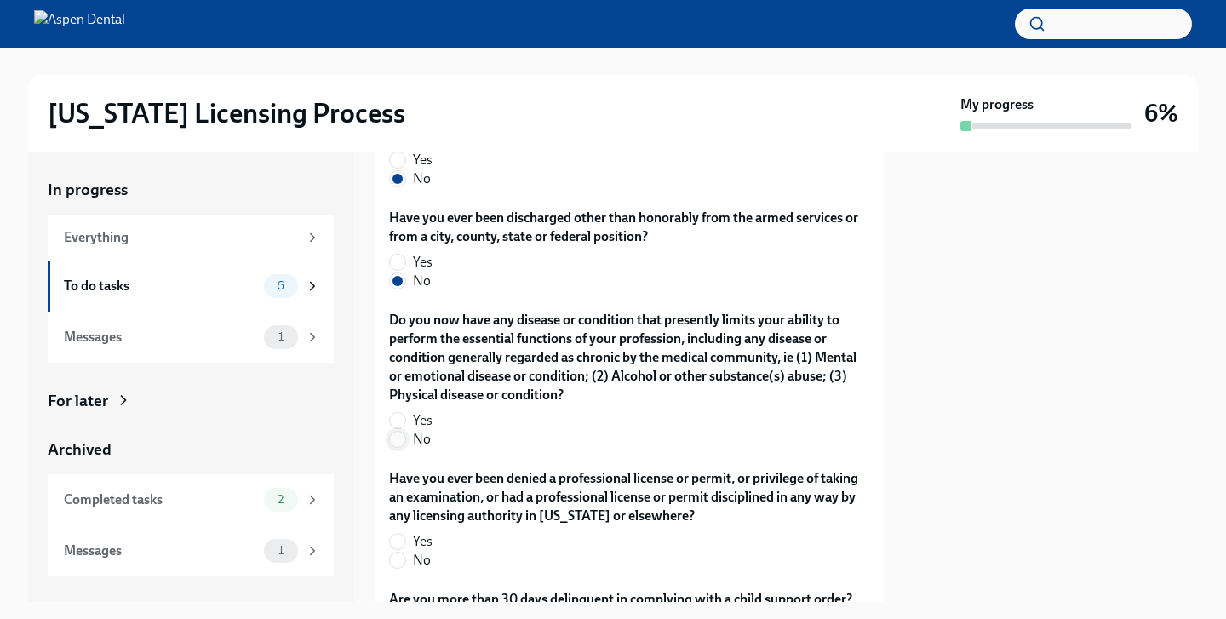
click at [399, 432] on input "No" at bounding box center [397, 439] width 15 height 15
radio input "true"
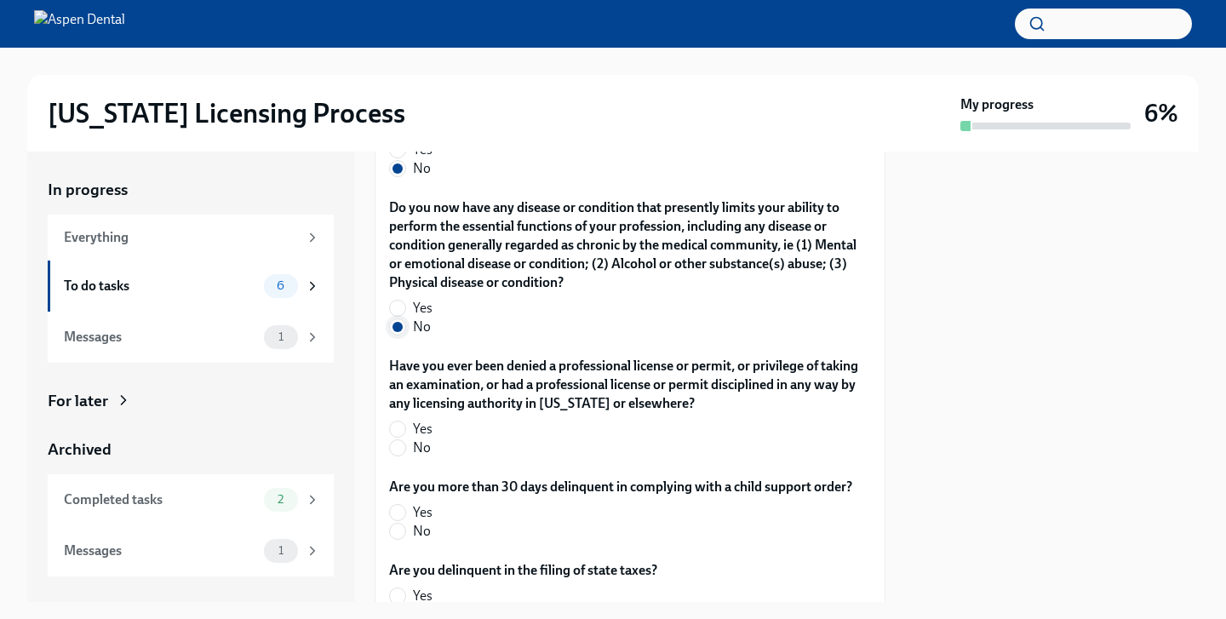
scroll to position [3584, 0]
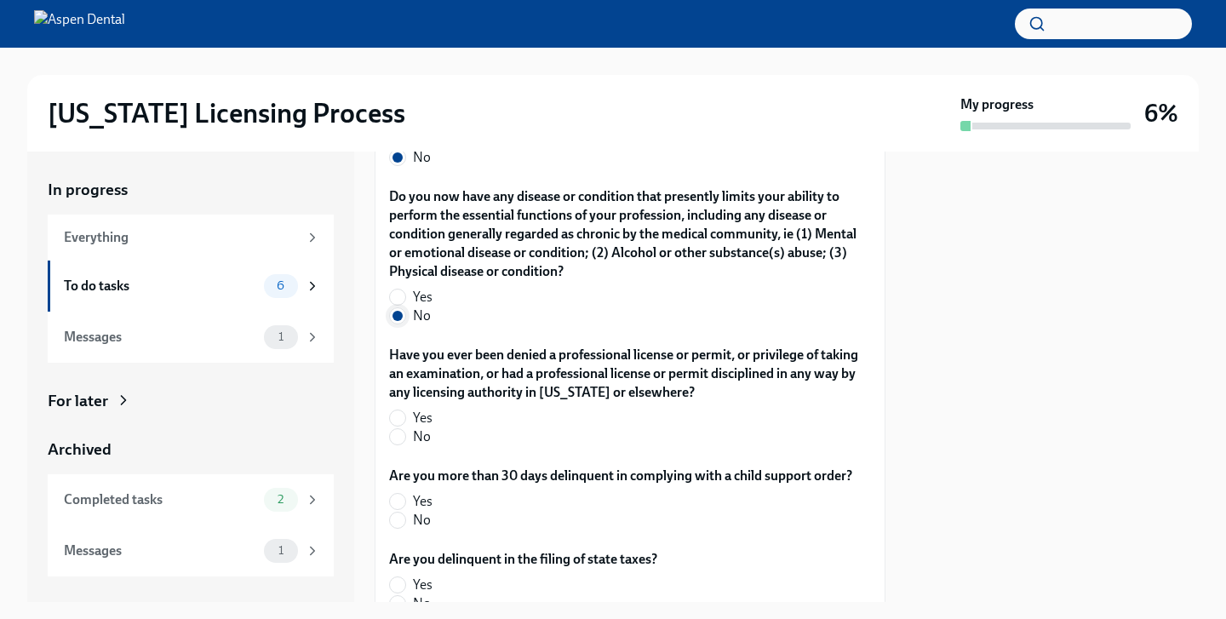
click at [399, 429] on input "No" at bounding box center [397, 436] width 15 height 15
radio input "true"
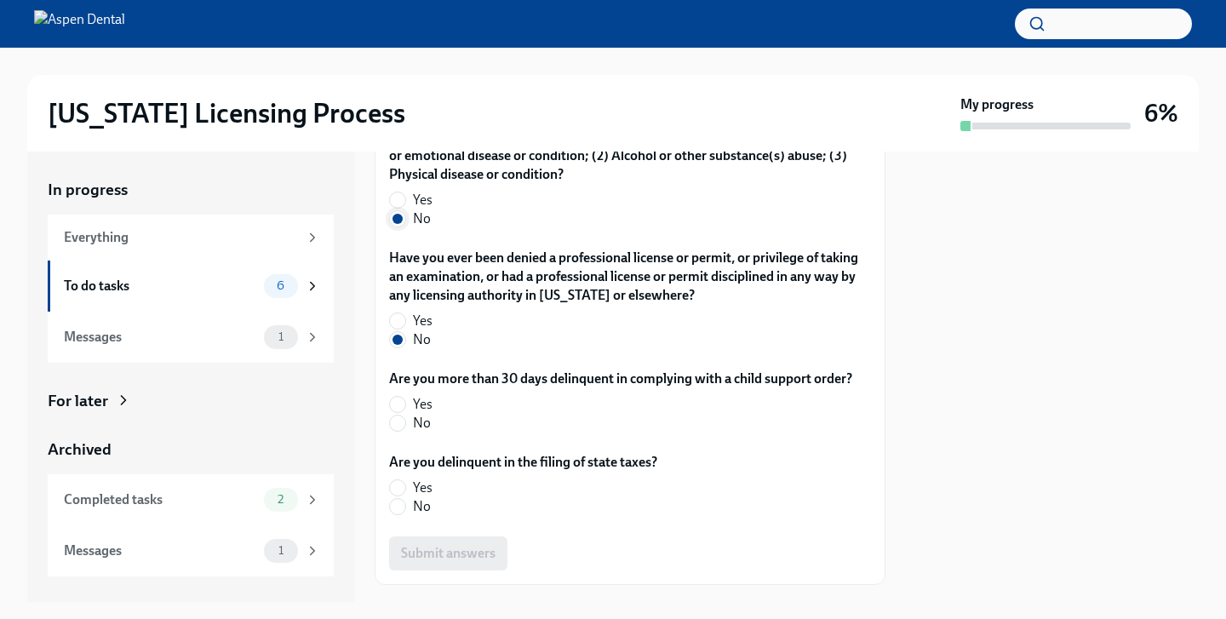
scroll to position [3682, 0]
click at [399, 414] on div "Are you more than 30 days delinquent in complying with a child support order? Y…" at bounding box center [630, 404] width 482 height 70
click at [399, 415] on input "No" at bounding box center [397, 422] width 15 height 15
radio input "true"
click at [401, 498] on input "No" at bounding box center [397, 505] width 15 height 15
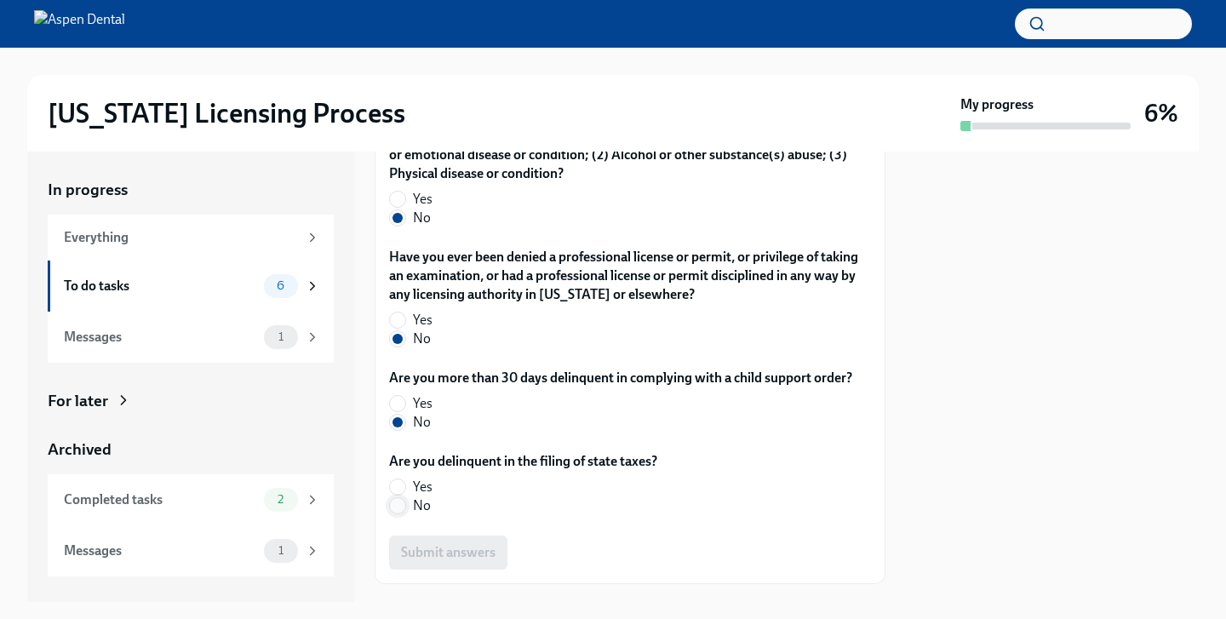
radio input "true"
click at [483, 544] on span "Submit answers" at bounding box center [448, 552] width 95 height 17
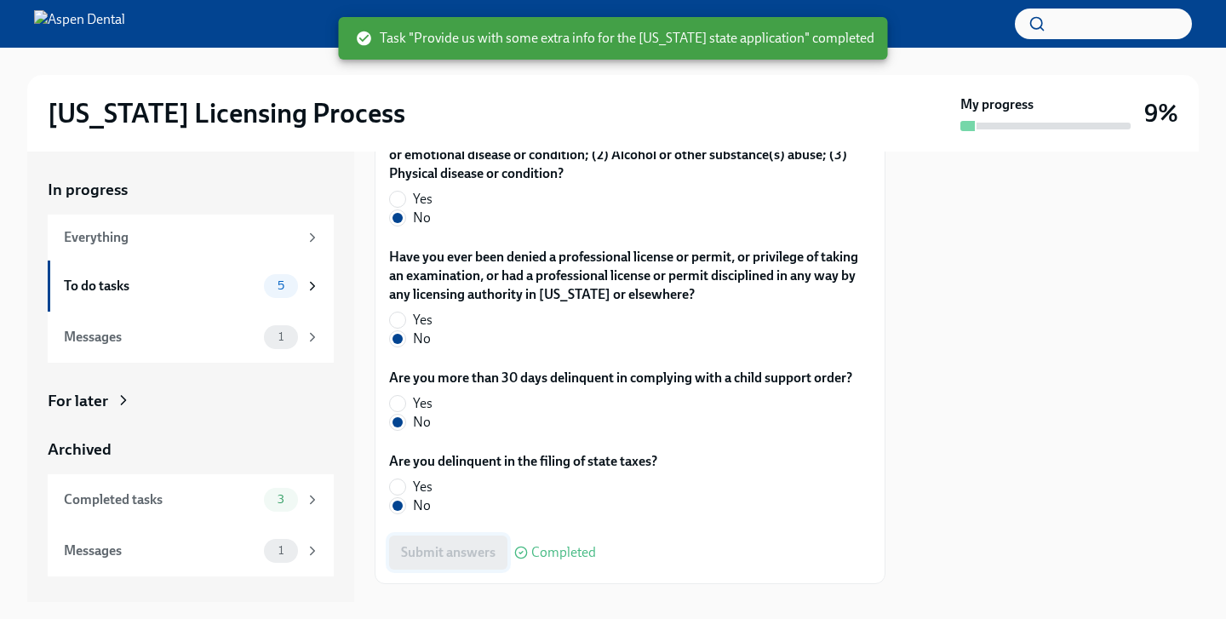
scroll to position [3754, 0]
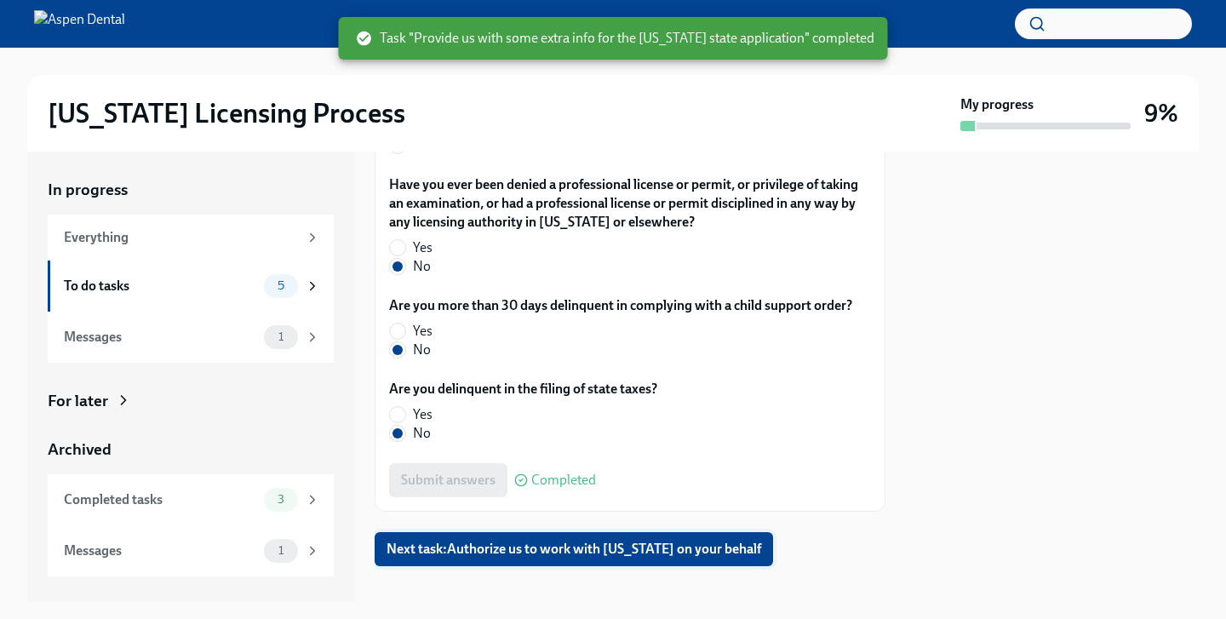
click at [523, 541] on span "Next task : Authorize us to work with [US_STATE] on your behalf" at bounding box center [574, 549] width 375 height 17
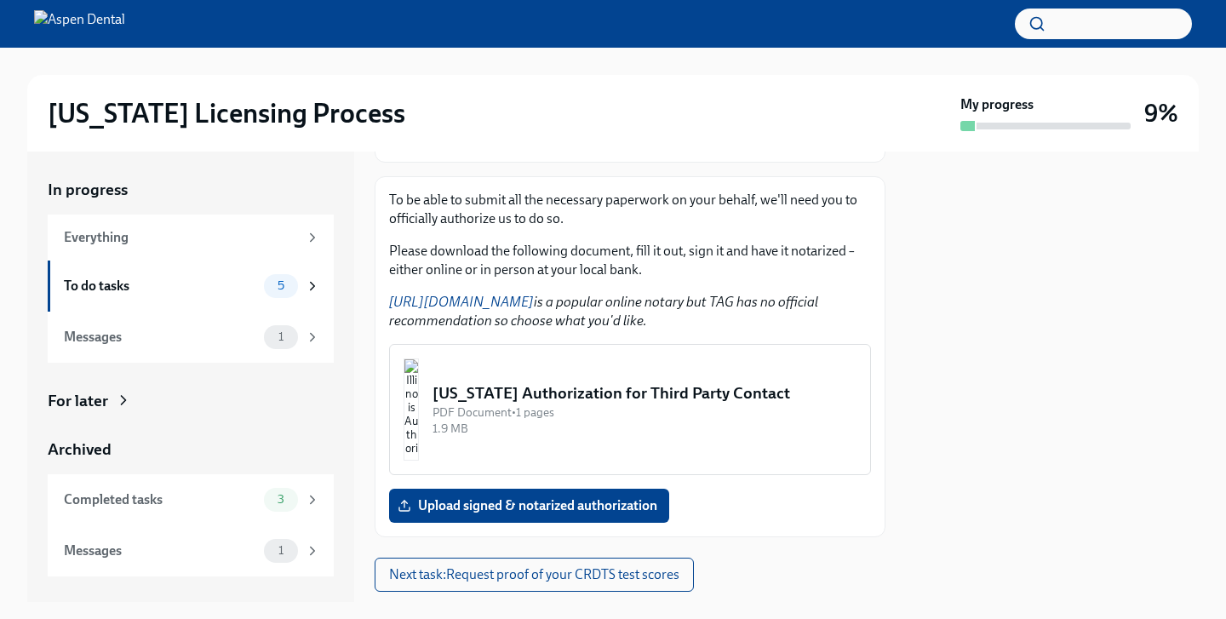
scroll to position [261, 0]
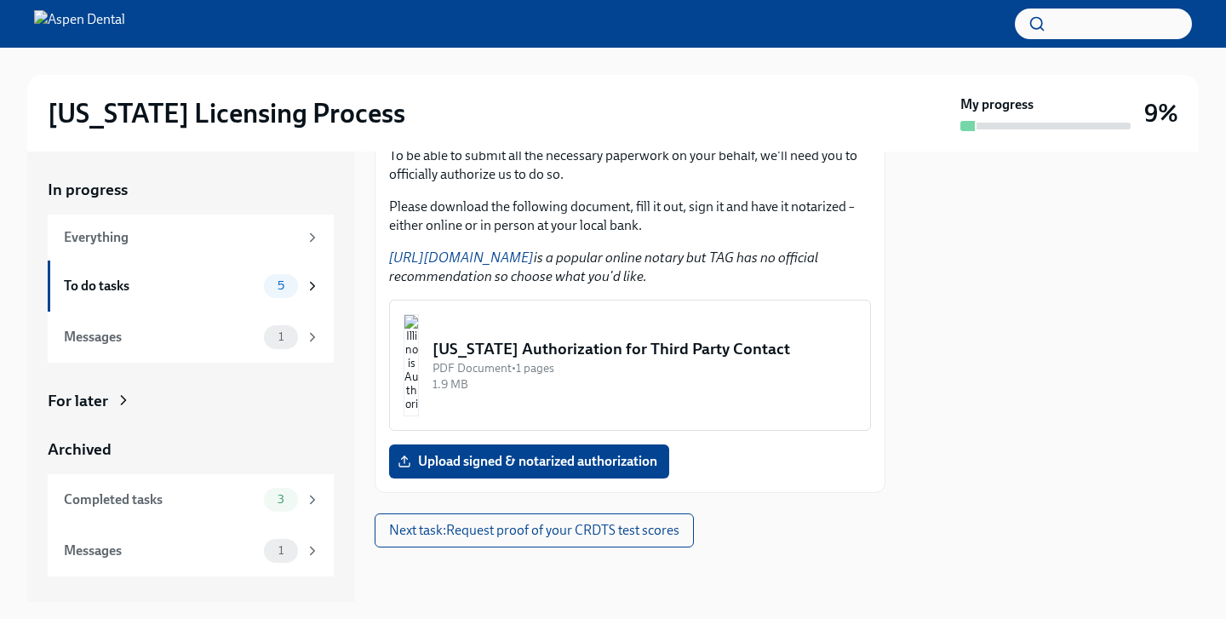
click at [518, 348] on div "[US_STATE] Authorization for Third Party Contact" at bounding box center [645, 349] width 424 height 22
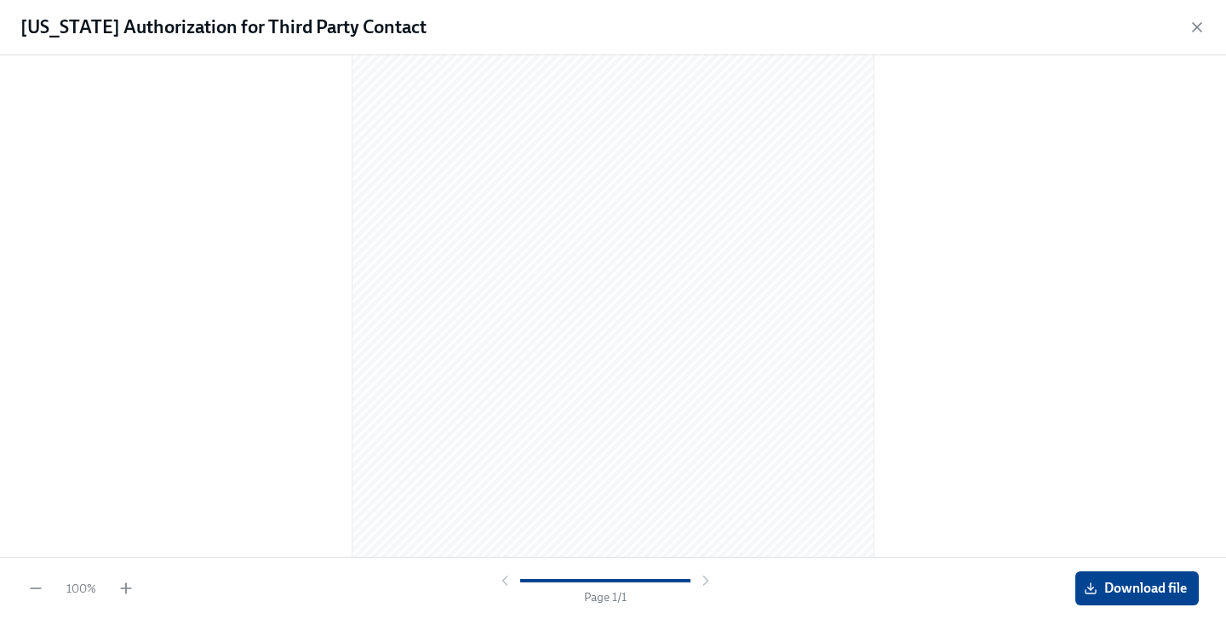
scroll to position [202, 0]
click at [1161, 587] on span "Download file" at bounding box center [1137, 588] width 100 height 17
click at [1203, 25] on icon "button" at bounding box center [1197, 27] width 17 height 17
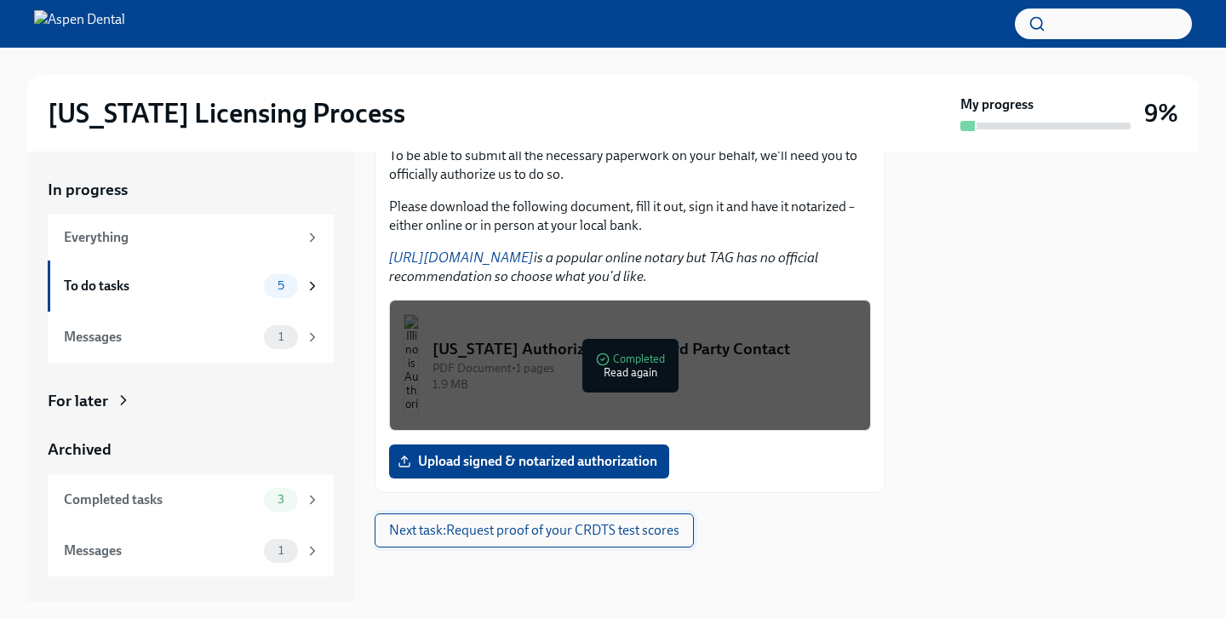
click at [653, 530] on span "Next task : Request proof of your CRDTS test scores" at bounding box center [534, 530] width 290 height 17
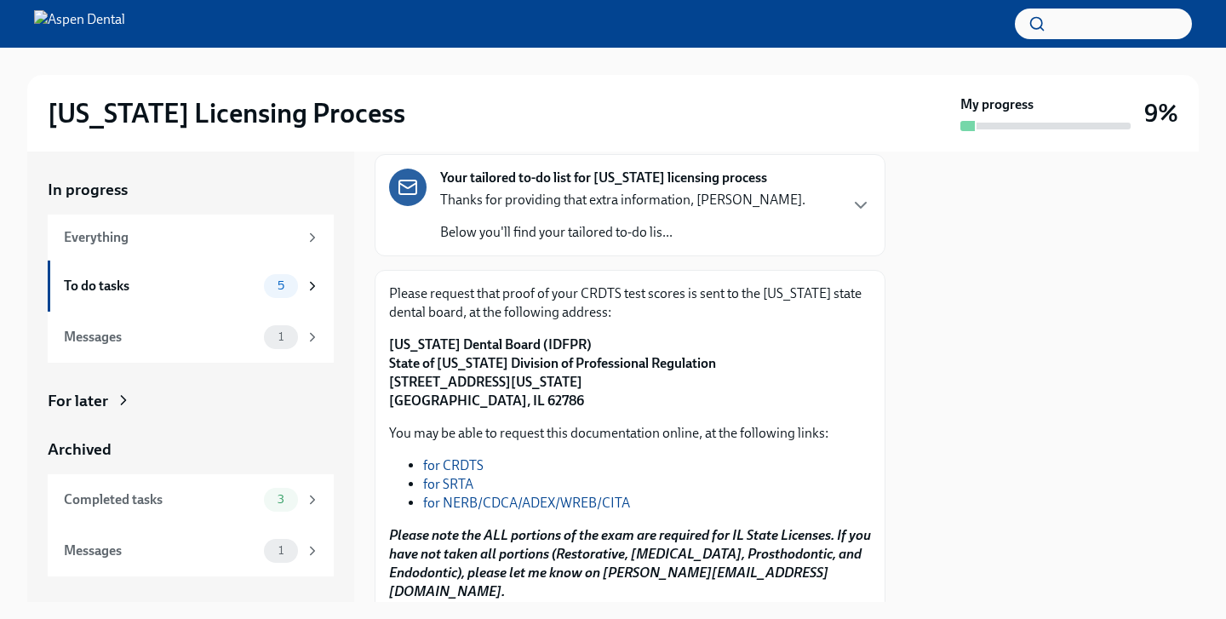
scroll to position [97, 0]
click at [462, 468] on link "for CRDTS" at bounding box center [453, 466] width 60 height 16
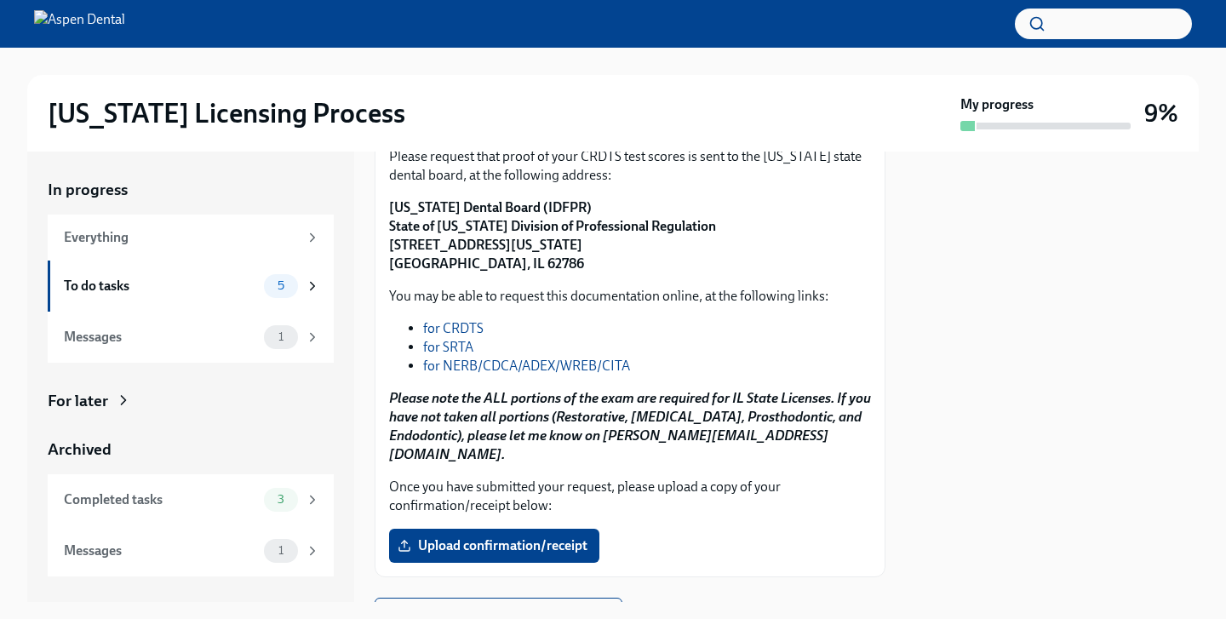
scroll to position [301, 0]
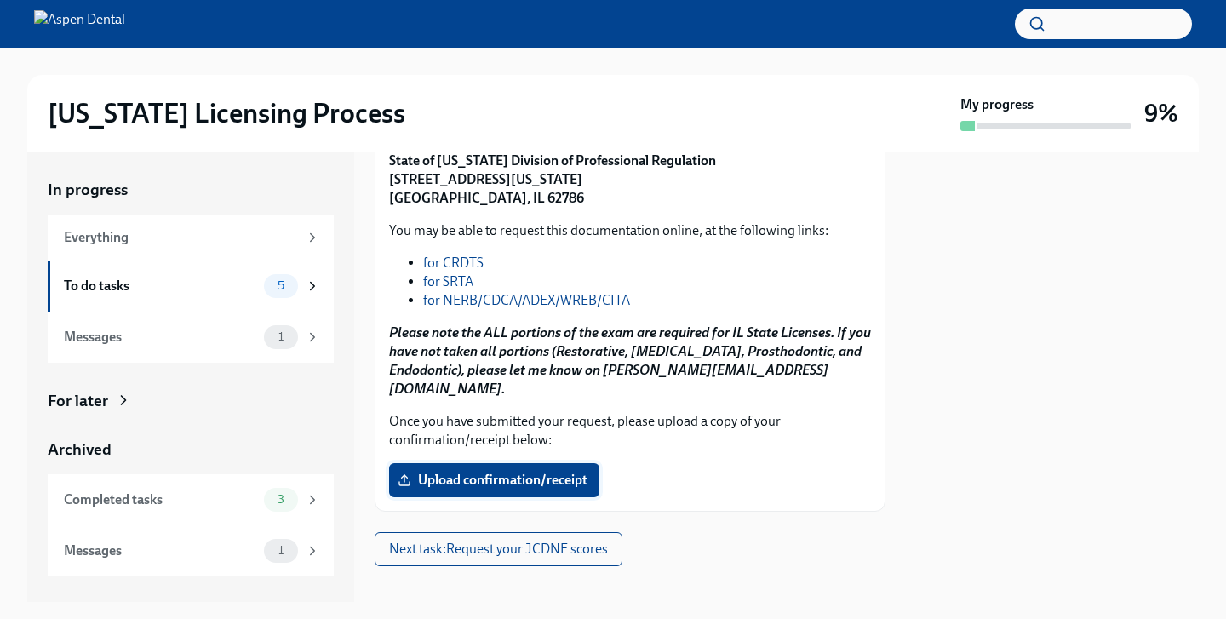
click at [509, 472] on span "Upload confirmation/receipt" at bounding box center [494, 480] width 186 height 17
click at [0, 0] on input "Upload confirmation/receipt" at bounding box center [0, 0] width 0 height 0
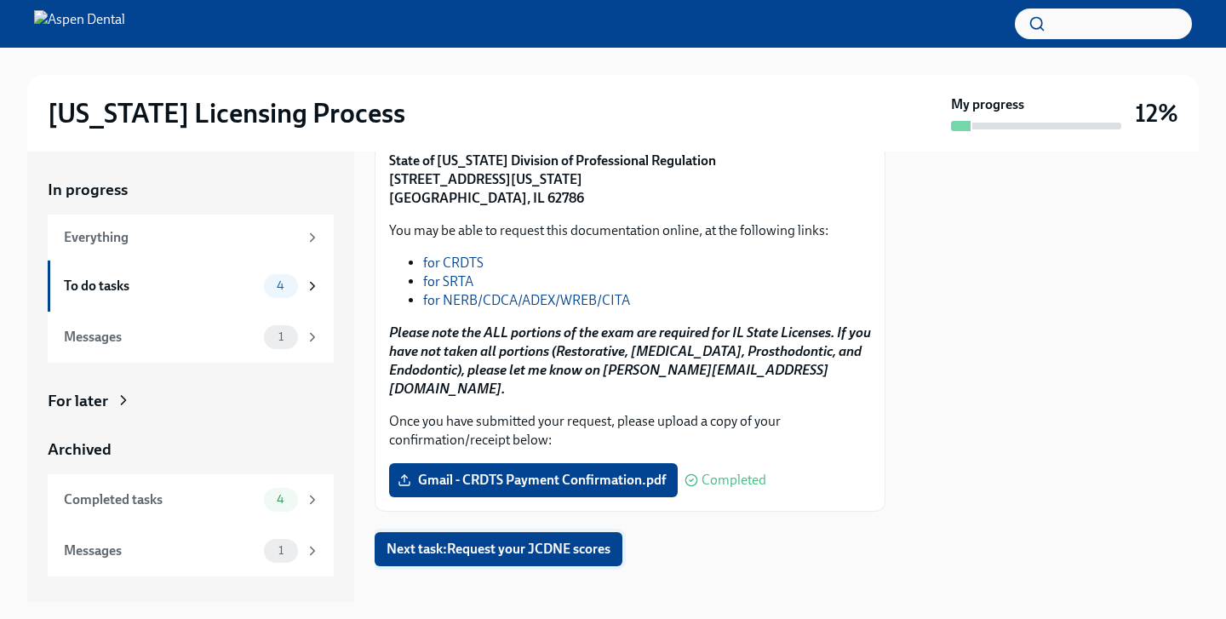
click at [591, 541] on span "Next task : Request your JCDNE scores" at bounding box center [499, 549] width 224 height 17
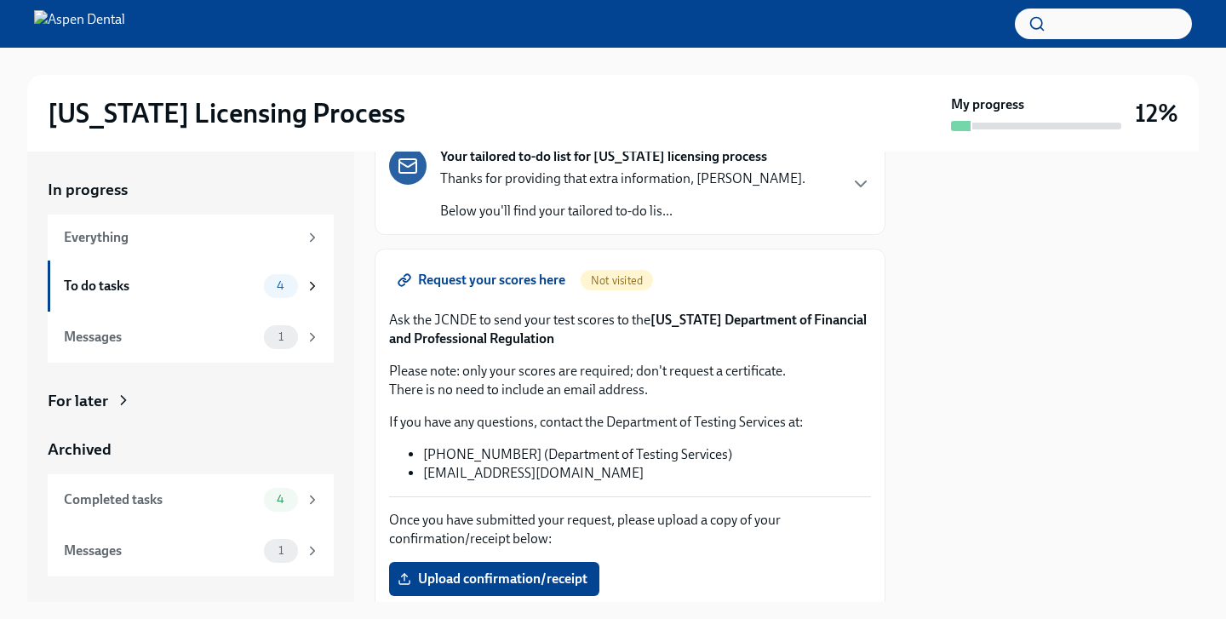
scroll to position [118, 0]
click at [526, 281] on span "Request your scores here" at bounding box center [483, 280] width 164 height 17
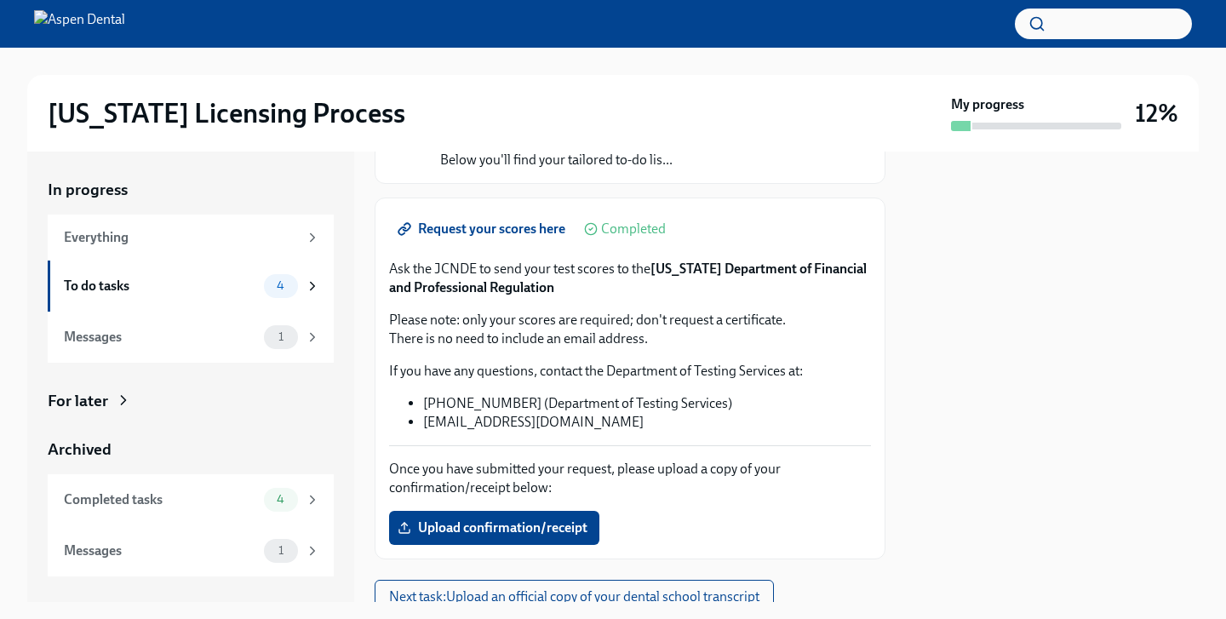
scroll to position [237, 0]
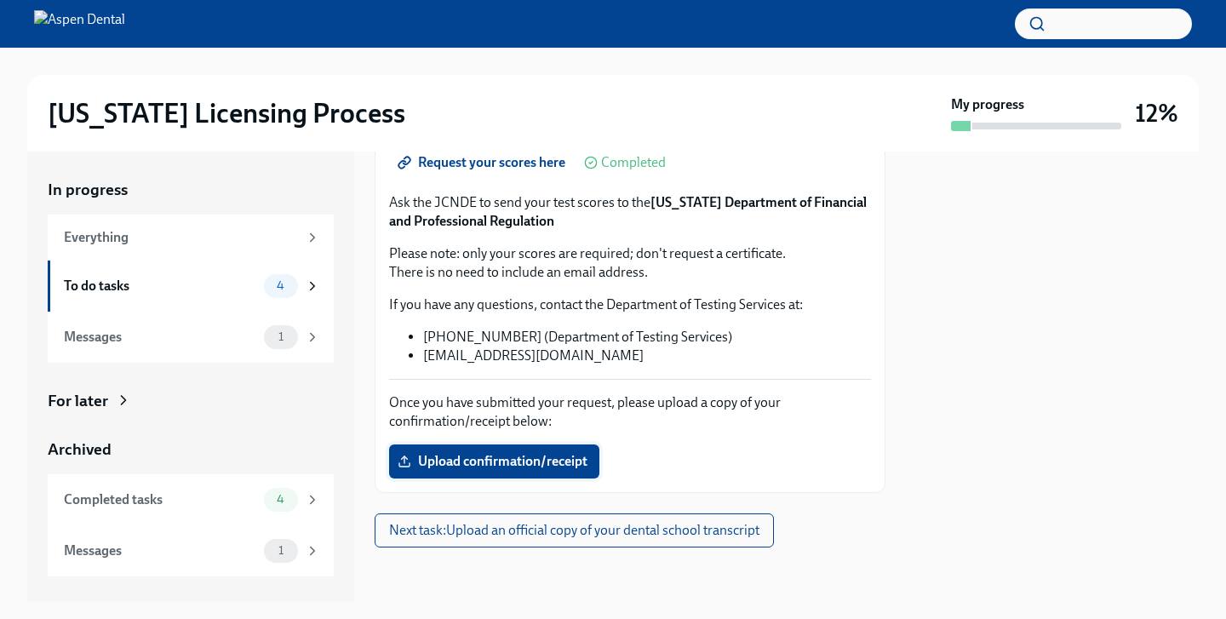
click at [528, 453] on span "Upload confirmation/receipt" at bounding box center [494, 461] width 186 height 17
click at [0, 0] on input "Upload confirmation/receipt" at bounding box center [0, 0] width 0 height 0
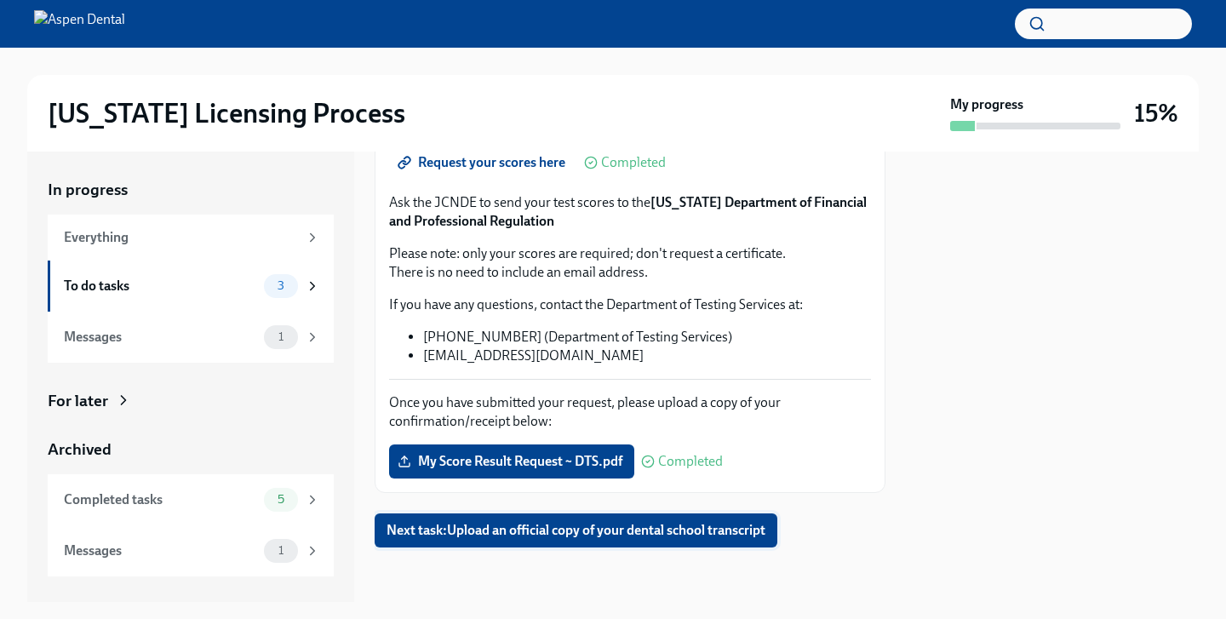
click at [688, 524] on span "Next task : Upload an official copy of your dental school transcript" at bounding box center [576, 530] width 379 height 17
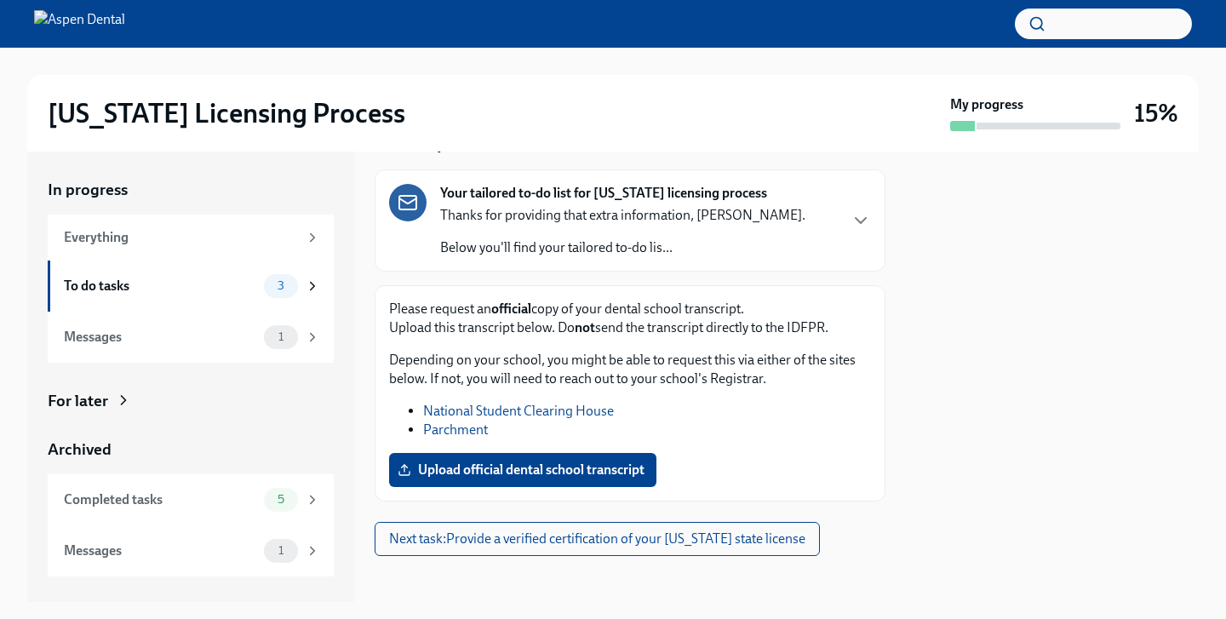
scroll to position [117, 0]
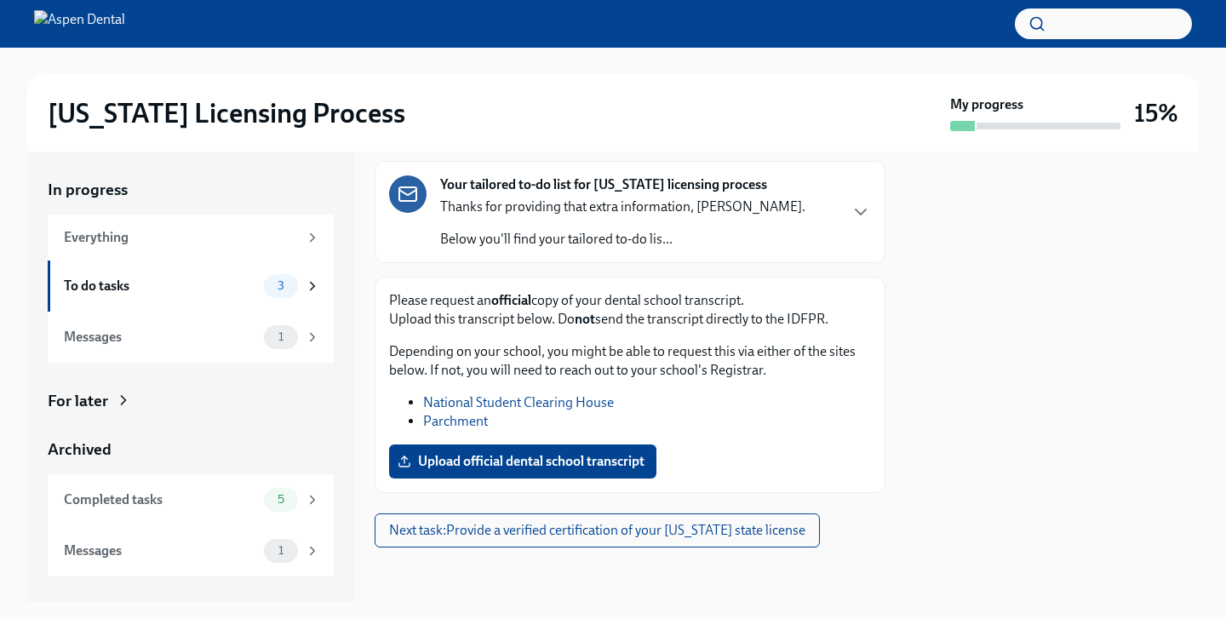
click at [510, 406] on link "National Student Clearing House" at bounding box center [518, 402] width 191 height 16
click at [476, 423] on link "Parchment" at bounding box center [455, 421] width 65 height 16
click at [458, 418] on link "Parchment" at bounding box center [455, 421] width 65 height 16
click at [469, 401] on link "National Student Clearing House" at bounding box center [518, 402] width 191 height 16
click at [463, 422] on link "Parchment" at bounding box center [455, 421] width 65 height 16
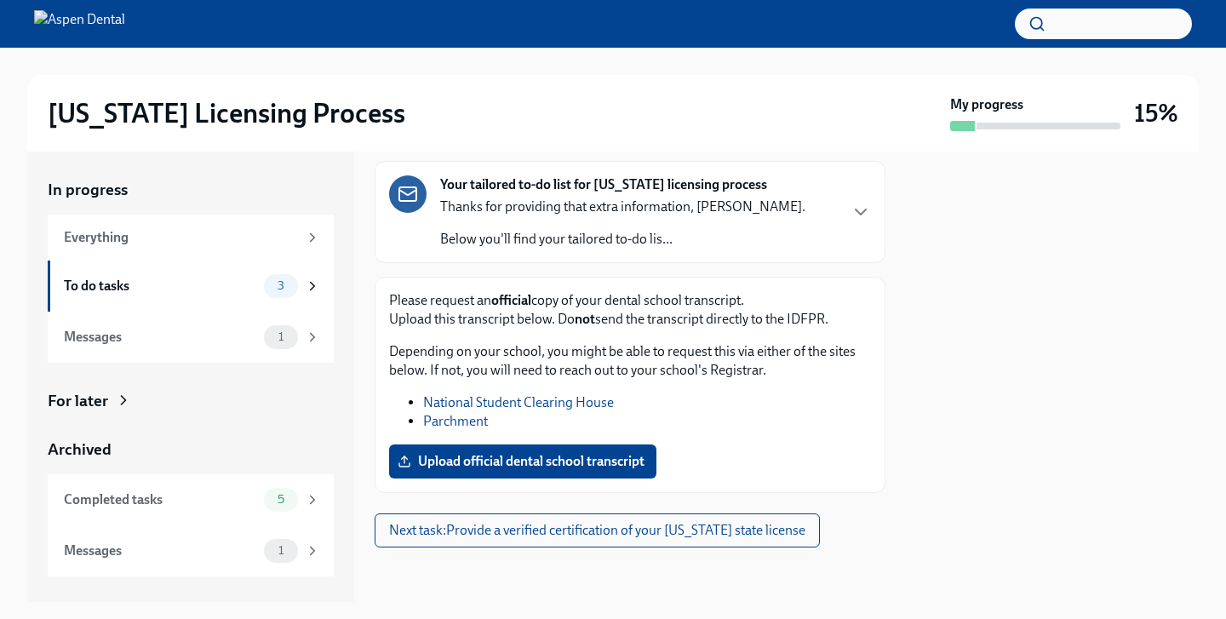
click at [966, 238] on div at bounding box center [1052, 377] width 293 height 450
